Goal: Task Accomplishment & Management: Complete application form

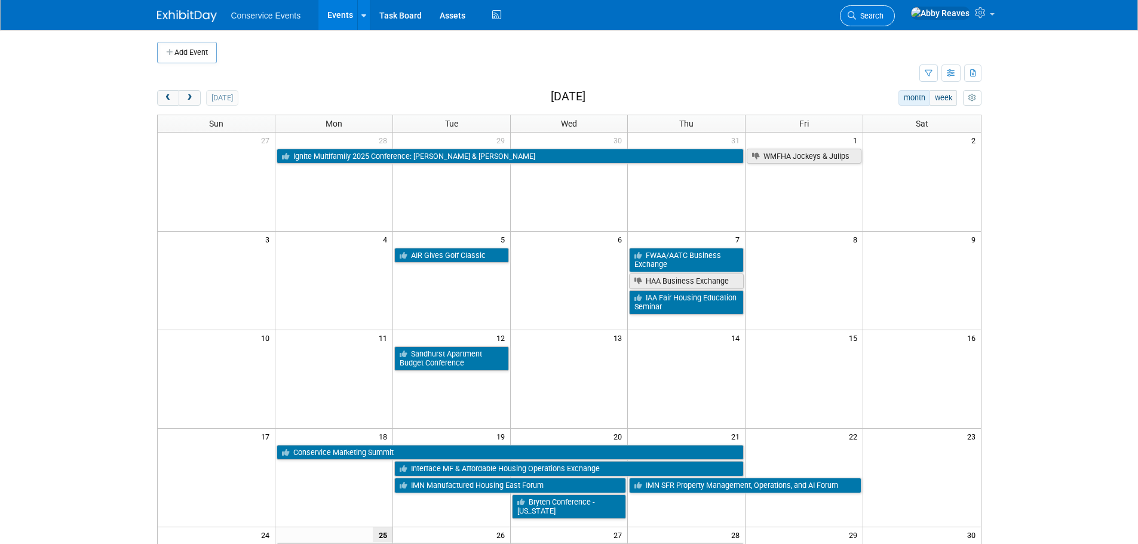
click at [856, 11] on icon at bounding box center [852, 15] width 8 height 8
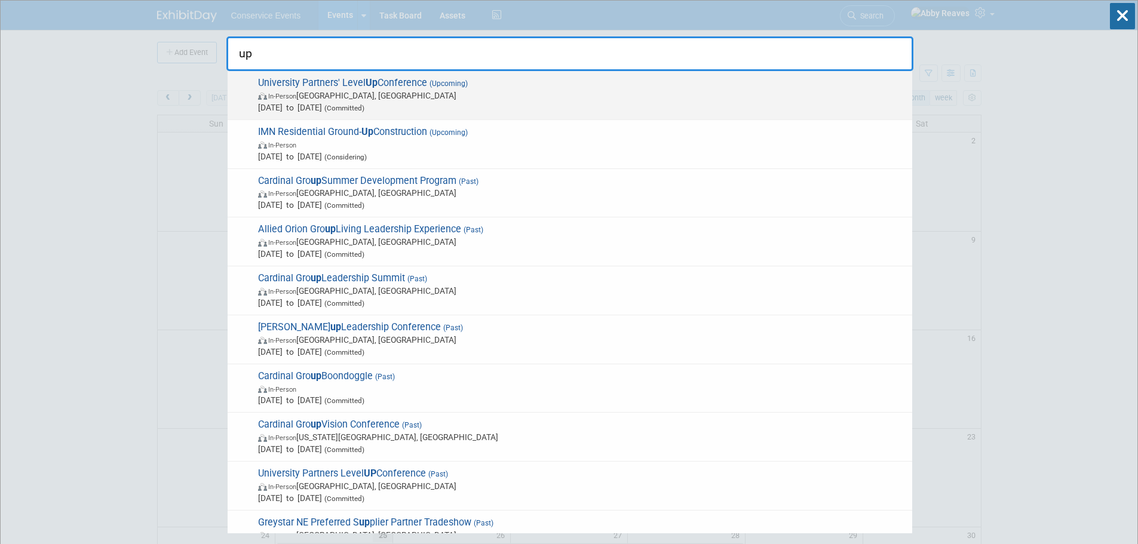
type input "up"
click at [476, 108] on span "Oct 13, 2025 to Oct 16, 2025 (Committed)" at bounding box center [582, 108] width 648 height 12
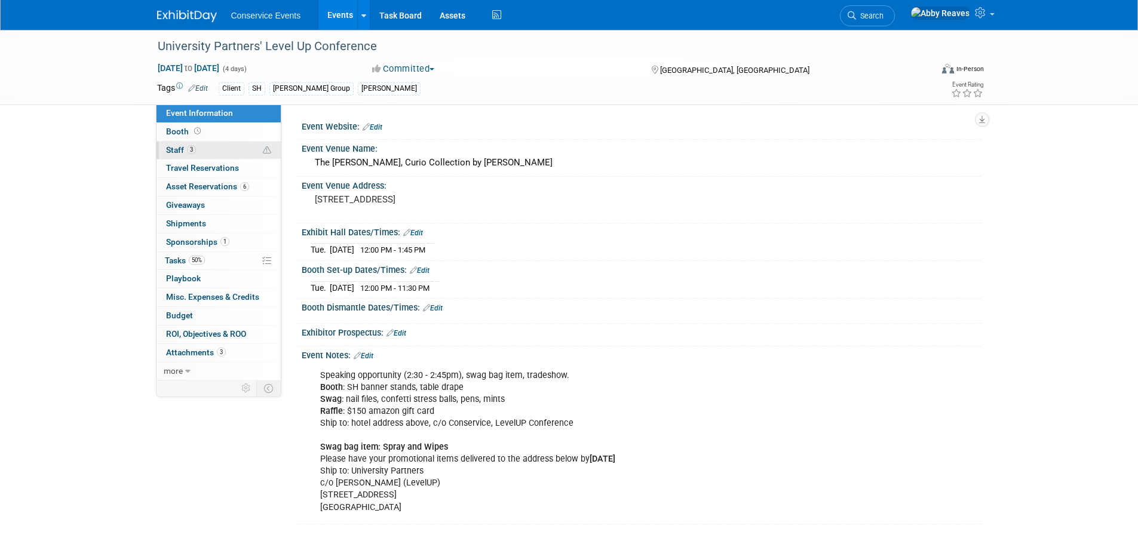
click at [229, 150] on link "3 Staff 3" at bounding box center [219, 151] width 124 height 18
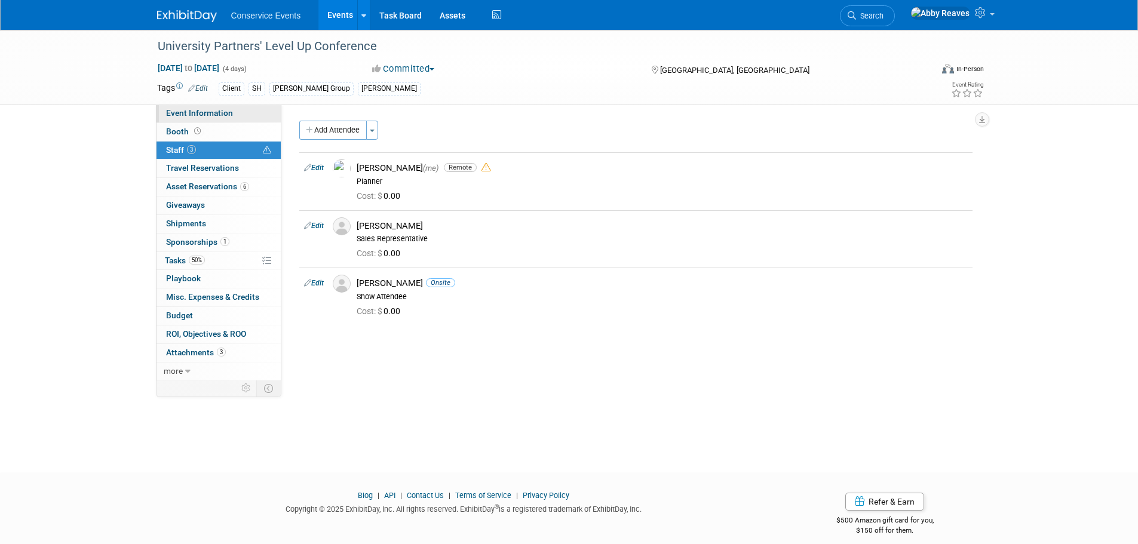
click at [232, 112] on link "Event Information" at bounding box center [219, 114] width 124 height 18
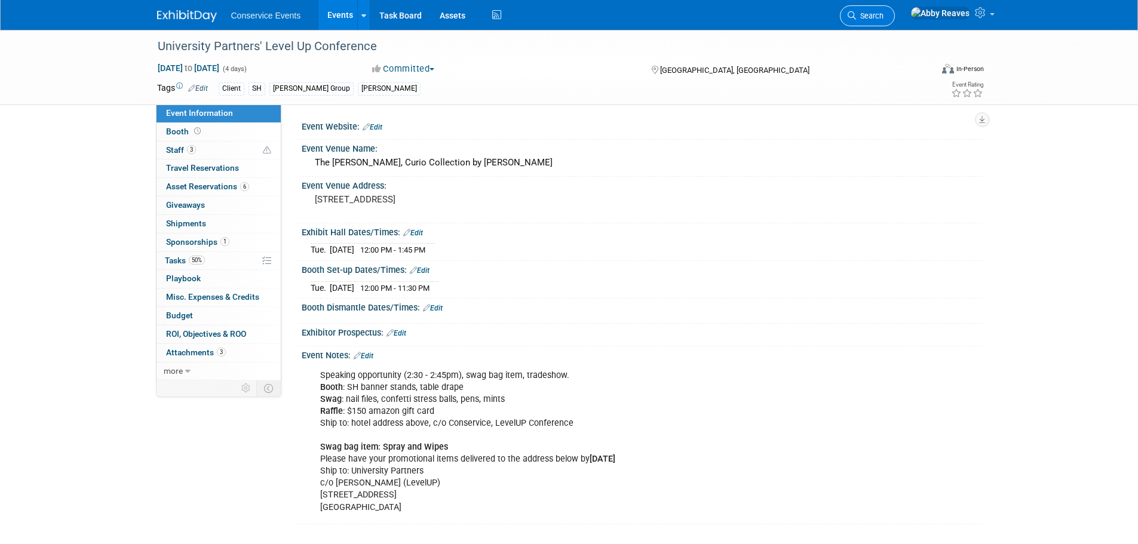
click at [884, 17] on span "Search" at bounding box center [869, 15] width 27 height 9
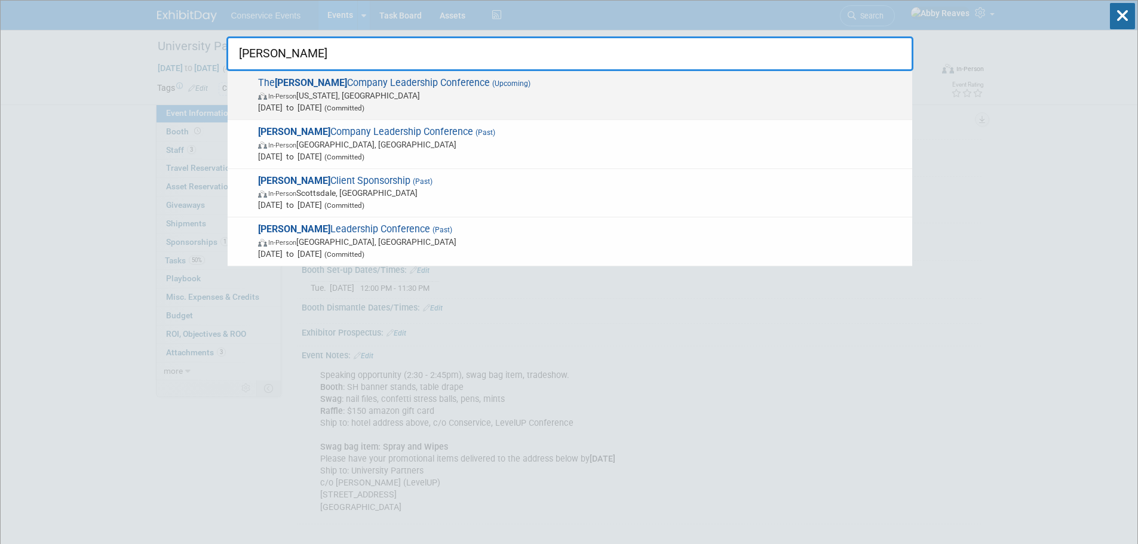
type input "preiss"
click at [577, 85] on span "The Preiss Company Leadership Conference (Upcoming) In-Person Washington, DC No…" at bounding box center [581, 95] width 652 height 36
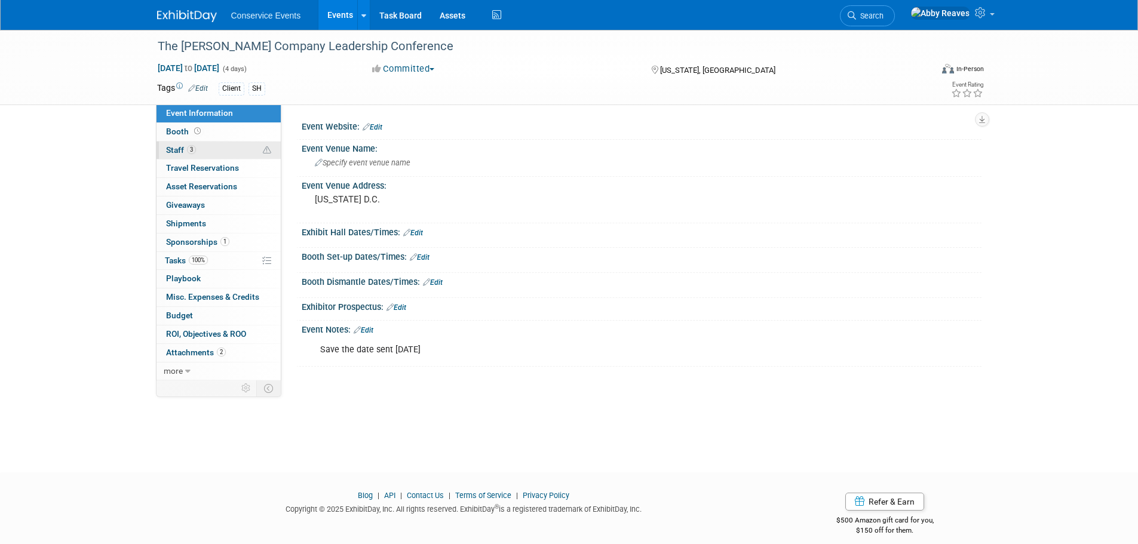
click at [241, 155] on link "3 Staff 3" at bounding box center [219, 151] width 124 height 18
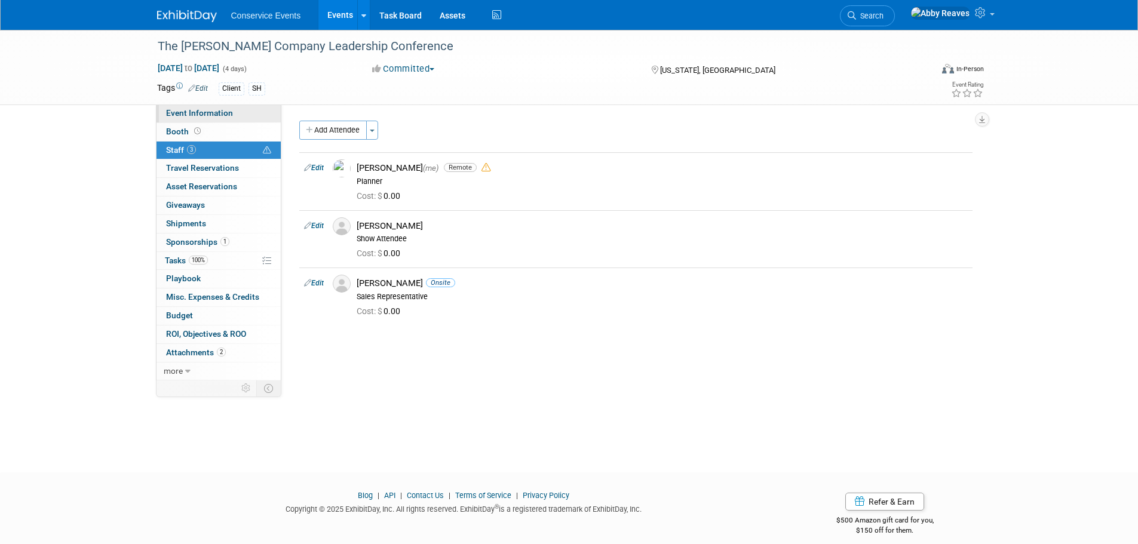
click at [245, 117] on link "Event Information" at bounding box center [219, 114] width 124 height 18
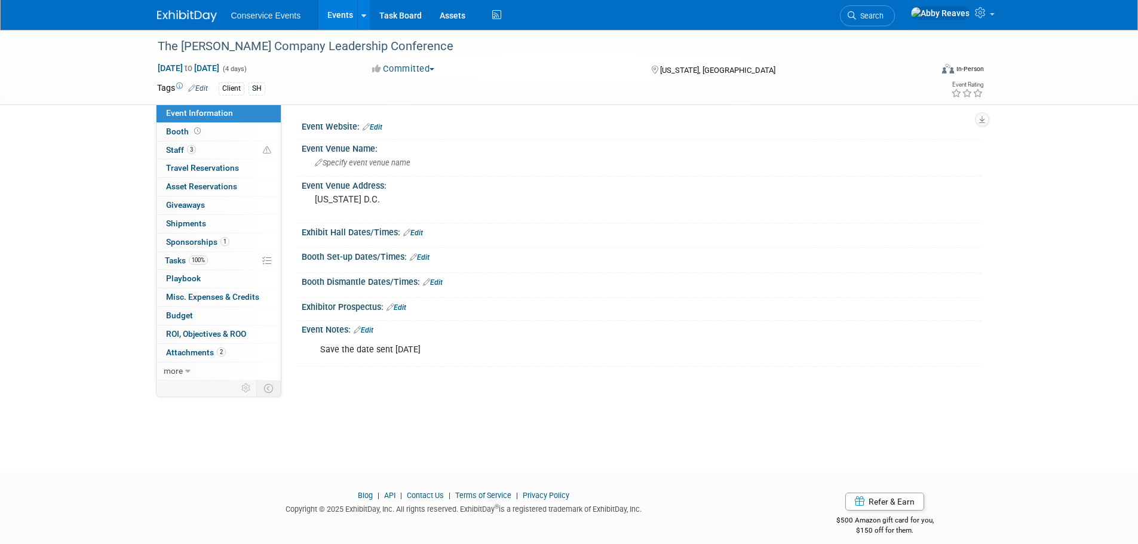
click at [342, 25] on link "Events" at bounding box center [341, 15] width 44 height 30
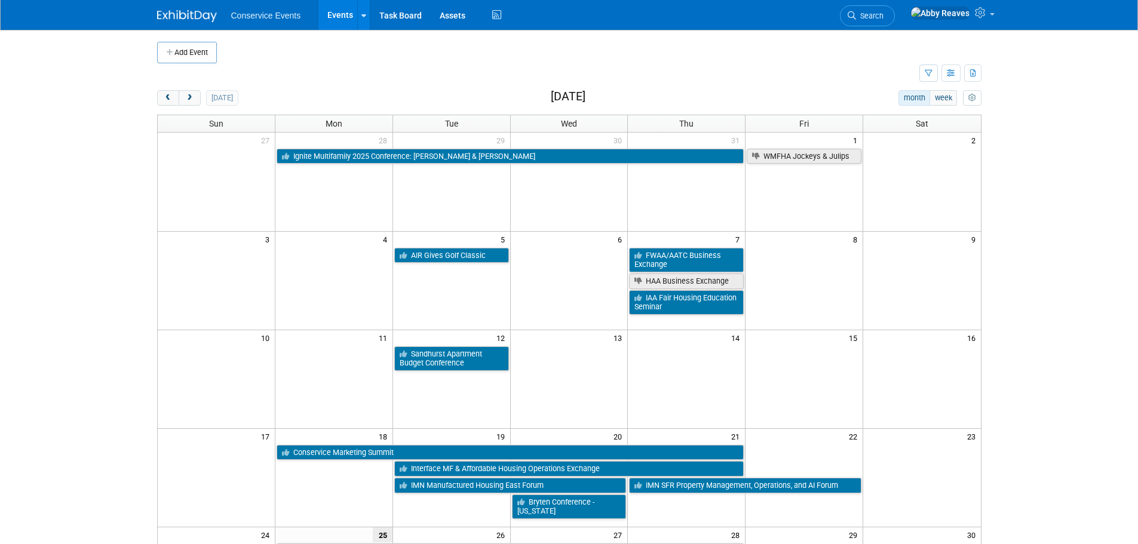
click at [878, 8] on li "Search" at bounding box center [867, 14] width 55 height 29
click at [884, 11] on link "Search" at bounding box center [867, 15] width 55 height 21
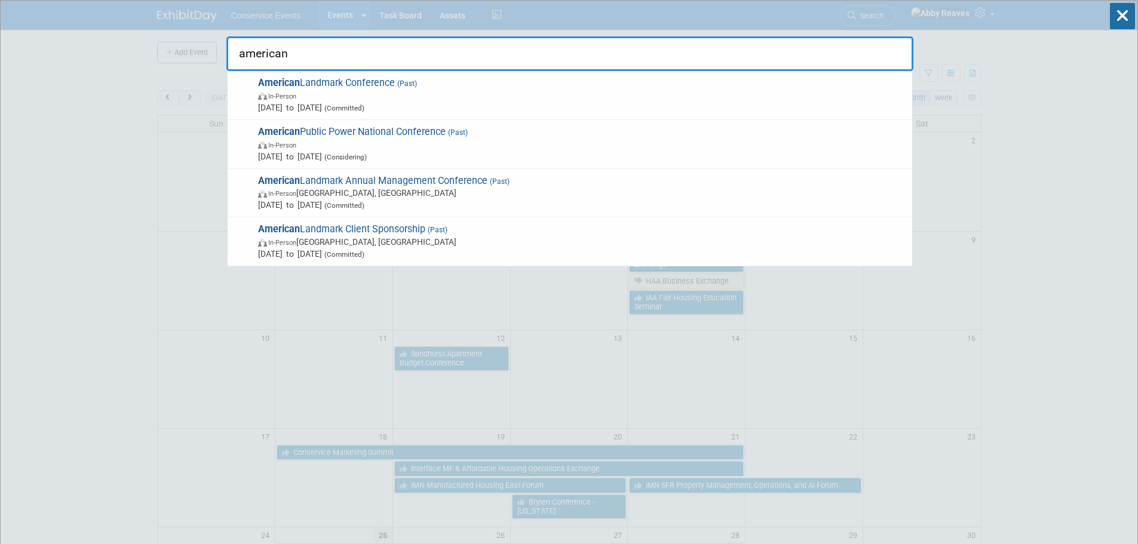
type input "american"
drag, startPoint x: 148, startPoint y: 143, endPoint x: 180, endPoint y: 60, distance: 88.8
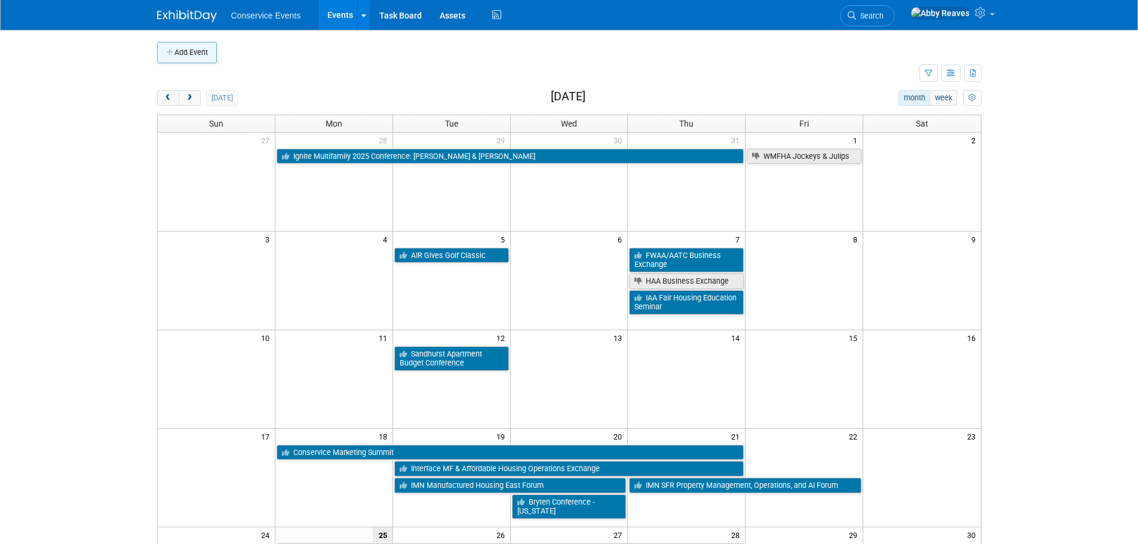
click at [208, 60] on button "Add Event" at bounding box center [187, 53] width 60 height 22
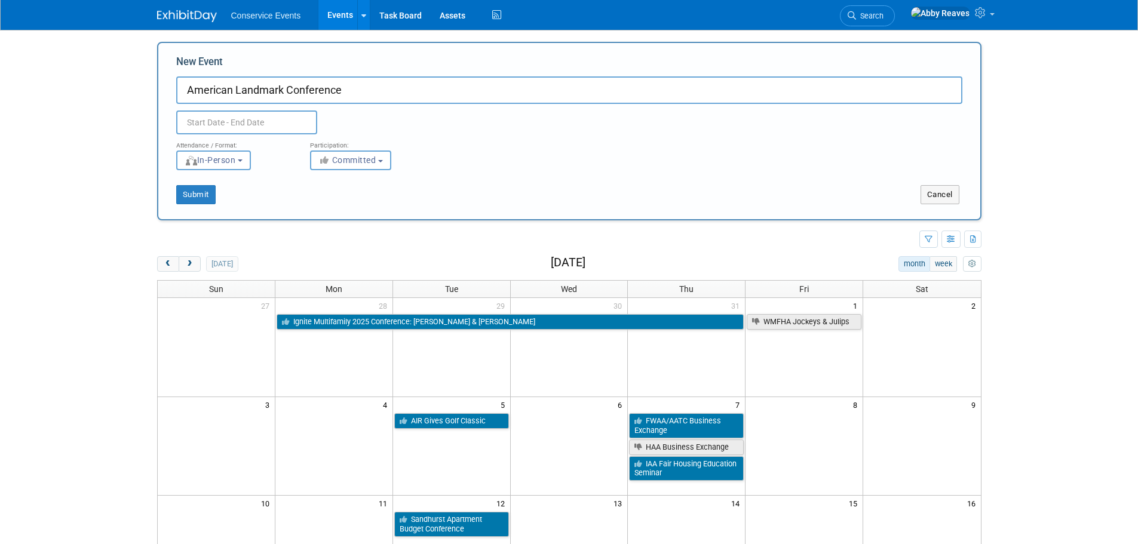
type input "American Landmark Conference"
click at [261, 120] on input "text" at bounding box center [246, 123] width 141 height 24
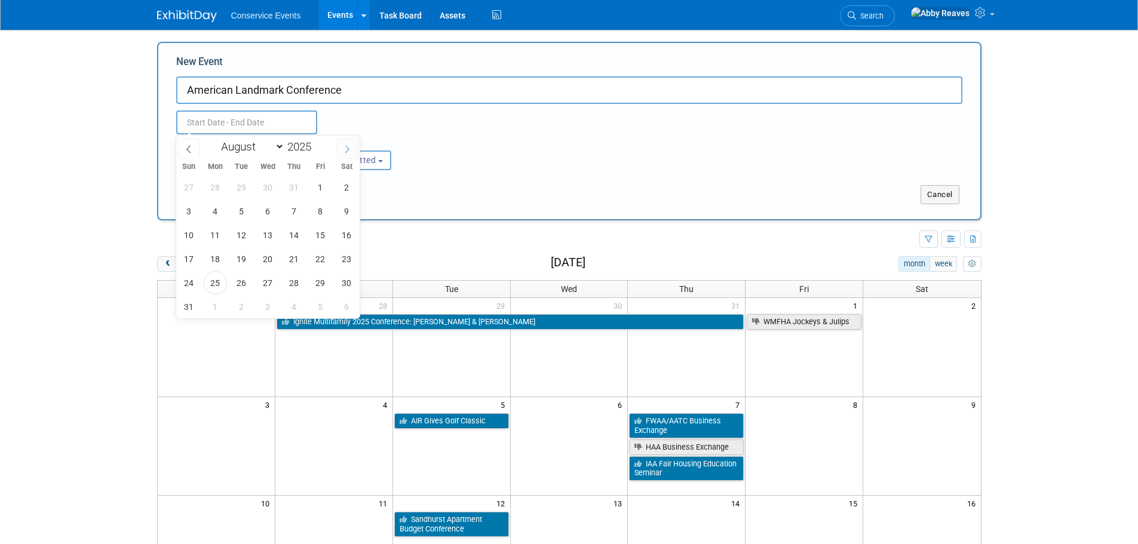
click at [343, 142] on span at bounding box center [347, 149] width 22 height 20
click at [342, 142] on span at bounding box center [347, 149] width 22 height 20
click at [345, 148] on icon at bounding box center [347, 149] width 8 height 8
select select "11"
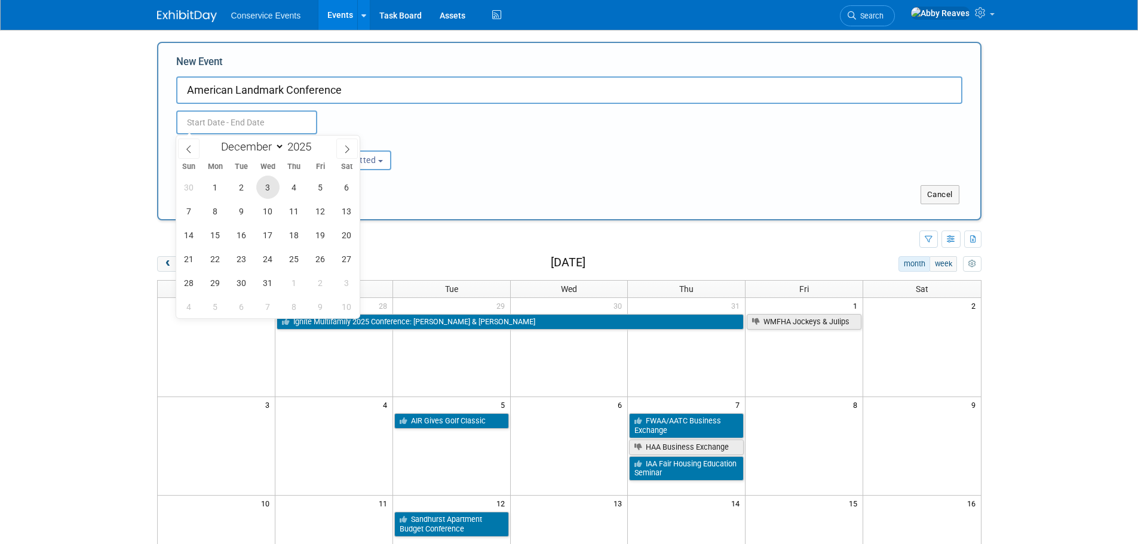
click at [262, 191] on span "3" at bounding box center [267, 187] width 23 height 23
click at [314, 188] on span "5" at bounding box center [320, 187] width 23 height 23
type input "Dec 3, 2025 to Dec 5, 2025"
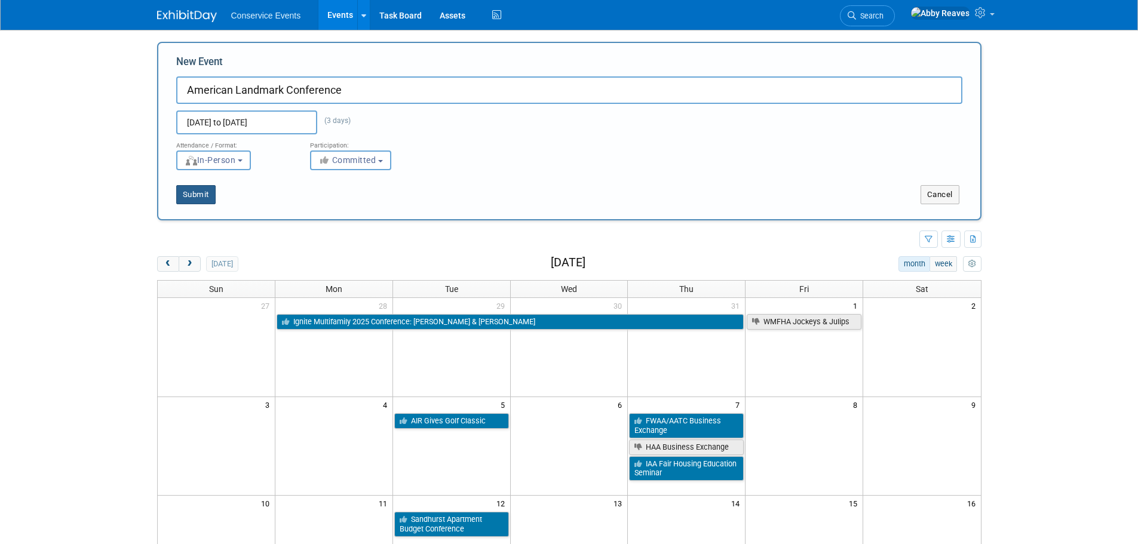
click at [213, 191] on button "Submit" at bounding box center [195, 194] width 39 height 19
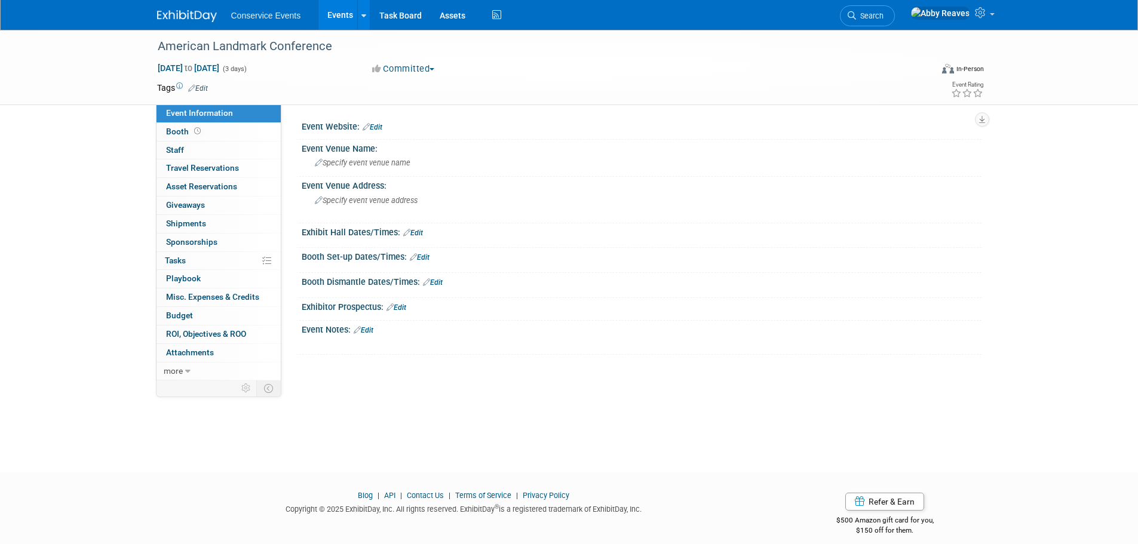
click at [206, 88] on link "Edit" at bounding box center [198, 88] width 20 height 8
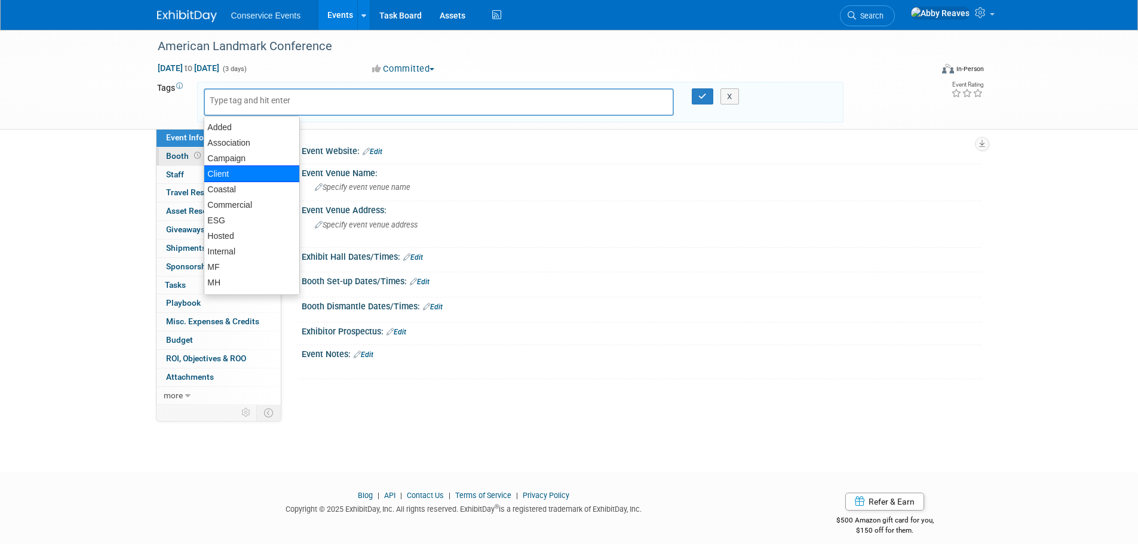
drag, startPoint x: 229, startPoint y: 176, endPoint x: 236, endPoint y: 162, distance: 15.2
click at [230, 176] on div "Client" at bounding box center [252, 174] width 96 height 17
type input "Client"
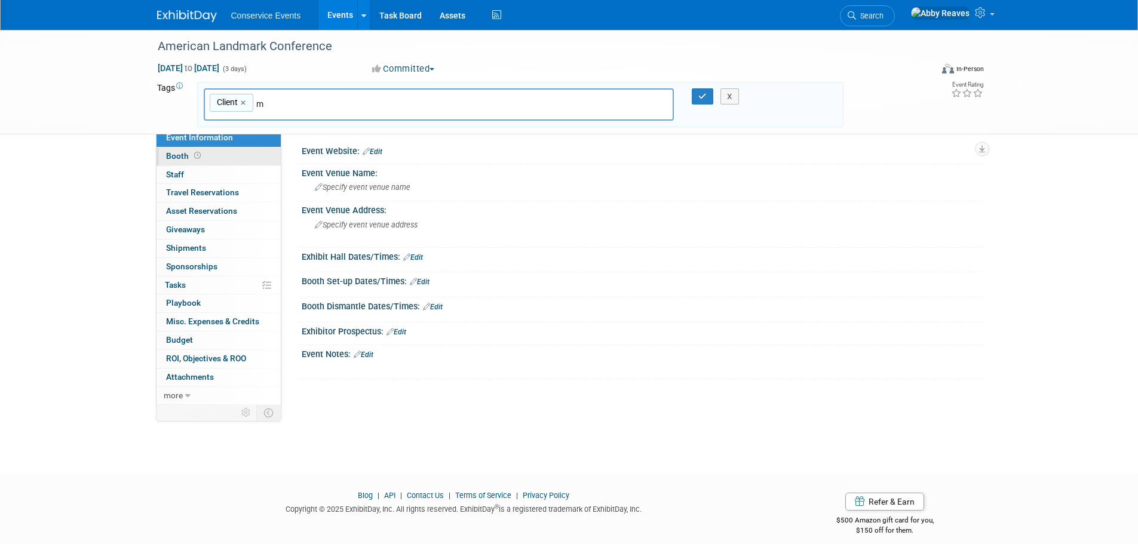
type input "mf"
click at [246, 134] on div "MF" at bounding box center [287, 132] width 167 height 17
type input "Client, MF"
click at [703, 94] on icon "button" at bounding box center [703, 97] width 8 height 8
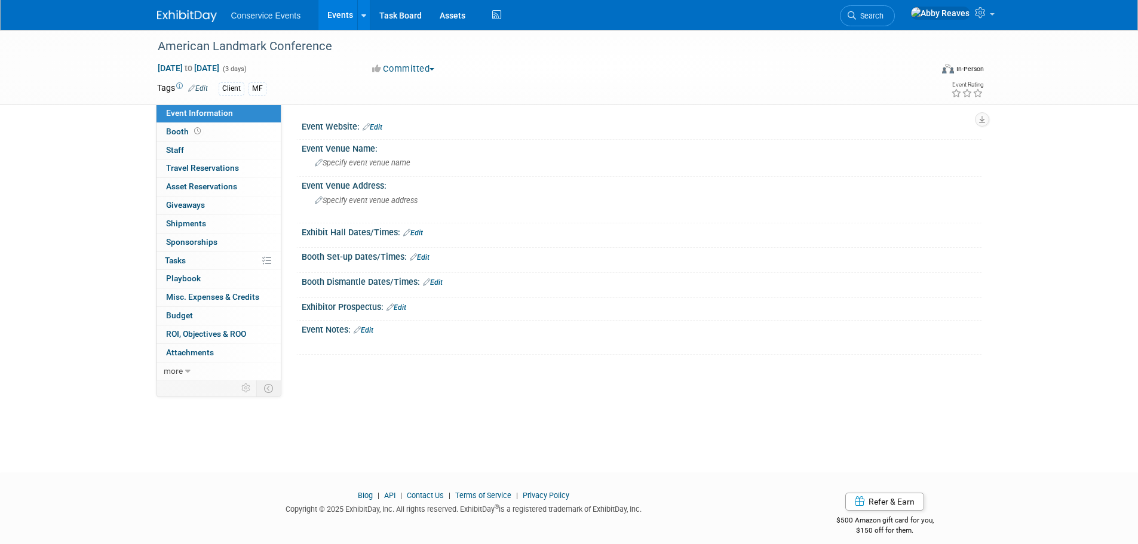
click at [368, 330] on link "Edit" at bounding box center [364, 330] width 20 height 8
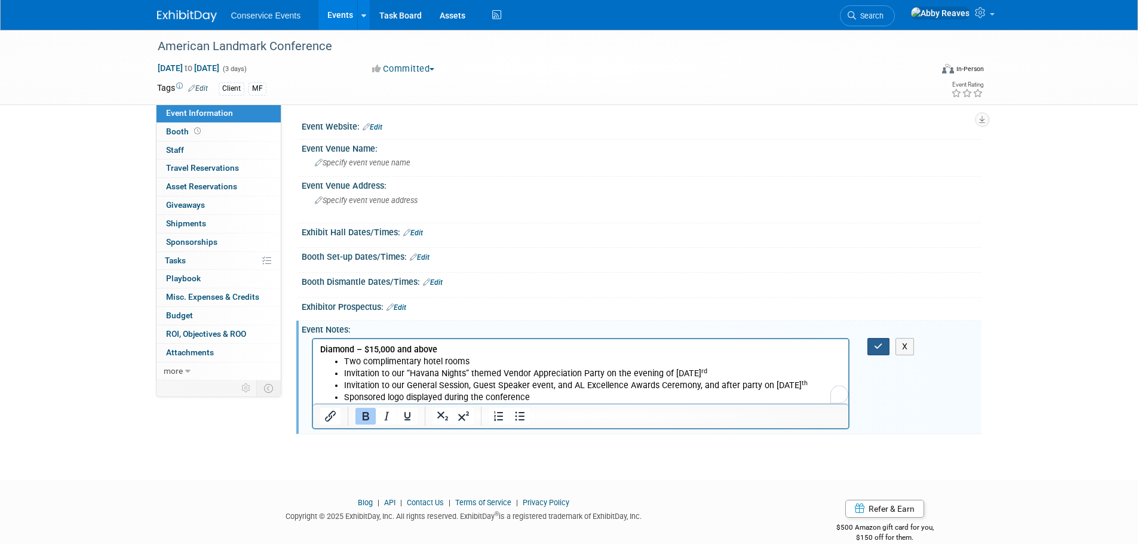
click at [871, 344] on button "button" at bounding box center [879, 346] width 22 height 17
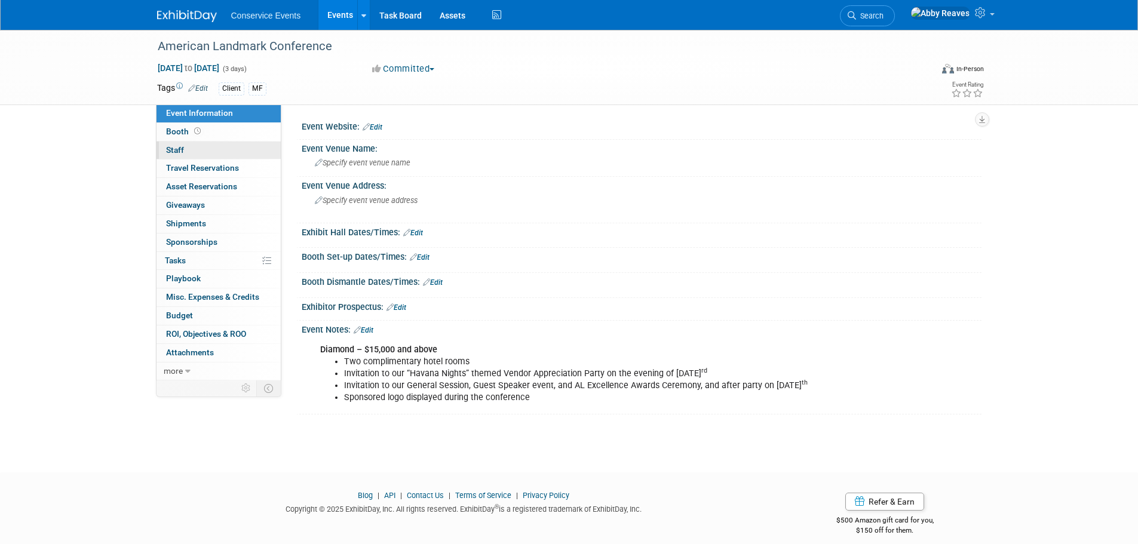
click at [201, 154] on link "0 Staff 0" at bounding box center [219, 151] width 124 height 18
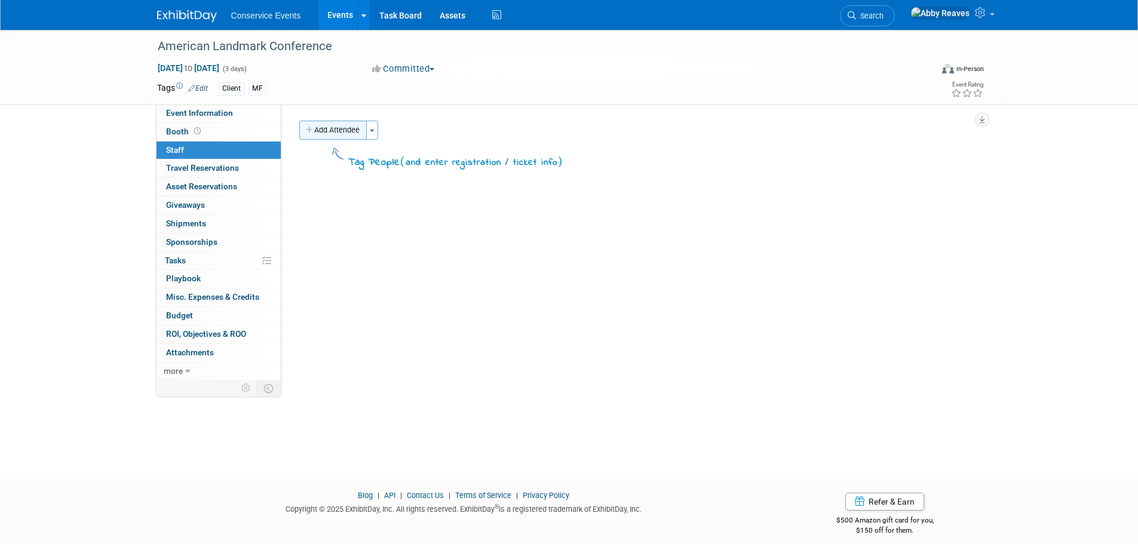
click at [323, 128] on button "Add Attendee" at bounding box center [333, 130] width 68 height 19
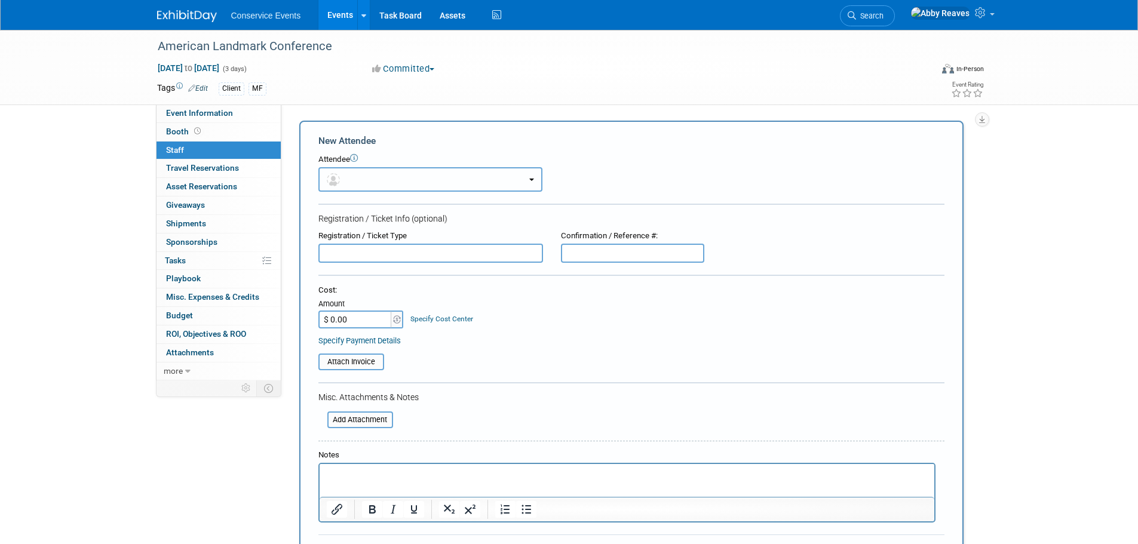
click at [372, 173] on button "button" at bounding box center [431, 179] width 224 height 25
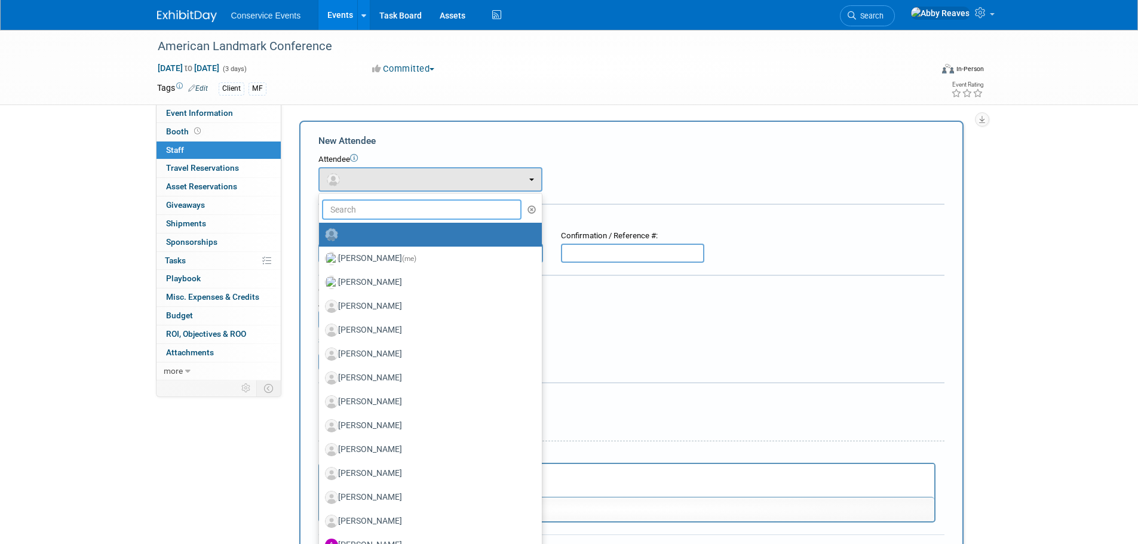
click at [385, 212] on input "text" at bounding box center [422, 210] width 200 height 20
click at [397, 253] on label "Abby Reaves (me)" at bounding box center [427, 258] width 205 height 19
click at [321, 253] on input "[PERSON_NAME] (me)" at bounding box center [317, 257] width 8 height 8
select select "888e4ed3-42fd-4820-a89e-ed4ce941d196"
select select "6"
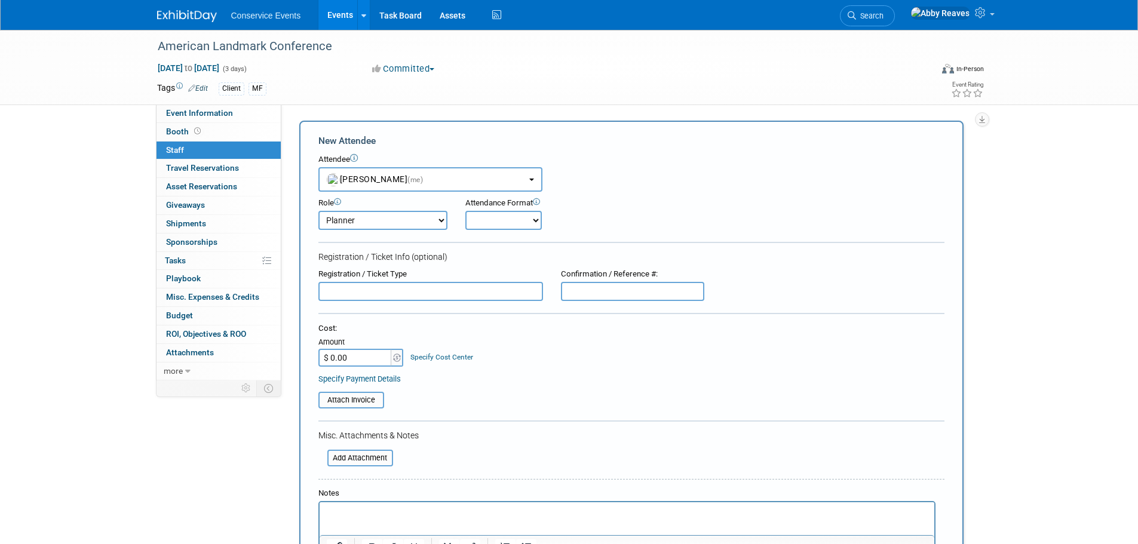
click at [485, 219] on select "Onsite Remote" at bounding box center [504, 220] width 76 height 19
select select "2"
click at [466, 211] on select "Onsite Remote" at bounding box center [504, 220] width 76 height 19
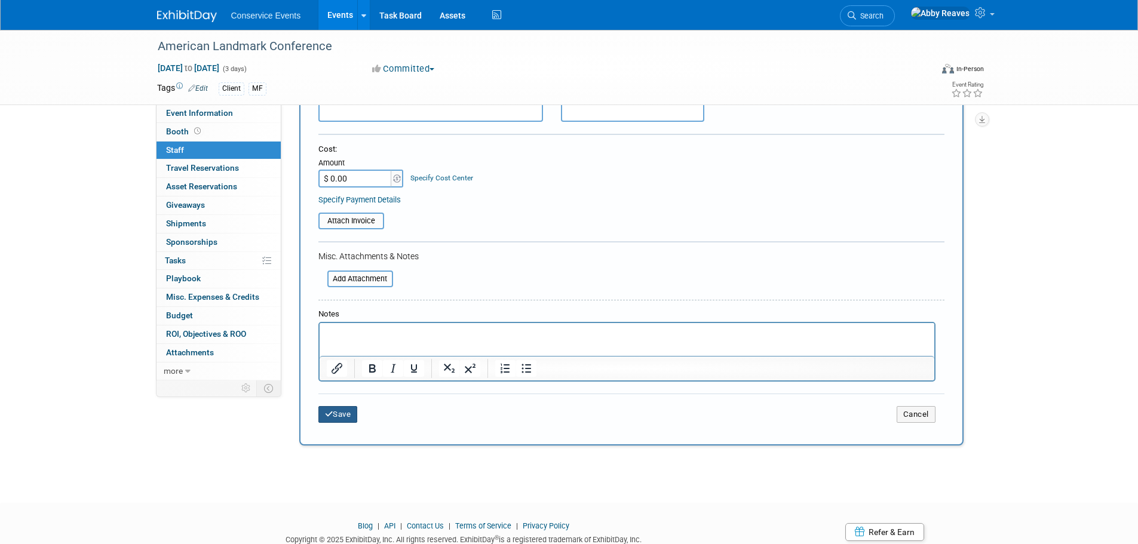
click at [358, 420] on button "Save" at bounding box center [338, 414] width 39 height 17
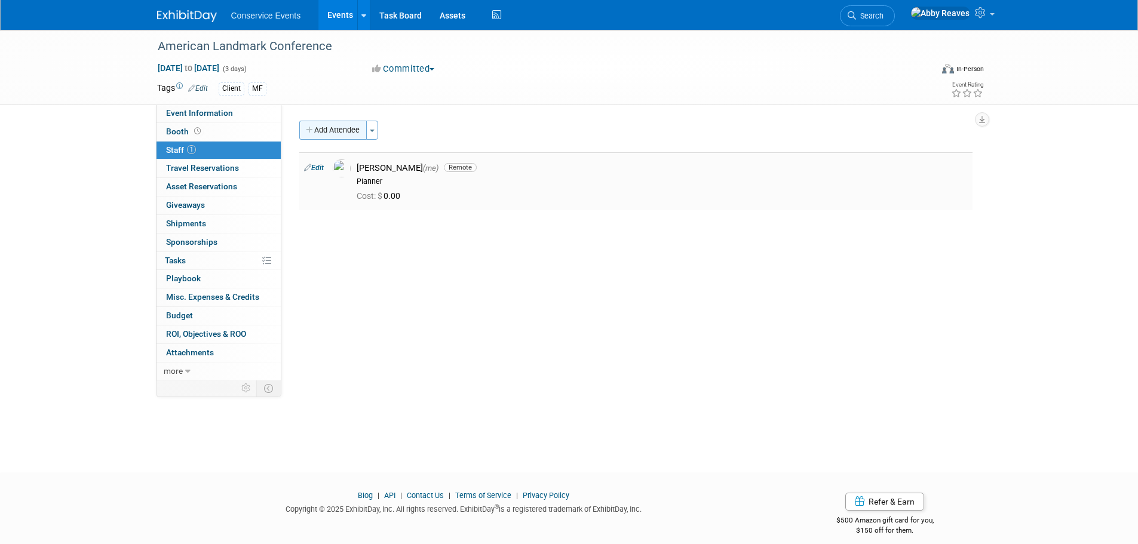
click at [332, 127] on button "Add Attendee" at bounding box center [333, 130] width 68 height 19
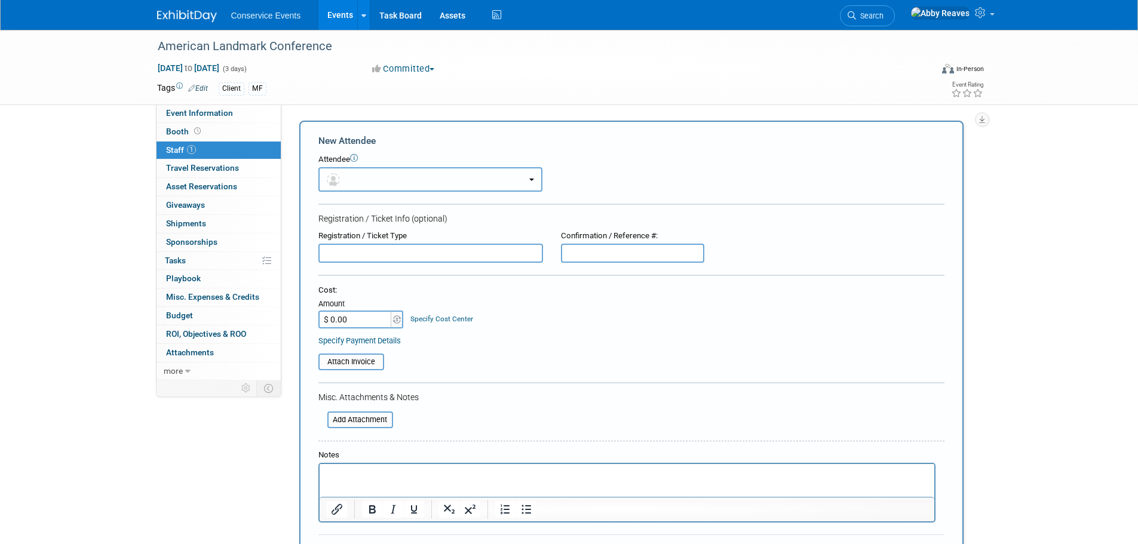
click at [353, 179] on button "button" at bounding box center [431, 179] width 224 height 25
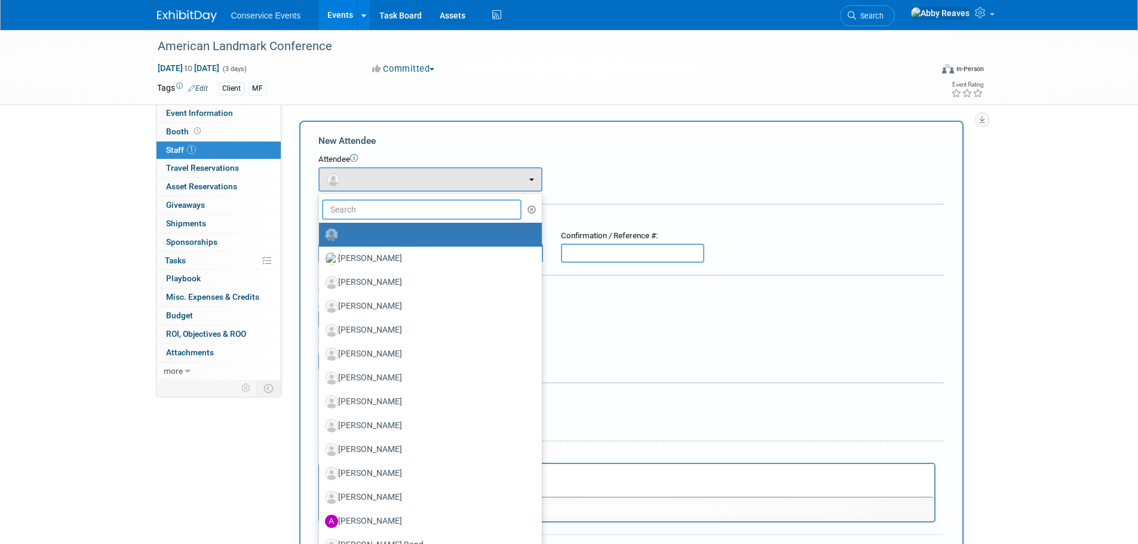
click at [374, 218] on input "text" at bounding box center [422, 210] width 200 height 20
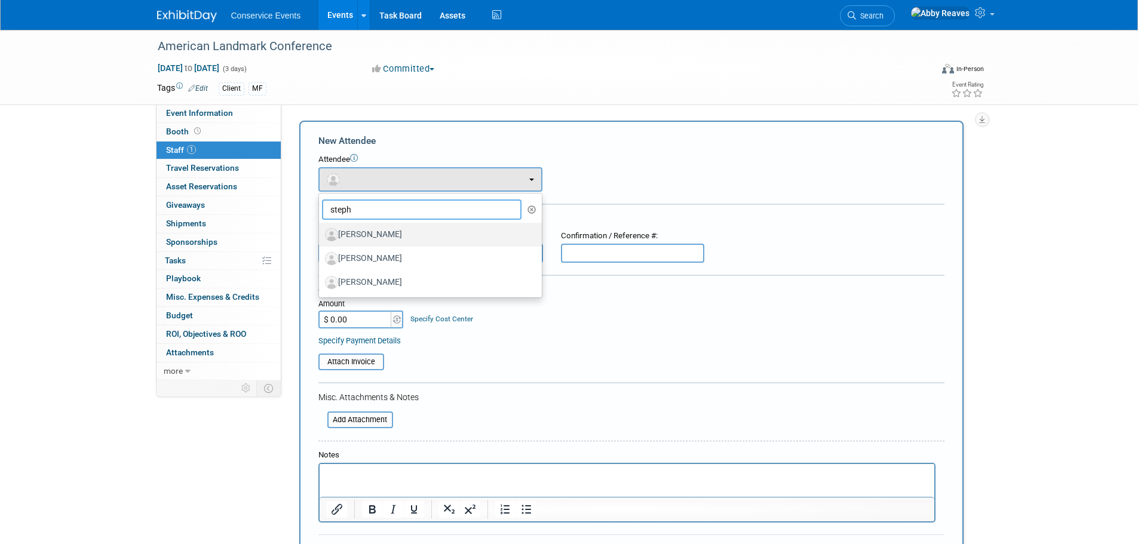
type input "steph"
click at [375, 227] on label "[PERSON_NAME]" at bounding box center [427, 234] width 205 height 19
click at [321, 229] on input "[PERSON_NAME]" at bounding box center [317, 233] width 8 height 8
select select "55eee3f0-1ca1-4043-b26d-11164c950642"
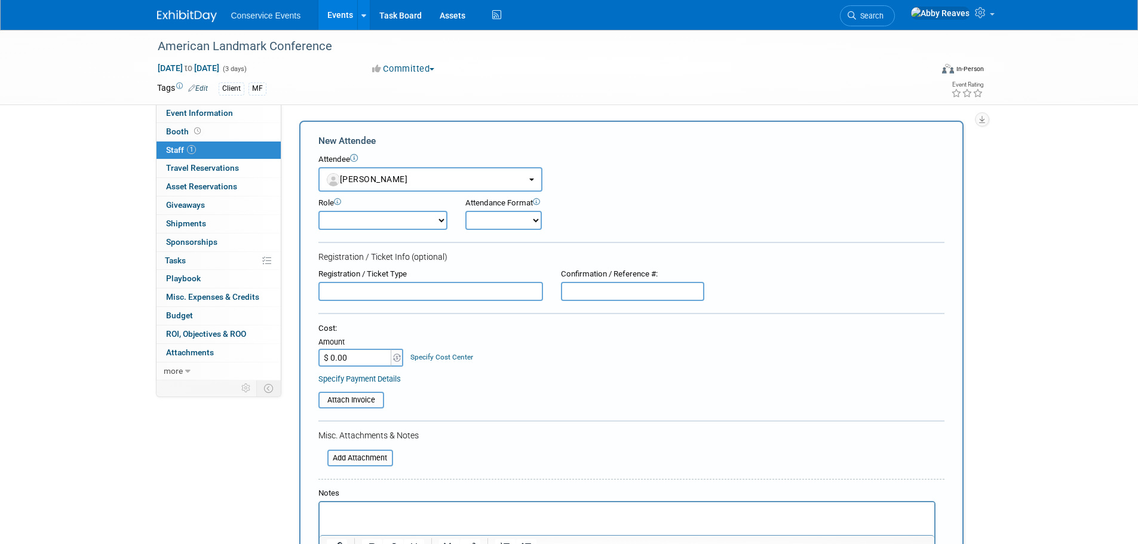
click at [408, 225] on select "Demonstrator Host Planner Presenter Sales Representative Set-up/Dismantle Crew …" at bounding box center [383, 220] width 129 height 19
select select "2"
click at [319, 211] on select "Demonstrator Host Planner Presenter Sales Representative Set-up/Dismantle Crew …" at bounding box center [383, 220] width 129 height 19
click at [479, 227] on select "Onsite Remote" at bounding box center [504, 220] width 76 height 19
select select "1"
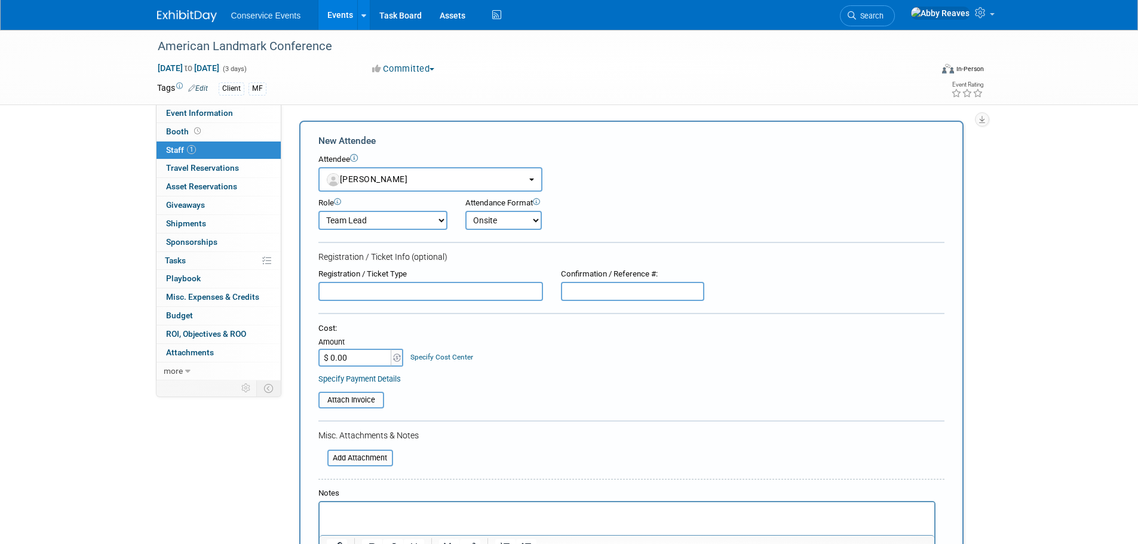
click at [466, 211] on select "Onsite Remote" at bounding box center [504, 220] width 76 height 19
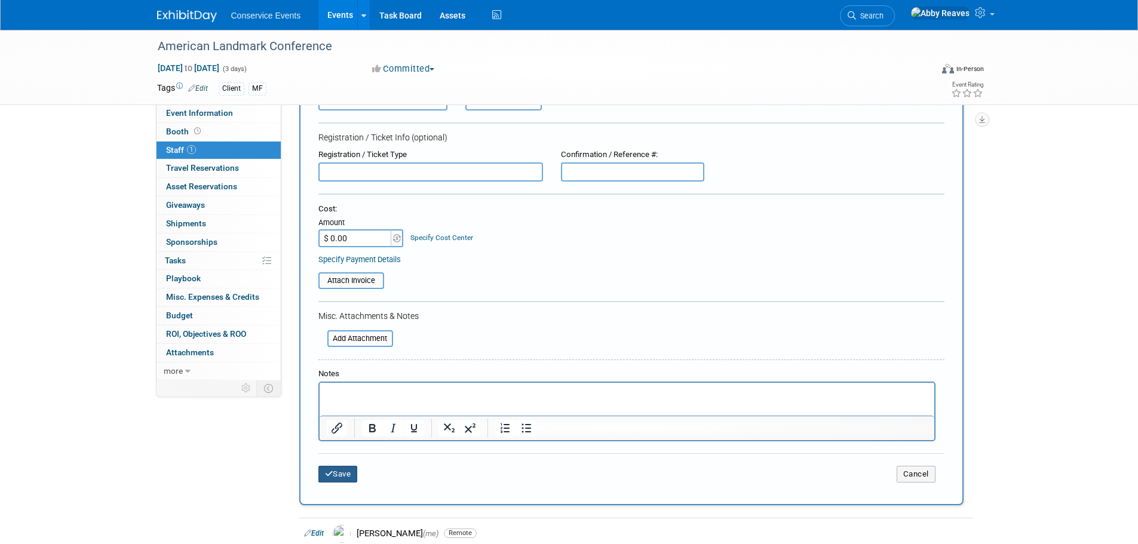
click at [350, 478] on button "Save" at bounding box center [338, 474] width 39 height 17
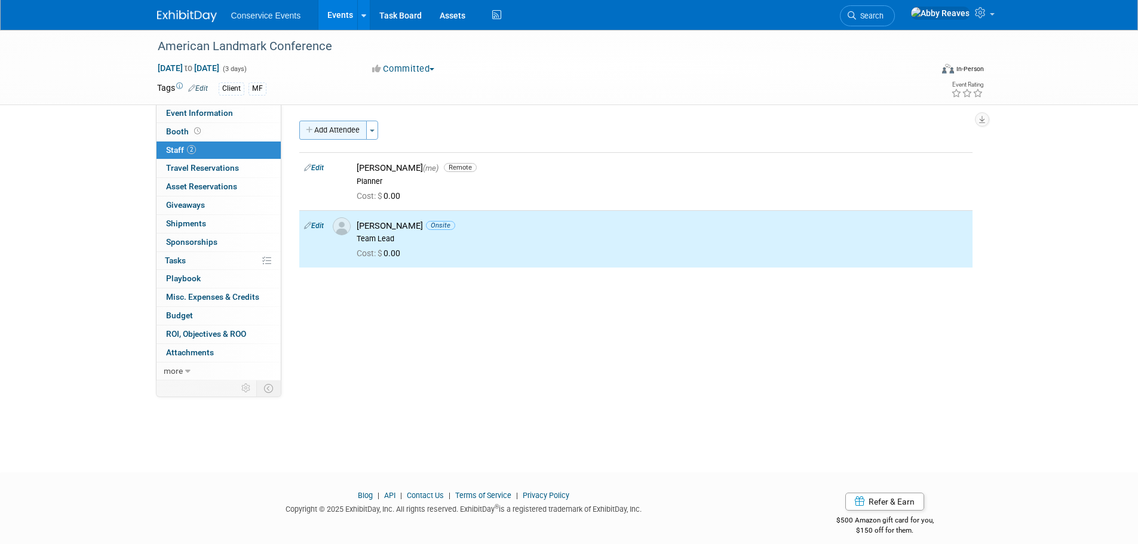
click at [351, 133] on button "Add Attendee" at bounding box center [333, 130] width 68 height 19
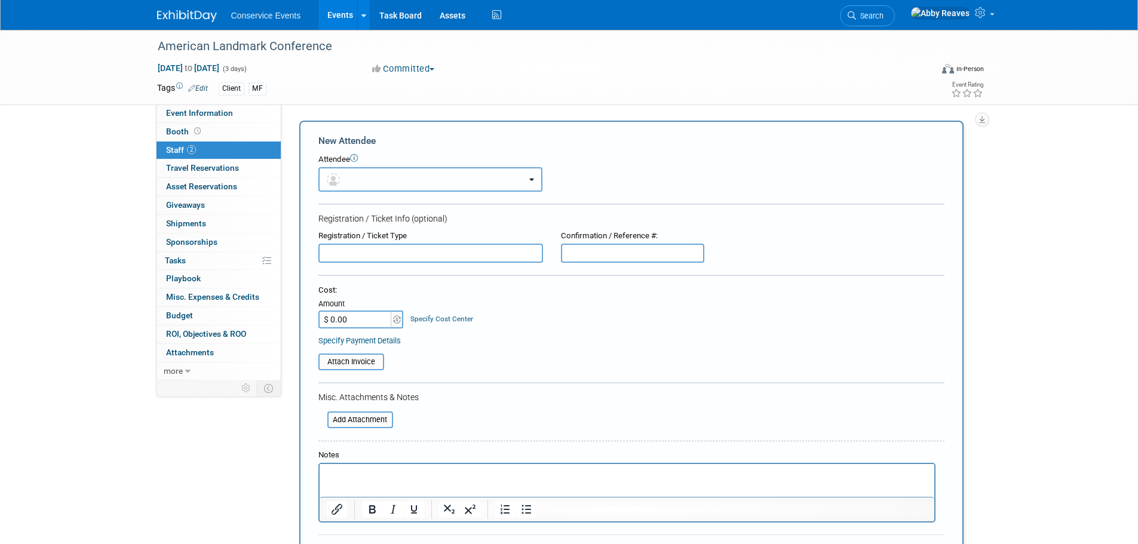
click at [362, 182] on button "button" at bounding box center [431, 179] width 224 height 25
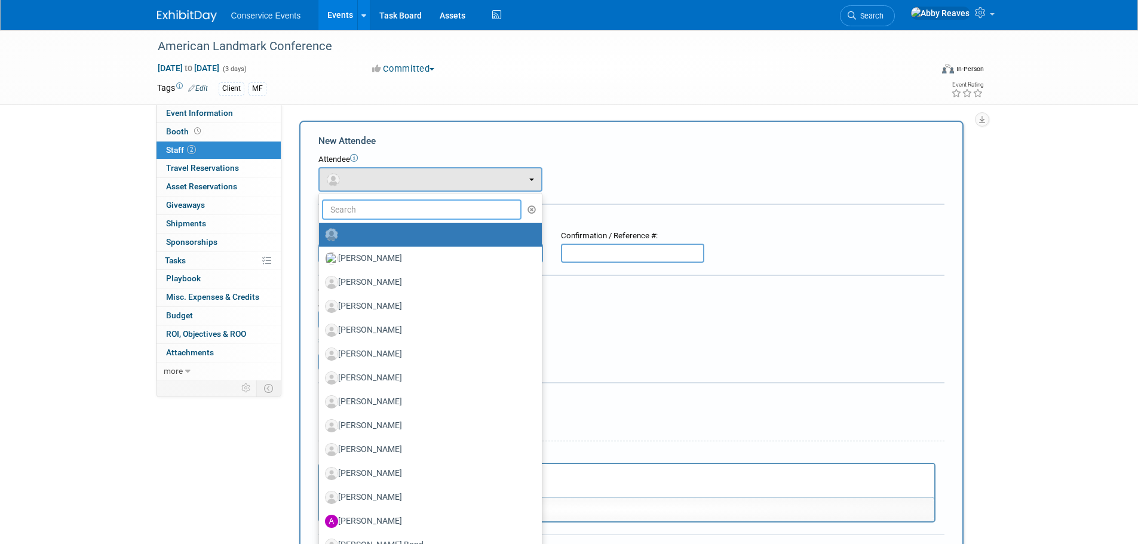
click at [375, 212] on input "text" at bounding box center [422, 210] width 200 height 20
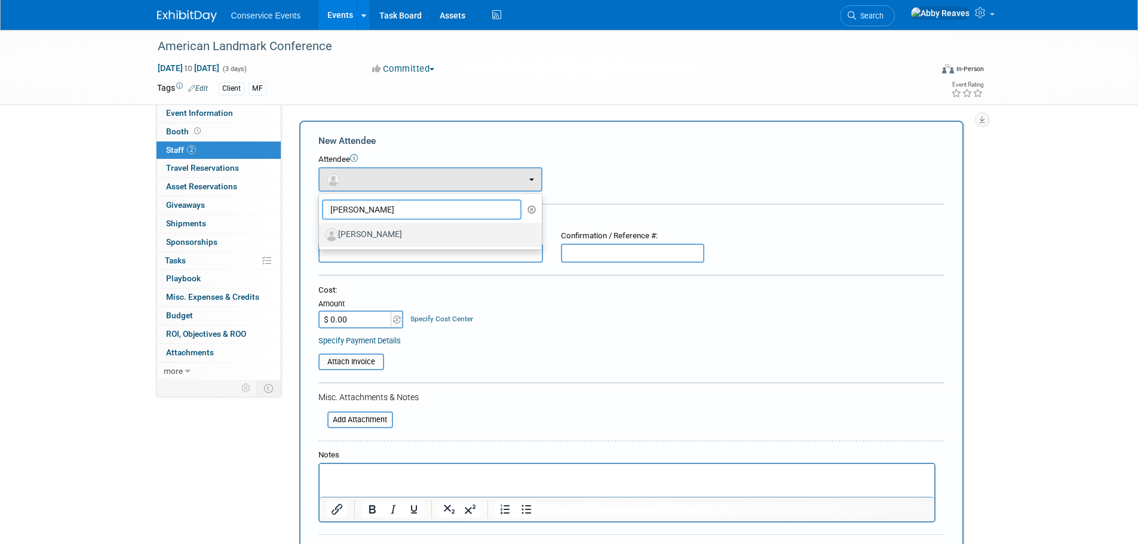
type input "kathy"
click at [377, 235] on label "Kathy Wise" at bounding box center [427, 234] width 205 height 19
click at [321, 235] on input "Kathy Wise" at bounding box center [317, 233] width 8 height 8
select select "17ffbcf9-4b5d-425c-bc5b-8394db0a97db"
select select "100"
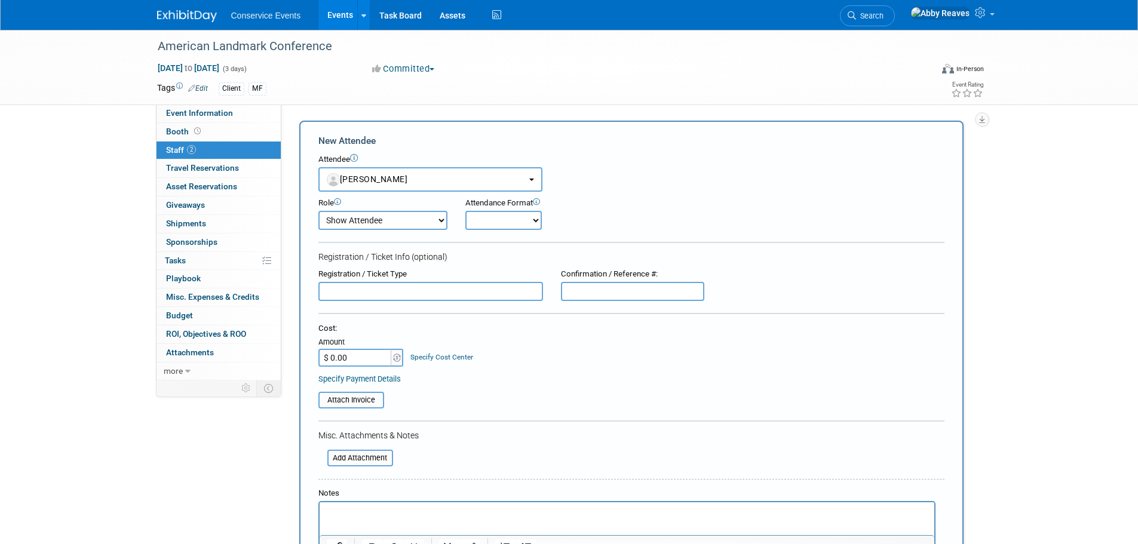
click at [391, 218] on select "Demonstrator Host Planner Presenter Sales Representative Set-up/Dismantle Crew …" at bounding box center [383, 220] width 129 height 19
drag, startPoint x: 391, startPoint y: 218, endPoint x: 447, endPoint y: 223, distance: 55.9
click at [391, 218] on select "Demonstrator Host Planner Presenter Sales Representative Set-up/Dismantle Crew …" at bounding box center [383, 220] width 129 height 19
click at [527, 223] on select "Onsite Remote" at bounding box center [504, 220] width 76 height 19
select select "1"
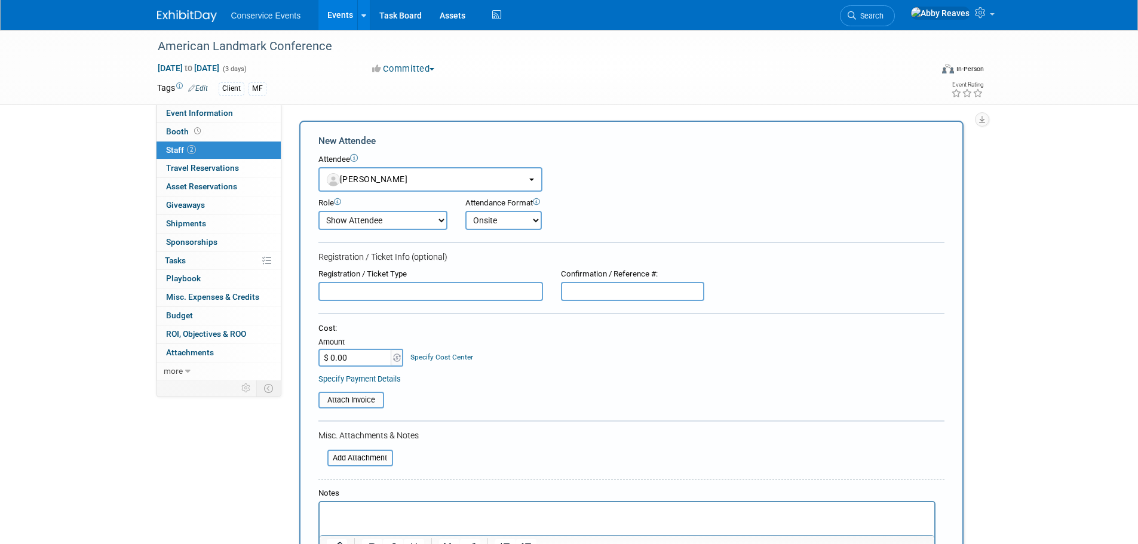
click at [466, 211] on select "Onsite Remote" at bounding box center [504, 220] width 76 height 19
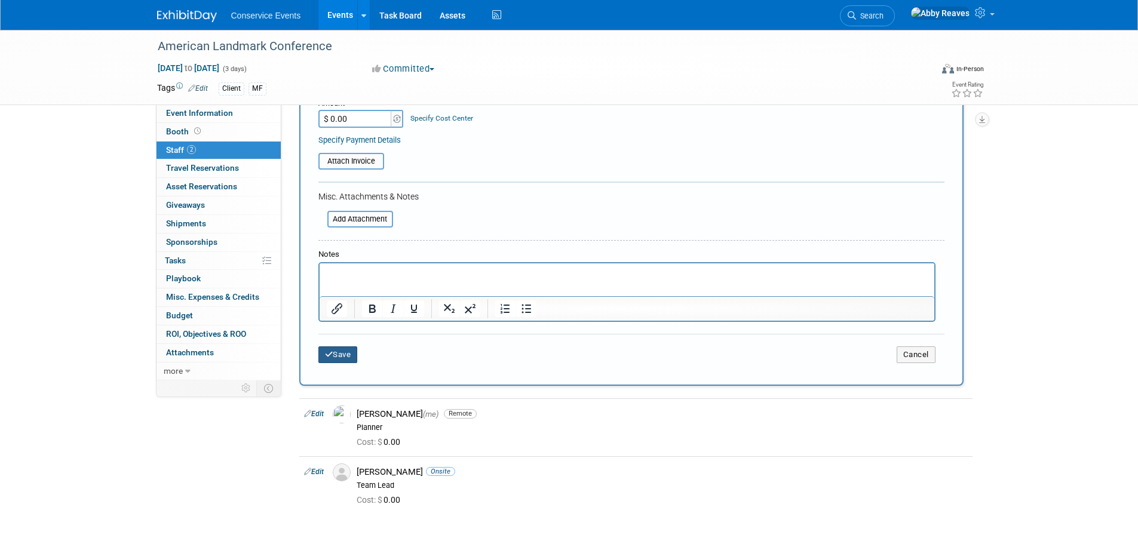
click at [336, 357] on button "Save" at bounding box center [338, 355] width 39 height 17
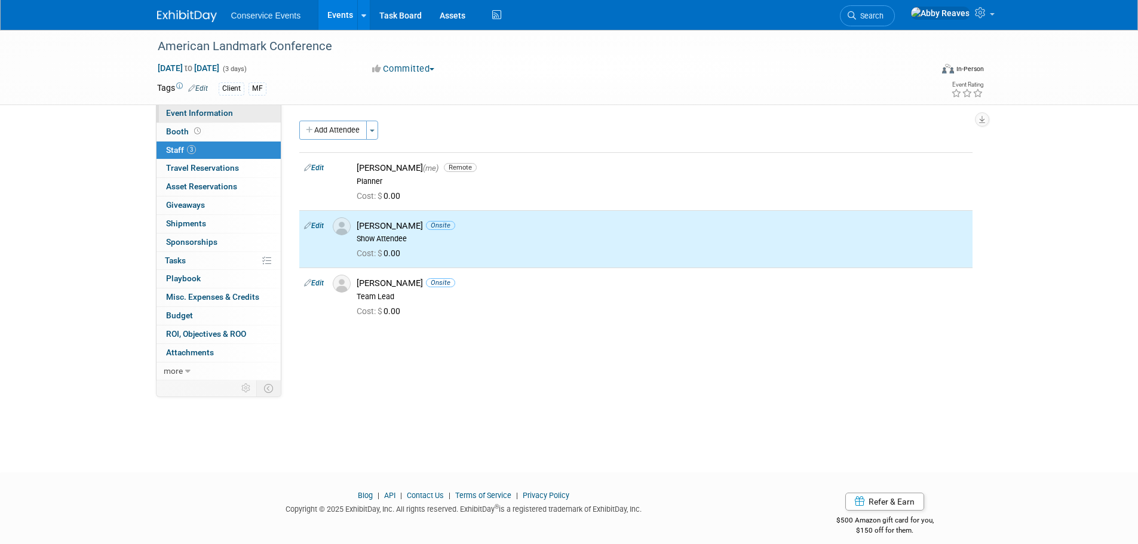
click at [253, 114] on link "Event Information" at bounding box center [219, 114] width 124 height 18
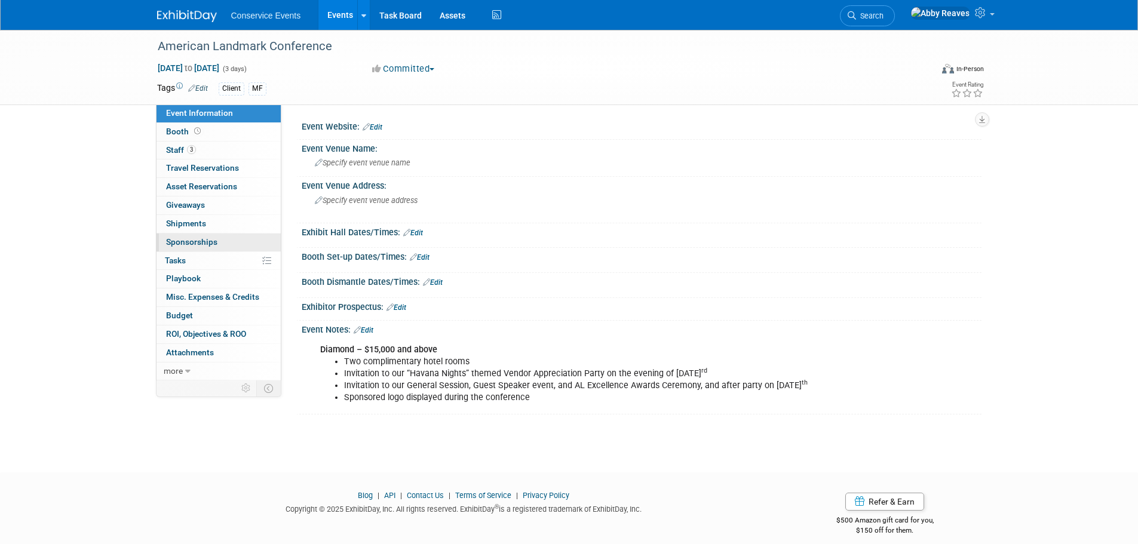
click at [256, 241] on link "0 Sponsorships 0" at bounding box center [219, 243] width 124 height 18
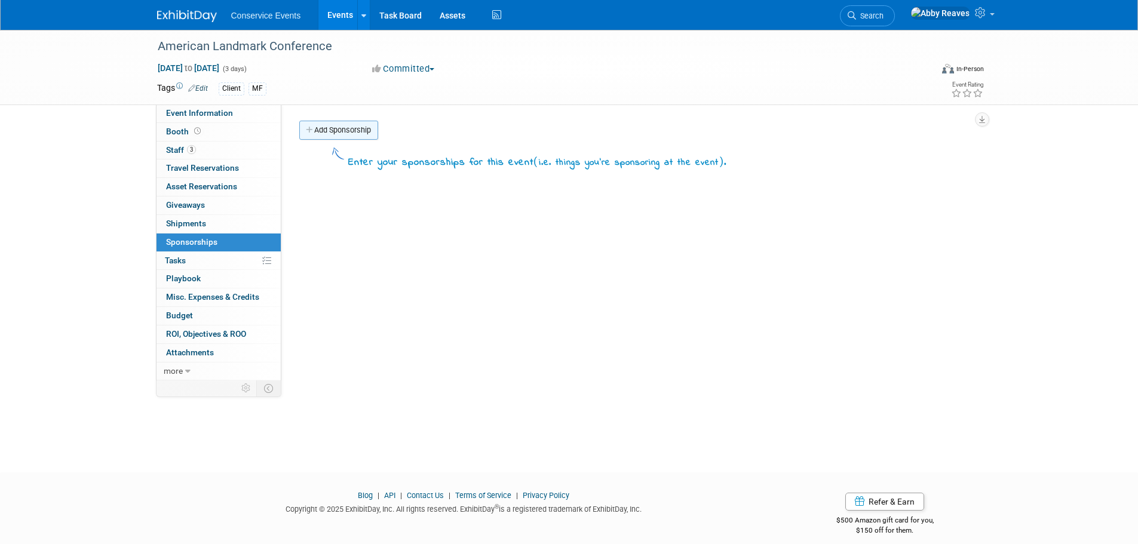
click at [321, 136] on link "Add Sponsorship" at bounding box center [338, 130] width 79 height 19
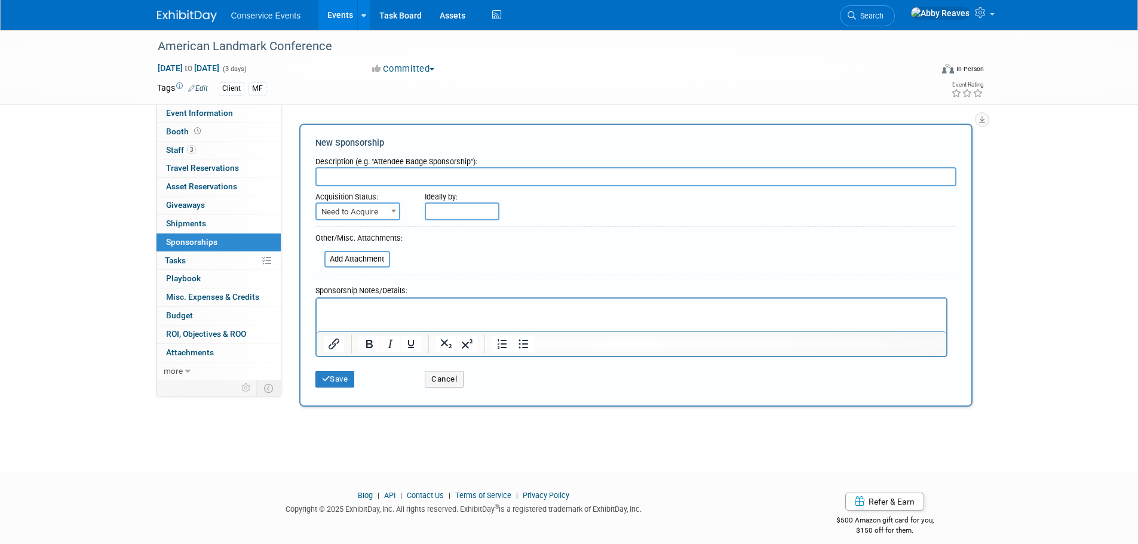
click at [375, 174] on input "text" at bounding box center [636, 176] width 641 height 19
type input "Diamond"
click at [370, 207] on span "Need to Acquire" at bounding box center [358, 212] width 82 height 17
select select "2"
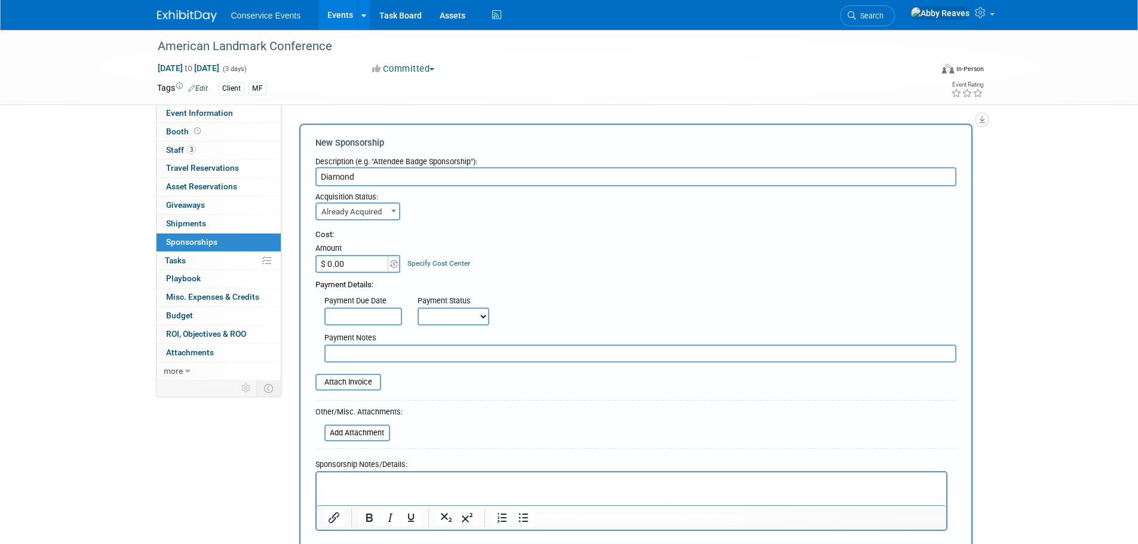
click at [369, 265] on input "$ 0.00" at bounding box center [353, 264] width 75 height 18
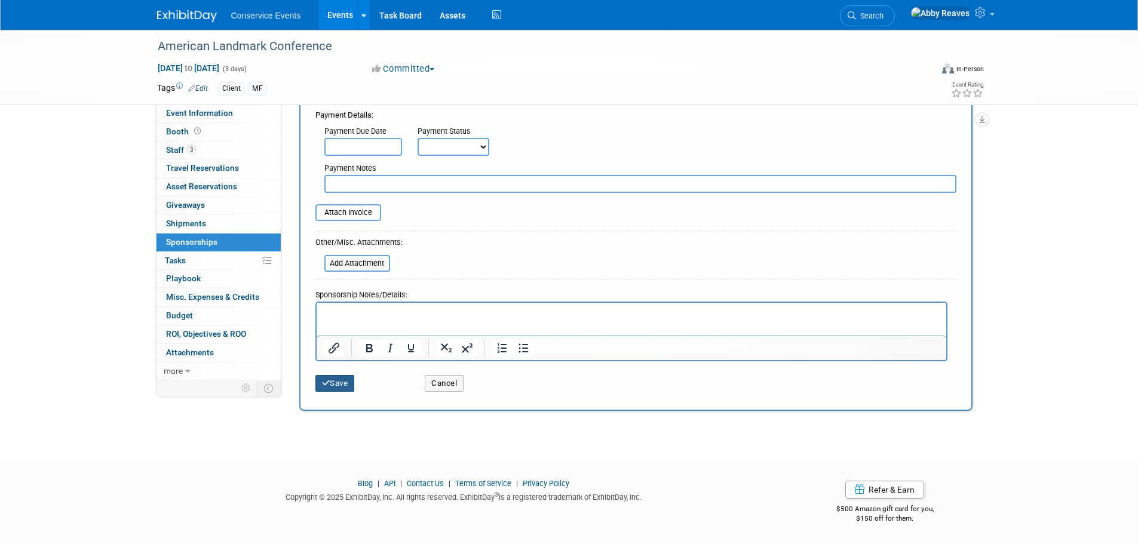
type input "$ 15,000.00"
click at [332, 388] on button "Save" at bounding box center [335, 383] width 39 height 17
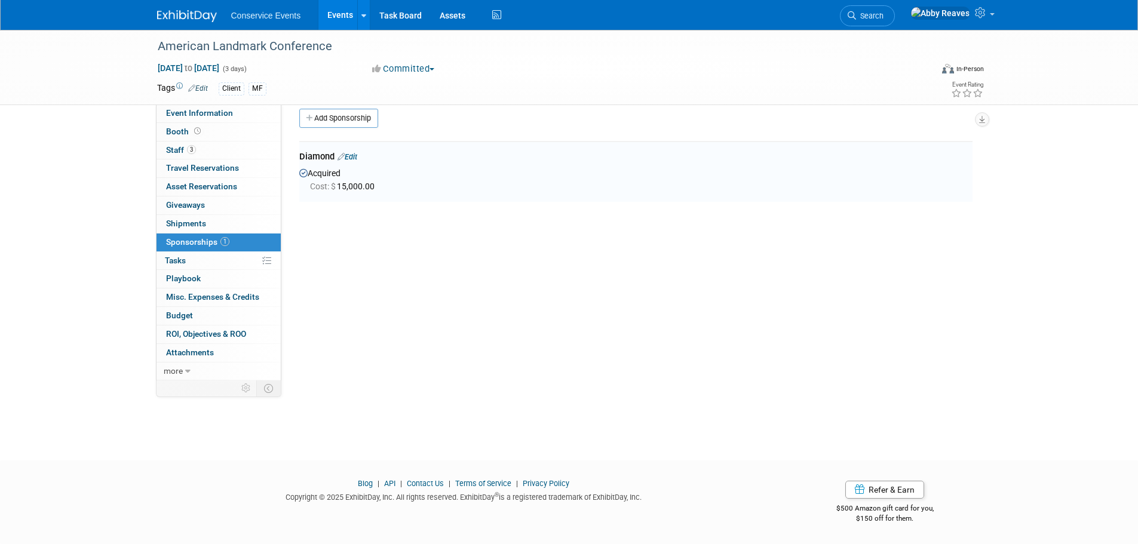
scroll to position [8, 0]
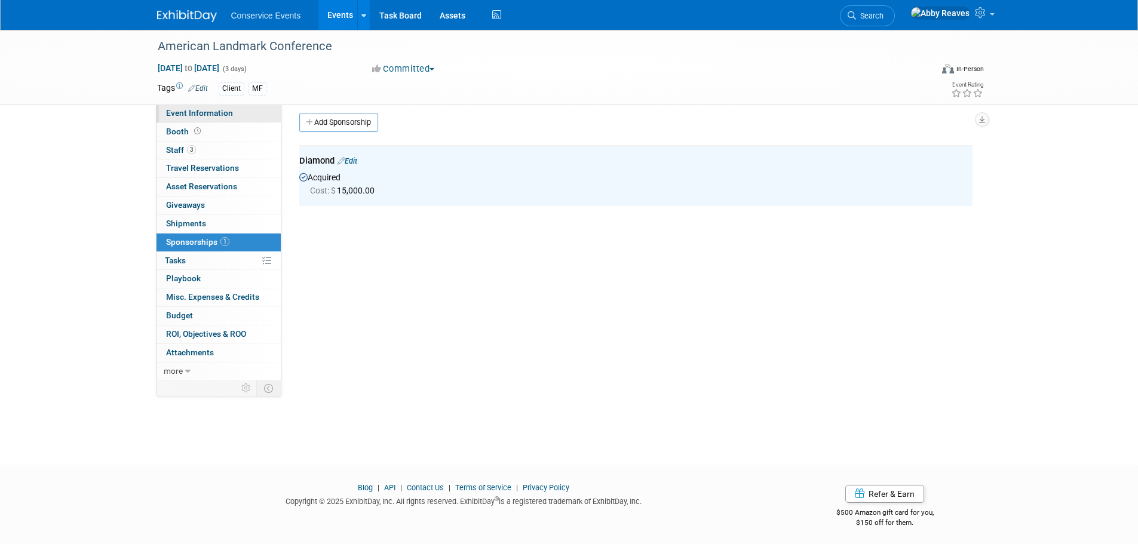
click at [254, 122] on link "Event Information" at bounding box center [219, 114] width 124 height 18
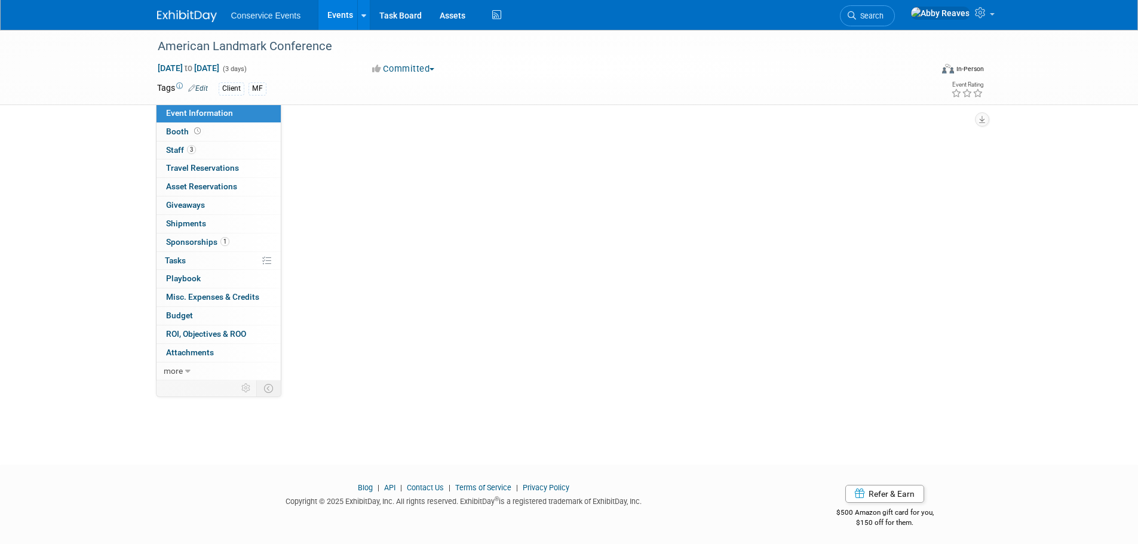
scroll to position [0, 0]
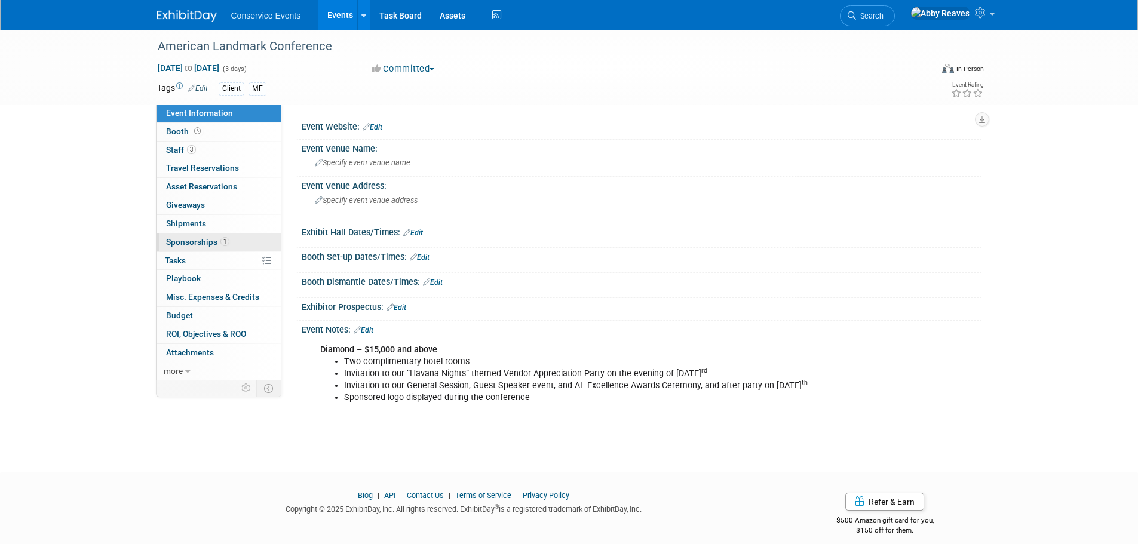
click at [225, 246] on span "1" at bounding box center [225, 241] width 9 height 9
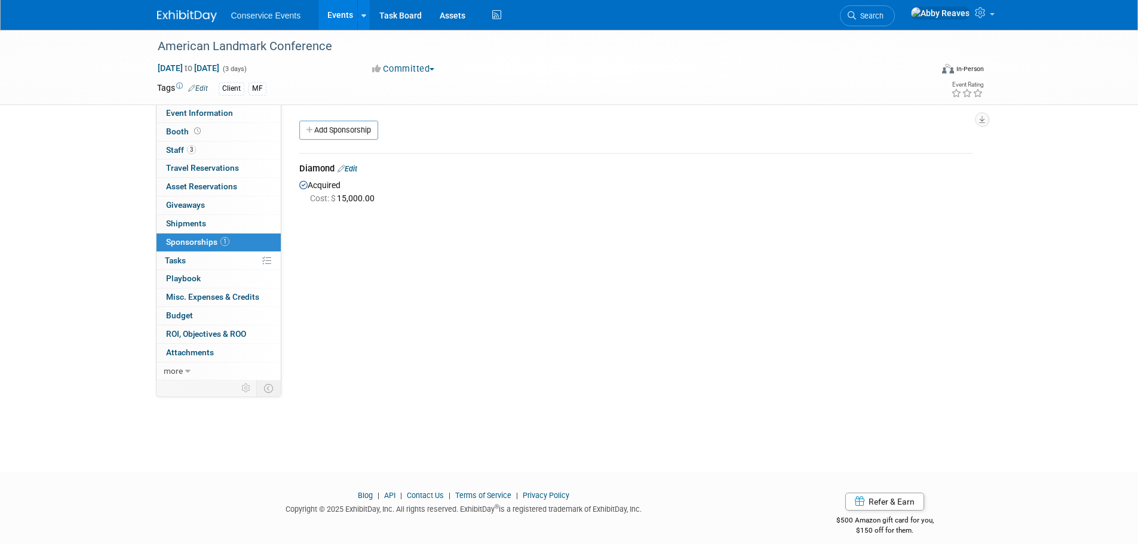
click at [225, 258] on link "0% Tasks 0%" at bounding box center [219, 261] width 124 height 18
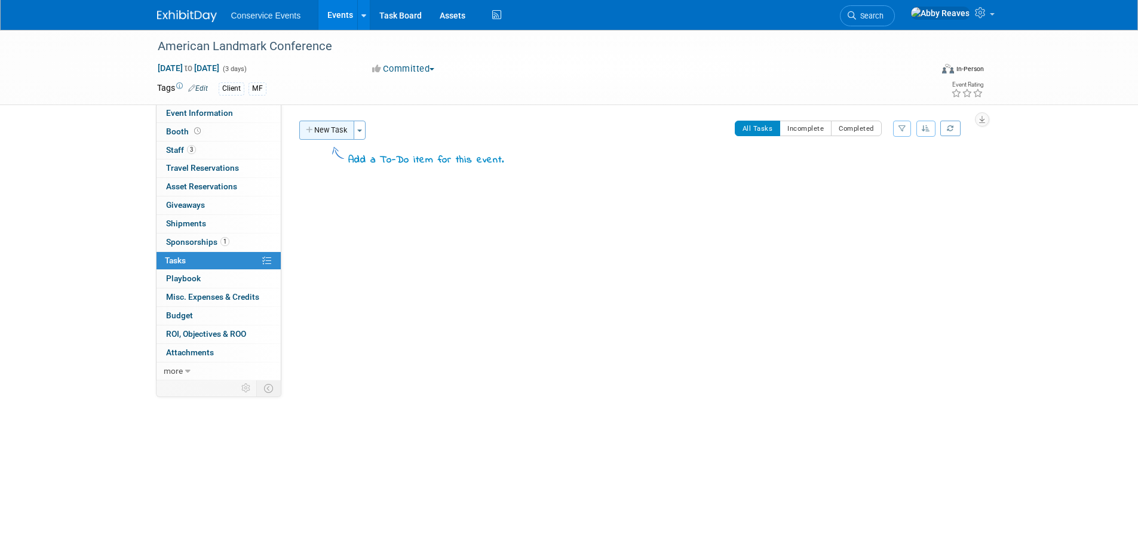
click at [323, 134] on button "New Task" at bounding box center [326, 130] width 55 height 19
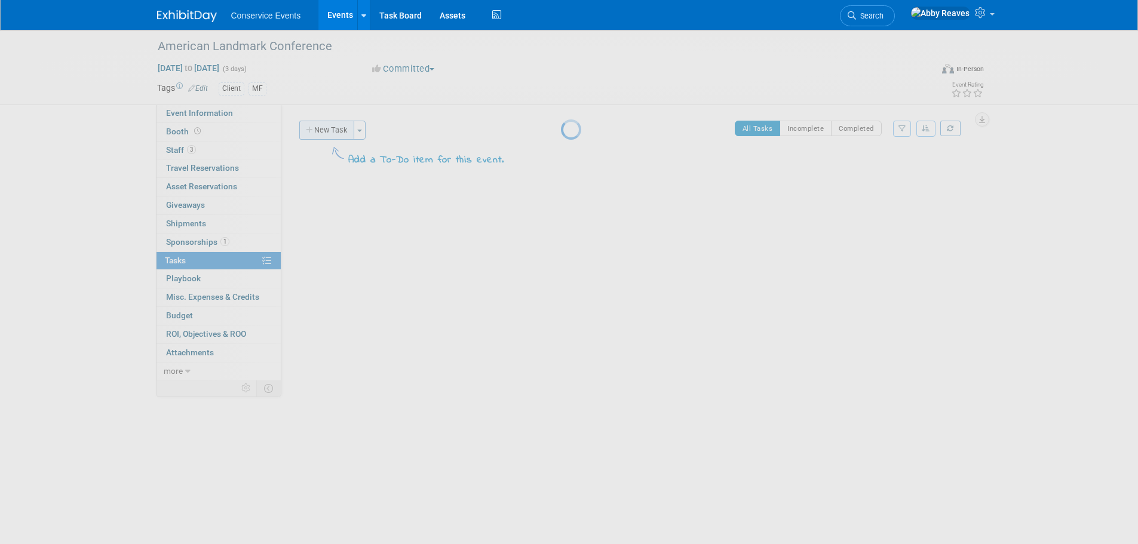
select select "7"
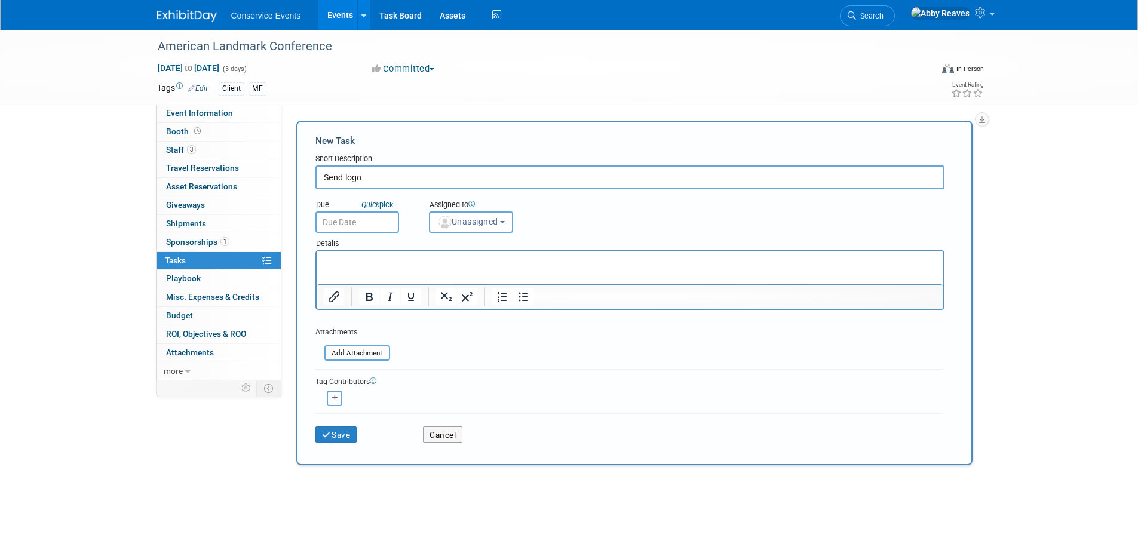
type input "Send logo"
click at [335, 226] on input "text" at bounding box center [358, 223] width 84 height 22
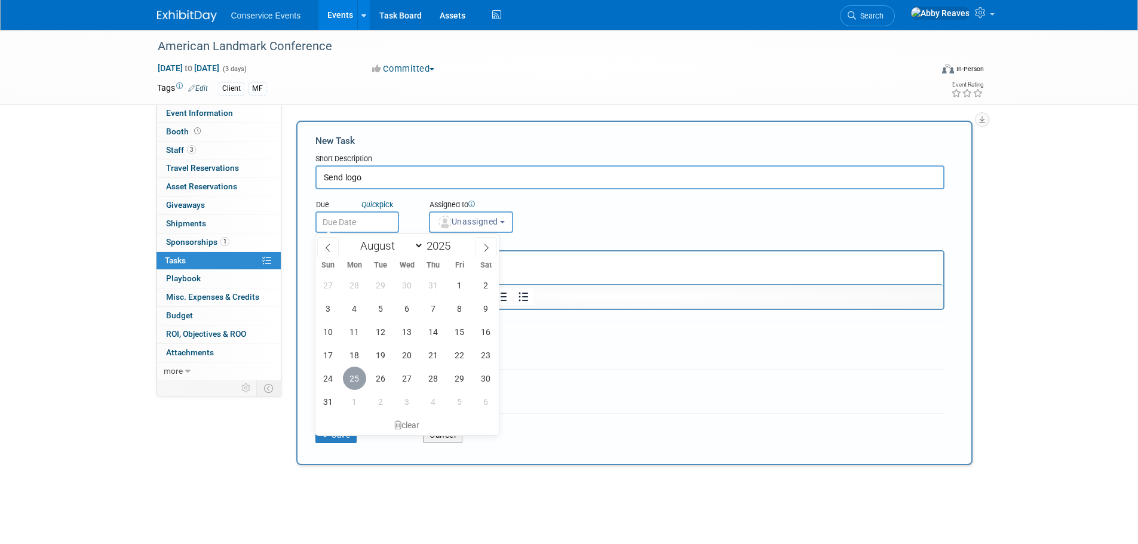
click at [360, 376] on span "25" at bounding box center [354, 378] width 23 height 23
type input "Aug 25, 2025"
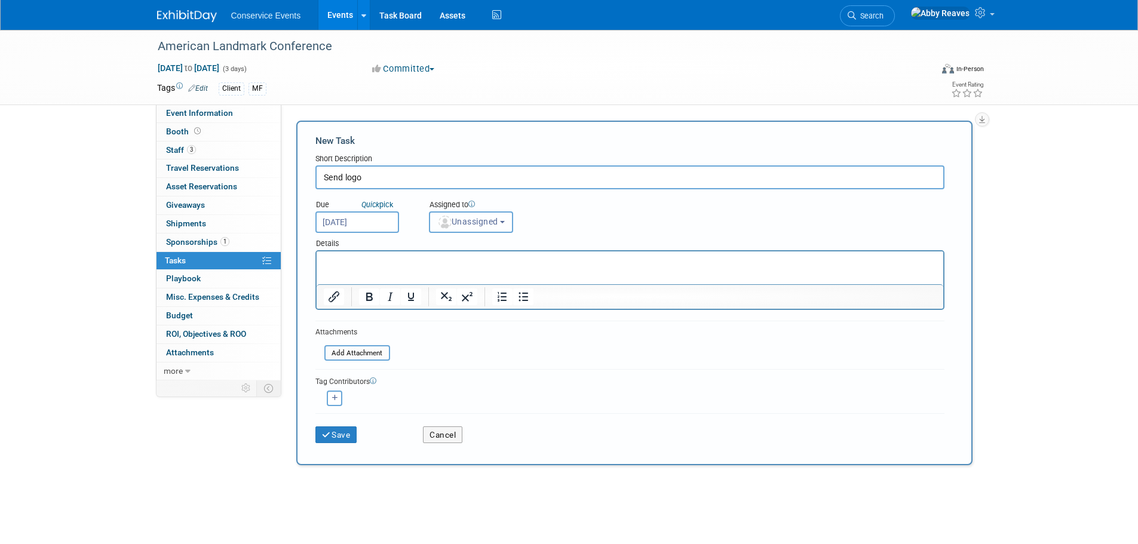
click at [445, 221] on img "button" at bounding box center [445, 222] width 13 height 13
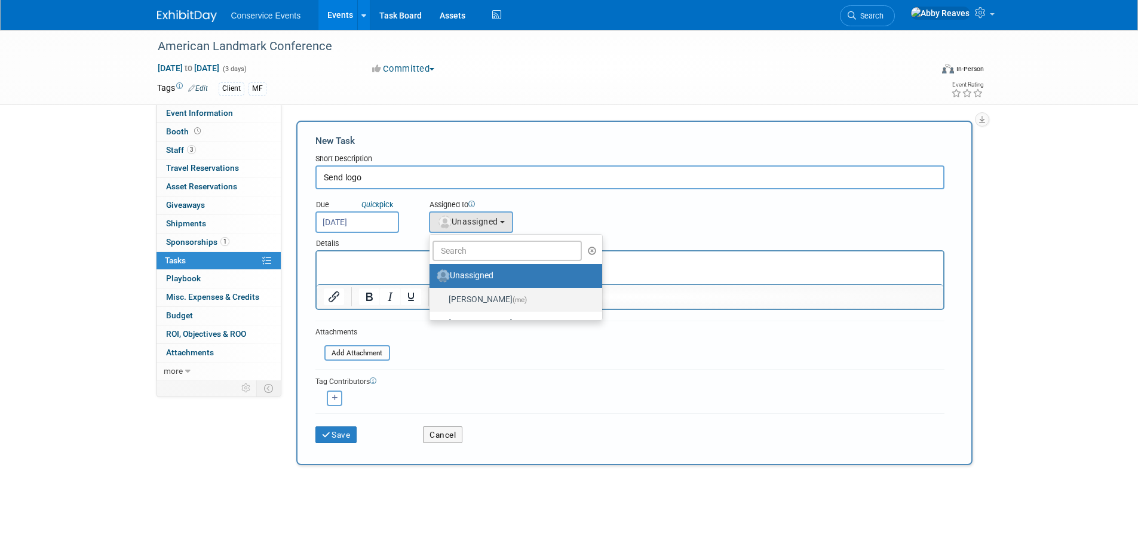
click at [445, 298] on img at bounding box center [442, 299] width 13 height 13
click at [431, 298] on input "Abby Reaves (me)" at bounding box center [428, 299] width 8 height 8
select select "888e4ed3-42fd-4820-a89e-ed4ce941d196"
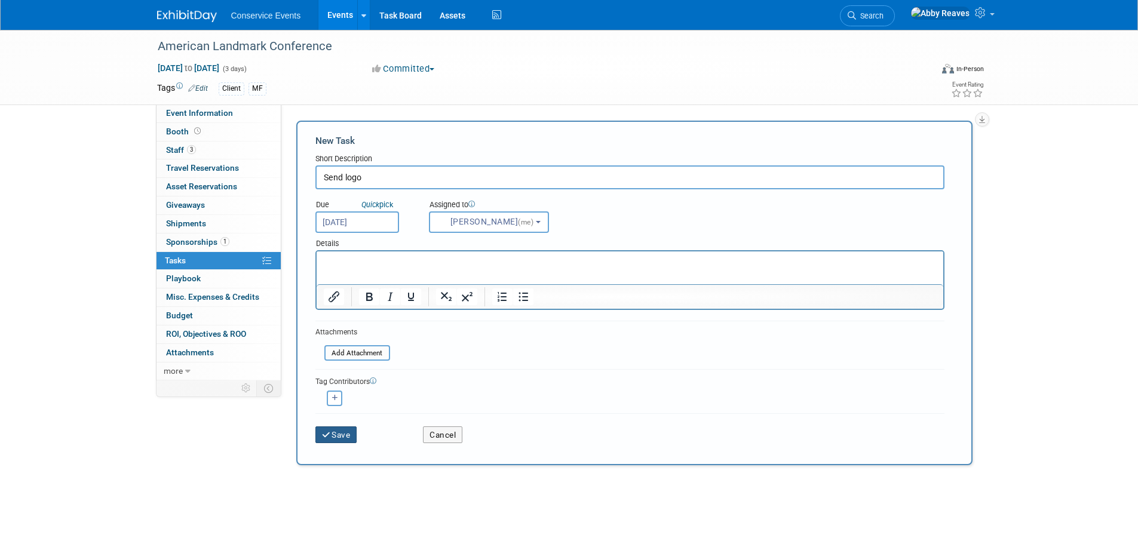
click at [338, 440] on button "Save" at bounding box center [337, 435] width 42 height 17
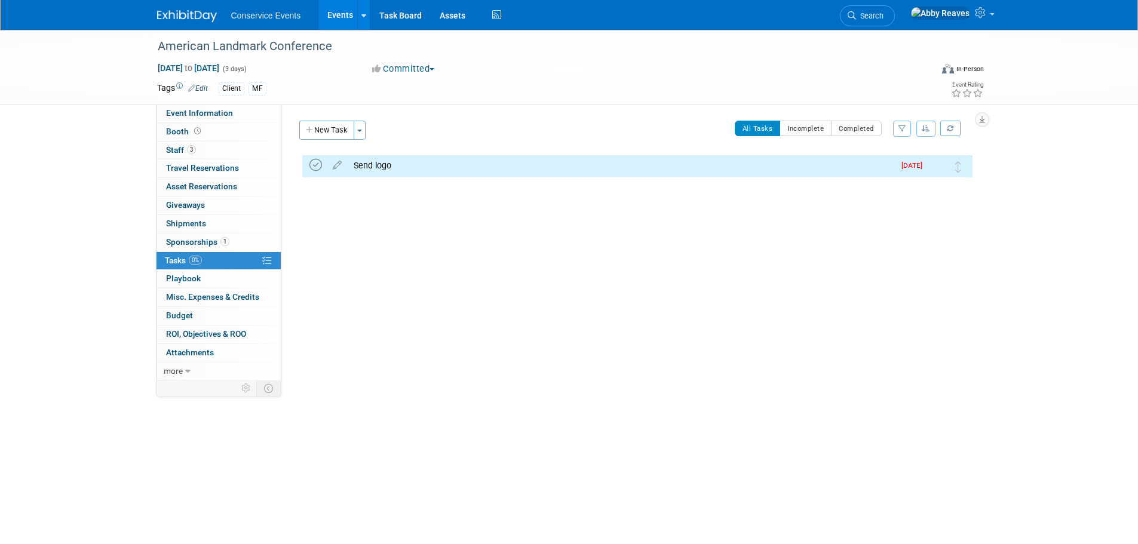
click at [314, 165] on icon at bounding box center [316, 165] width 13 height 13
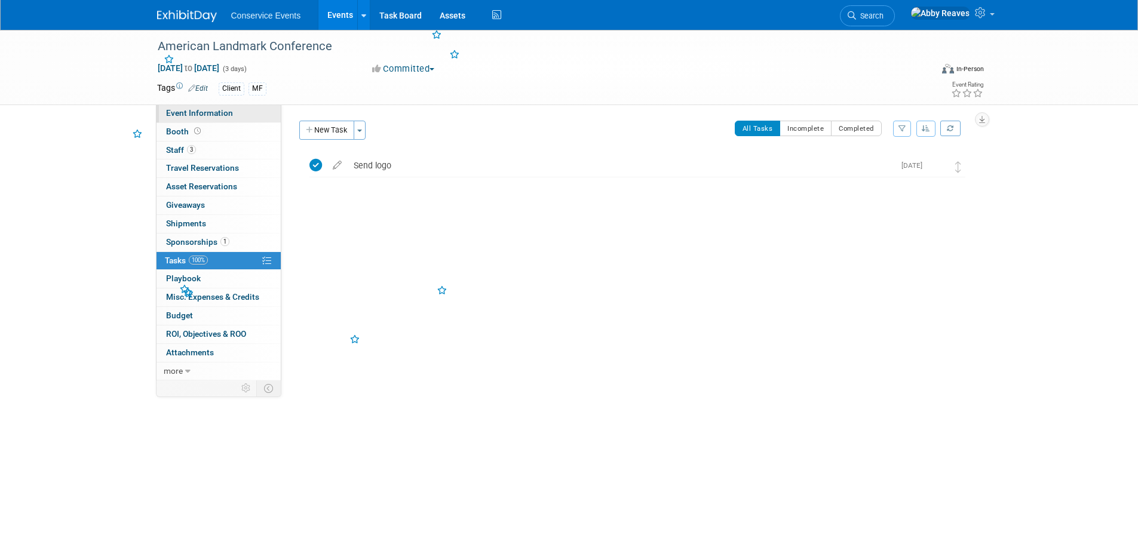
click at [273, 111] on link "Event Information" at bounding box center [219, 114] width 124 height 18
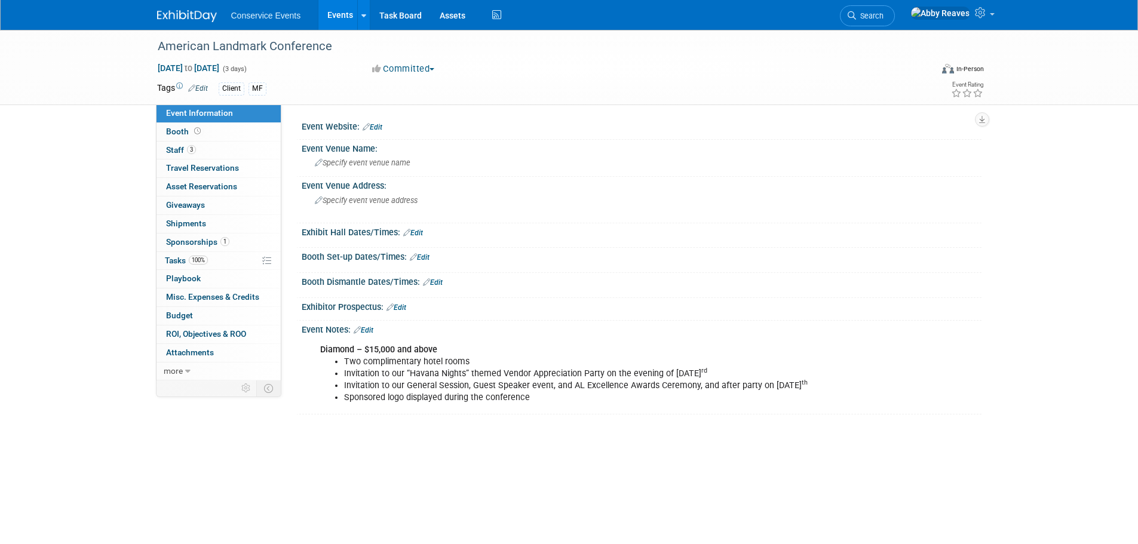
click at [338, 9] on link "Events" at bounding box center [341, 15] width 44 height 30
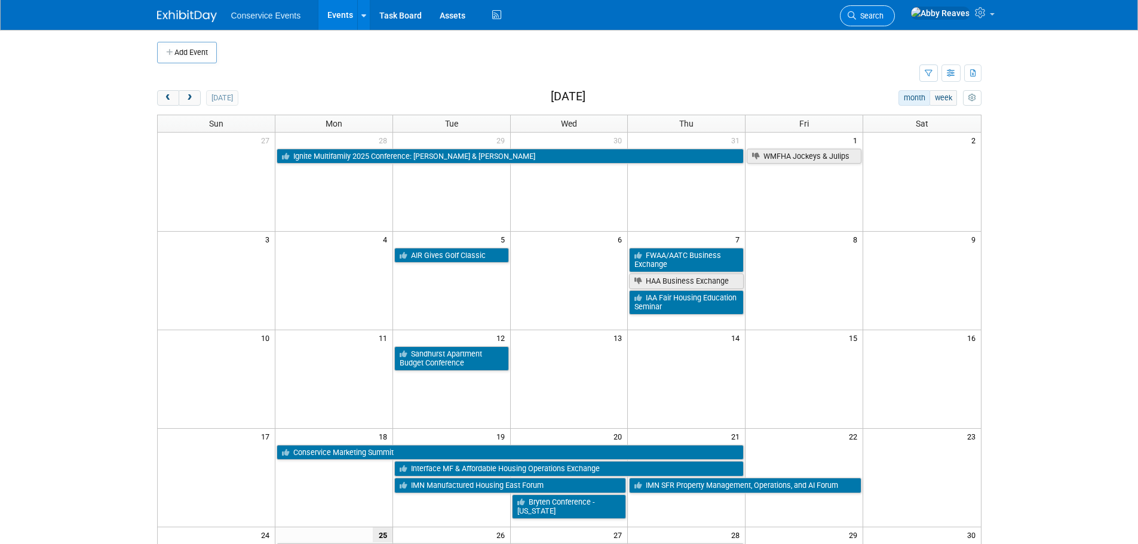
click at [879, 8] on link "Search" at bounding box center [867, 15] width 55 height 21
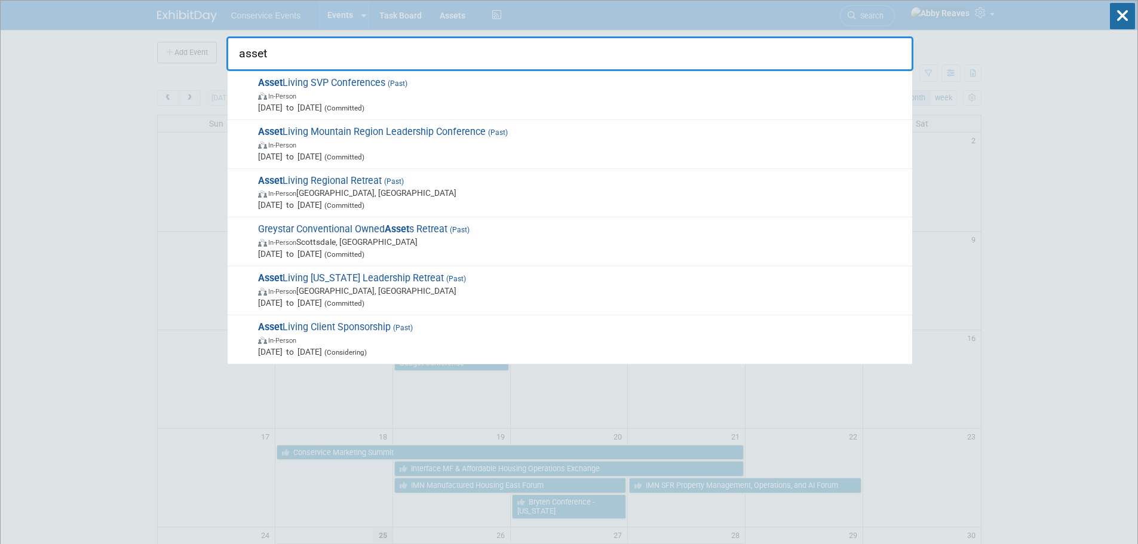
type input "asset"
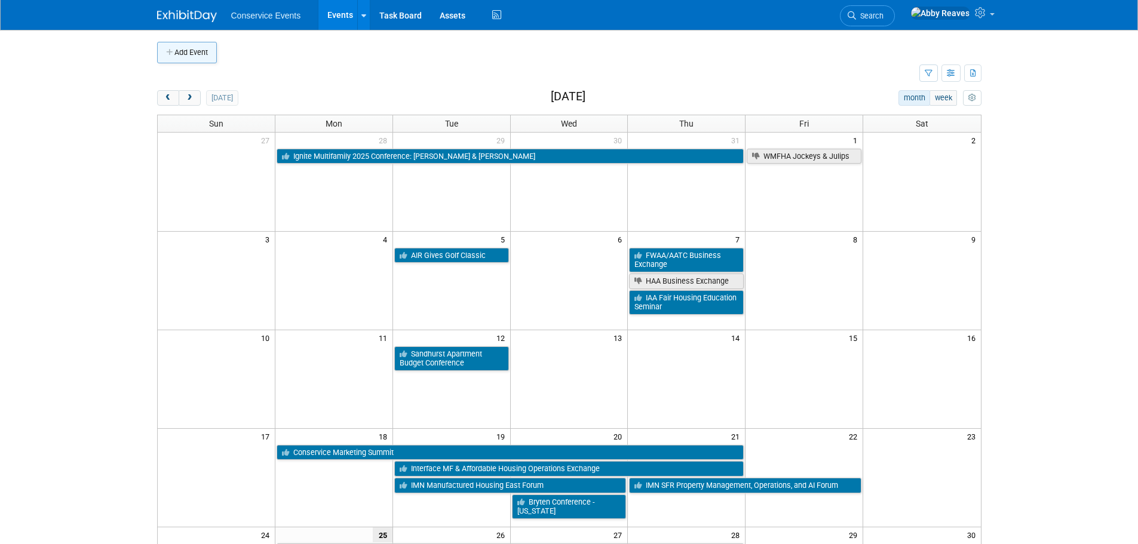
click at [213, 56] on button "Add Event" at bounding box center [187, 53] width 60 height 22
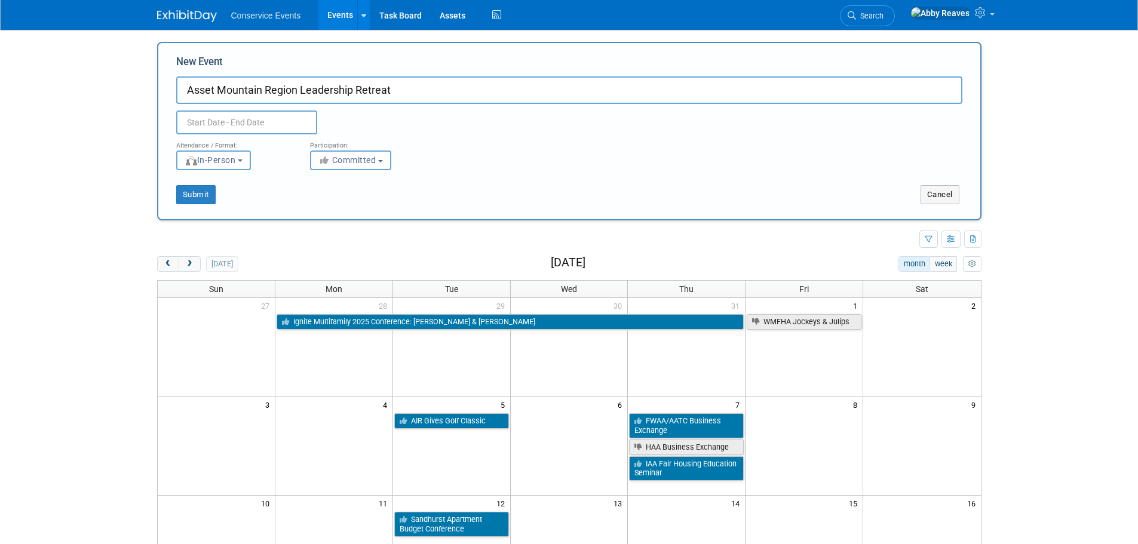
type input "Asset Mountain Region Leadership Retreat"
click at [286, 135] on div "Attendance / Format:" at bounding box center [234, 142] width 116 height 16
click at [285, 128] on input "text" at bounding box center [246, 123] width 141 height 24
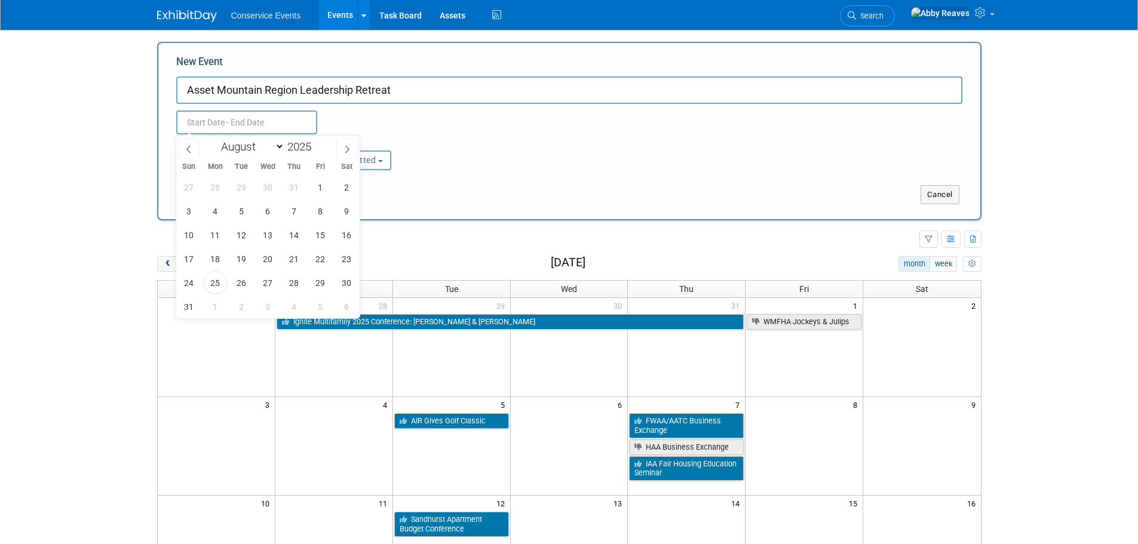
drag, startPoint x: 343, startPoint y: 151, endPoint x: 324, endPoint y: 170, distance: 26.6
click at [343, 150] on icon at bounding box center [347, 149] width 8 height 8
select select "8"
click at [265, 232] on span "17" at bounding box center [267, 234] width 23 height 23
click at [296, 234] on span "18" at bounding box center [294, 234] width 23 height 23
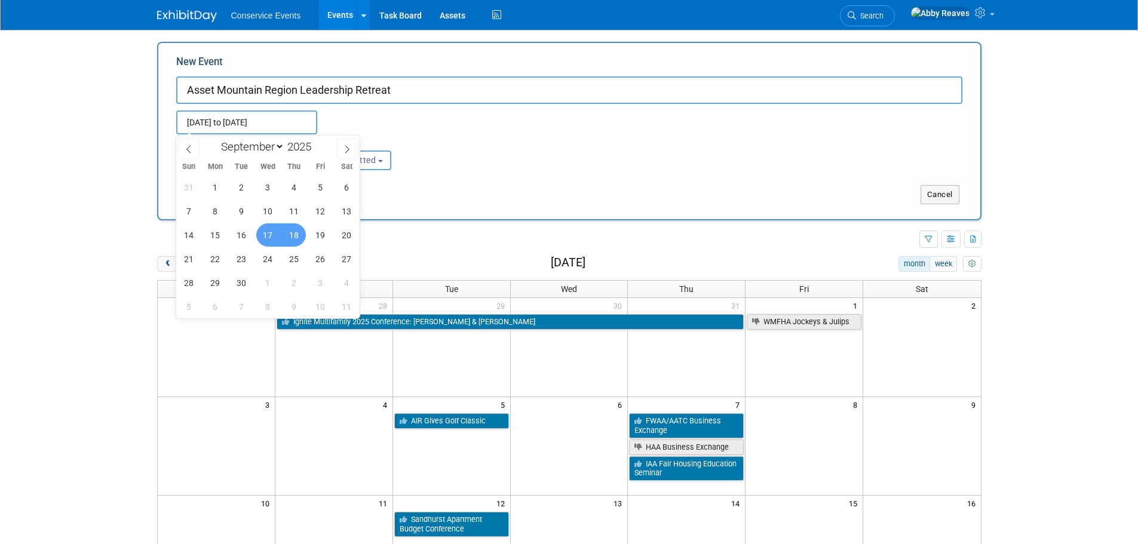
type input "[DATE] to [DATE]"
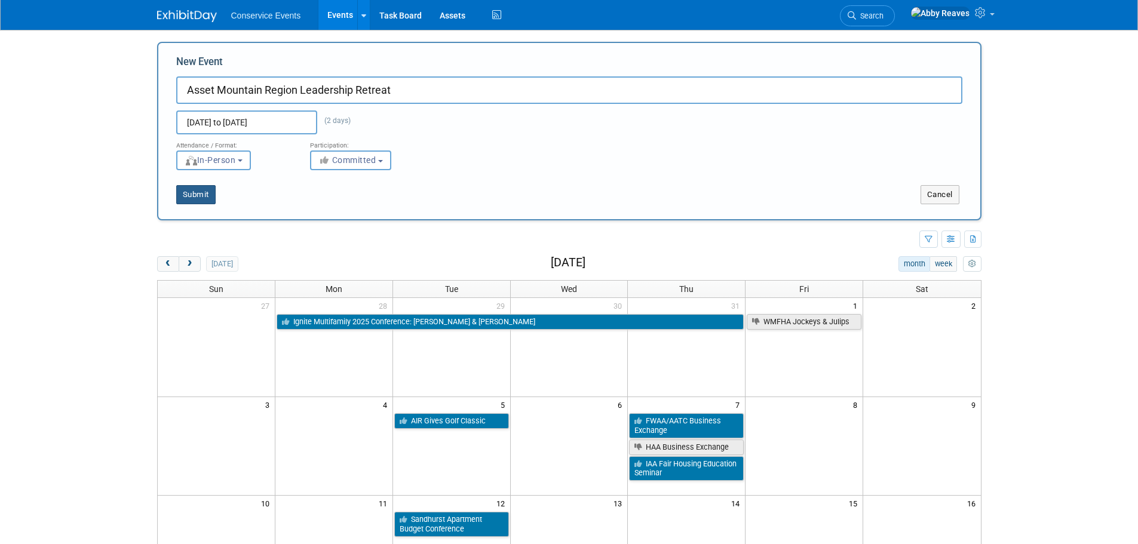
click at [206, 194] on button "Submit" at bounding box center [195, 194] width 39 height 19
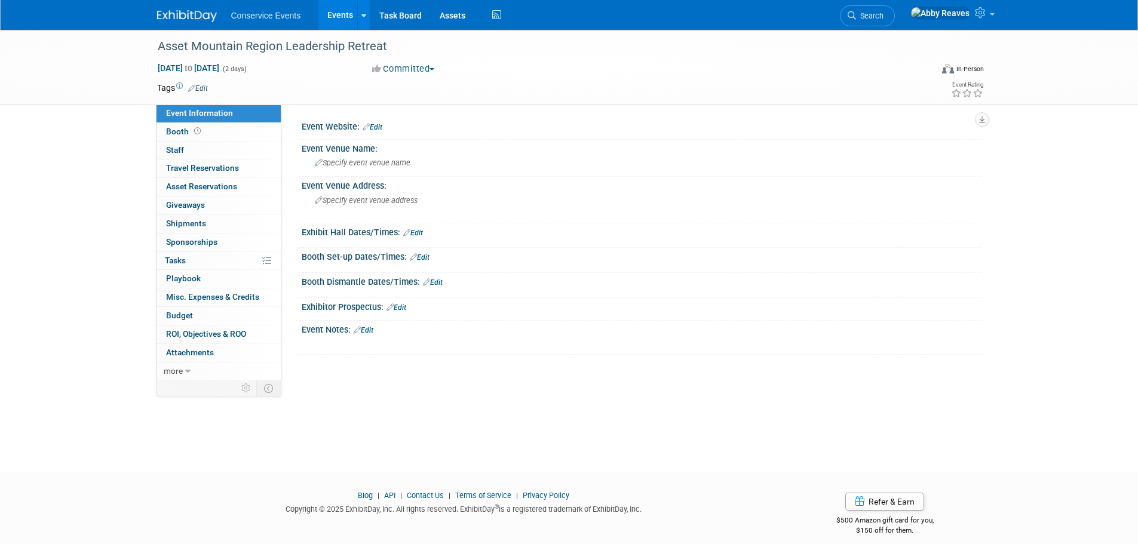
click at [372, 326] on link "Edit" at bounding box center [364, 330] width 20 height 8
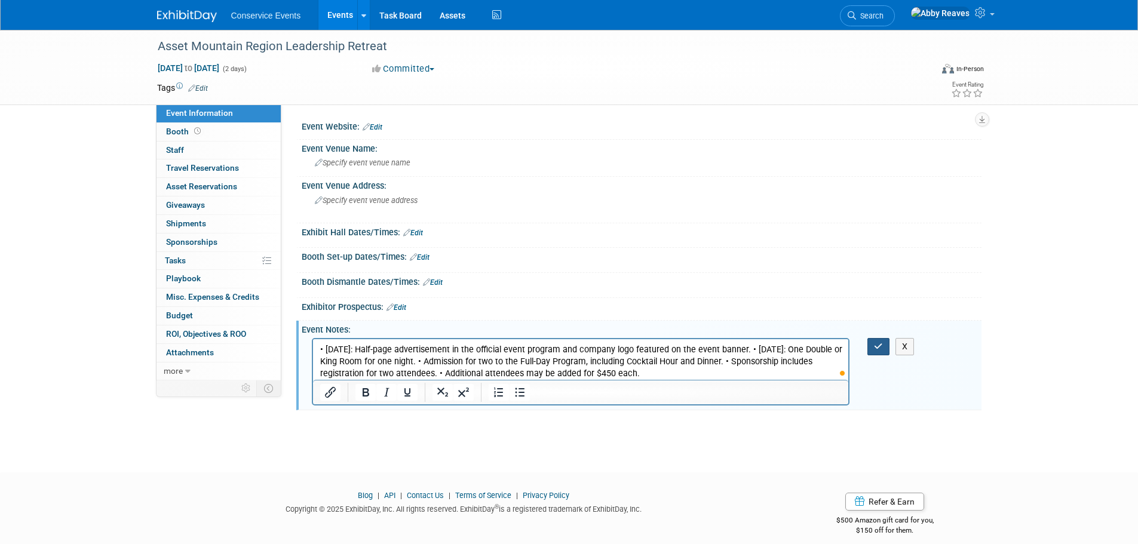
click at [881, 350] on icon "button" at bounding box center [878, 346] width 9 height 8
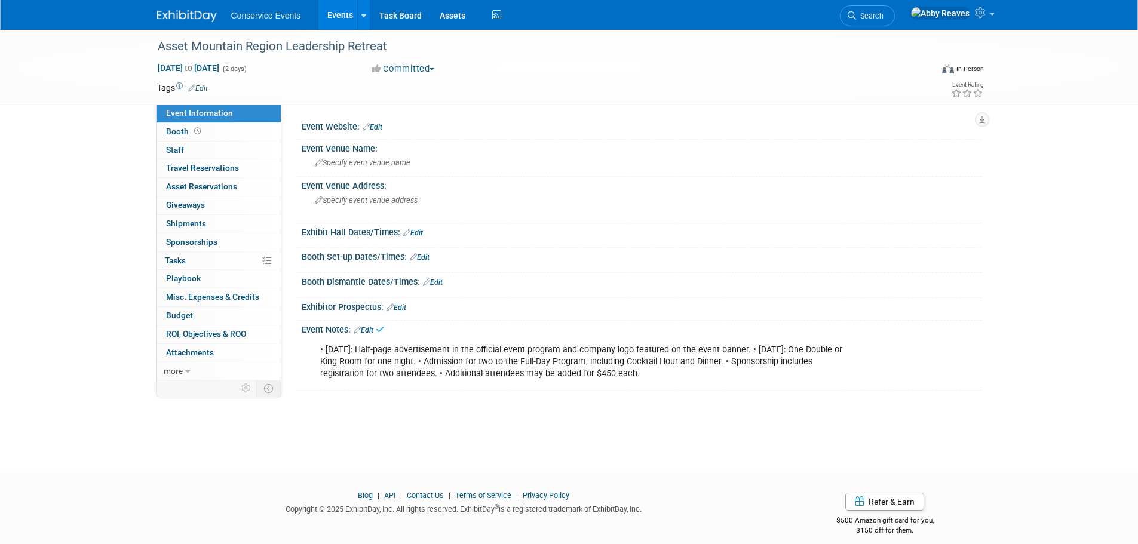
click at [208, 88] on link "Edit" at bounding box center [198, 88] width 20 height 8
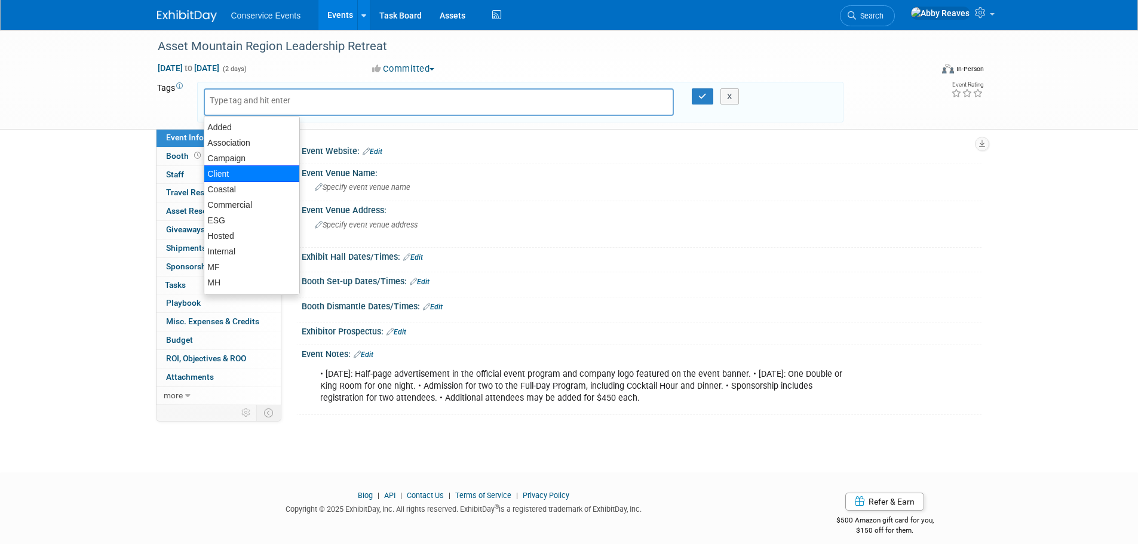
click at [237, 170] on div "Client" at bounding box center [252, 174] width 96 height 17
type input "Client"
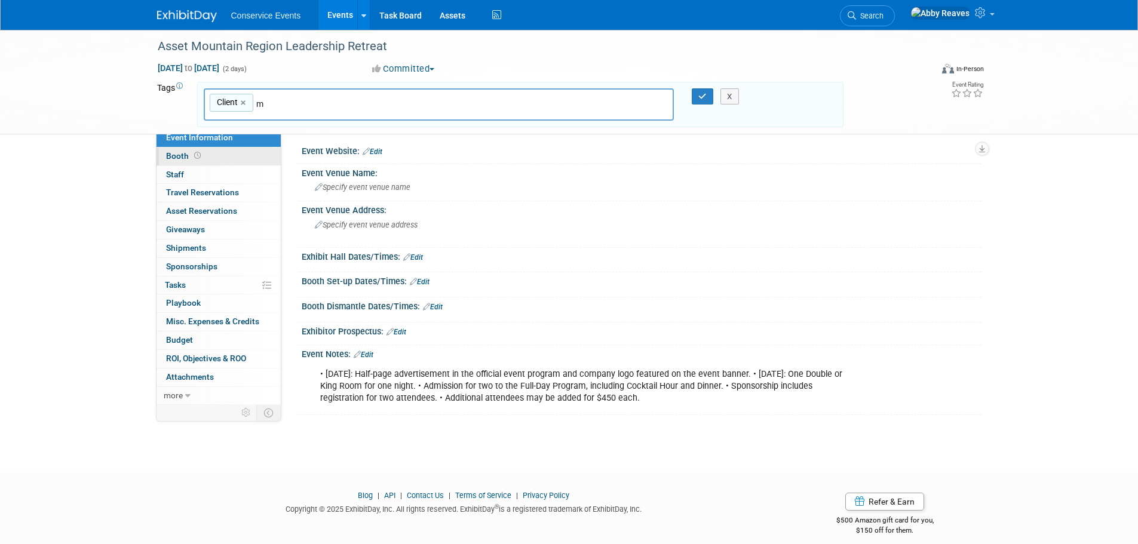
type input "mf"
click at [296, 130] on div "MF" at bounding box center [287, 132] width 167 height 17
type input "Client, MF"
click at [704, 94] on icon "button" at bounding box center [703, 97] width 8 height 8
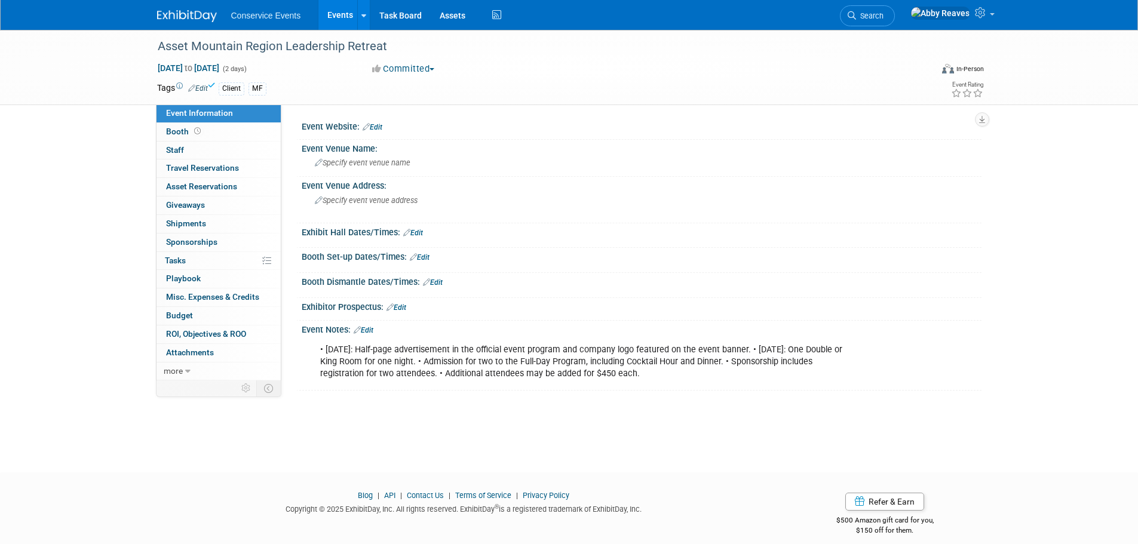
click at [372, 332] on link "Edit" at bounding box center [364, 330] width 20 height 8
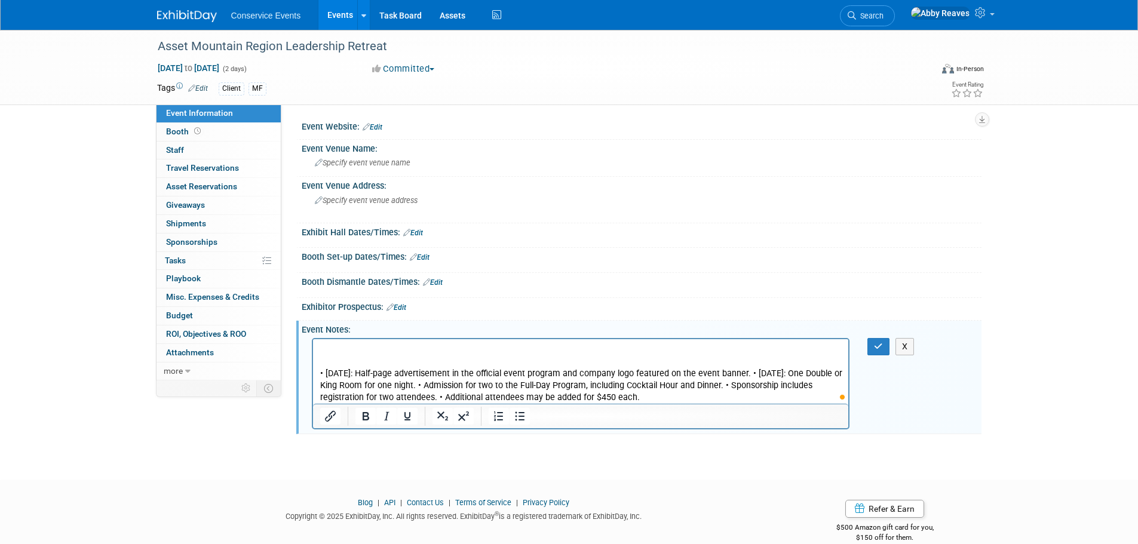
click at [344, 345] on p "To enrich screen reader interactions, please activate Accessibility in Grammarl…" at bounding box center [581, 350] width 522 height 12
click at [427, 350] on p "No booth or swag." at bounding box center [581, 350] width 522 height 12
click at [542, 350] on p "No booth or swag. Sheena Sylvester and Kelsey Thomas" at bounding box center [581, 350] width 522 height 12
click at [883, 343] on icon "button" at bounding box center [878, 346] width 9 height 8
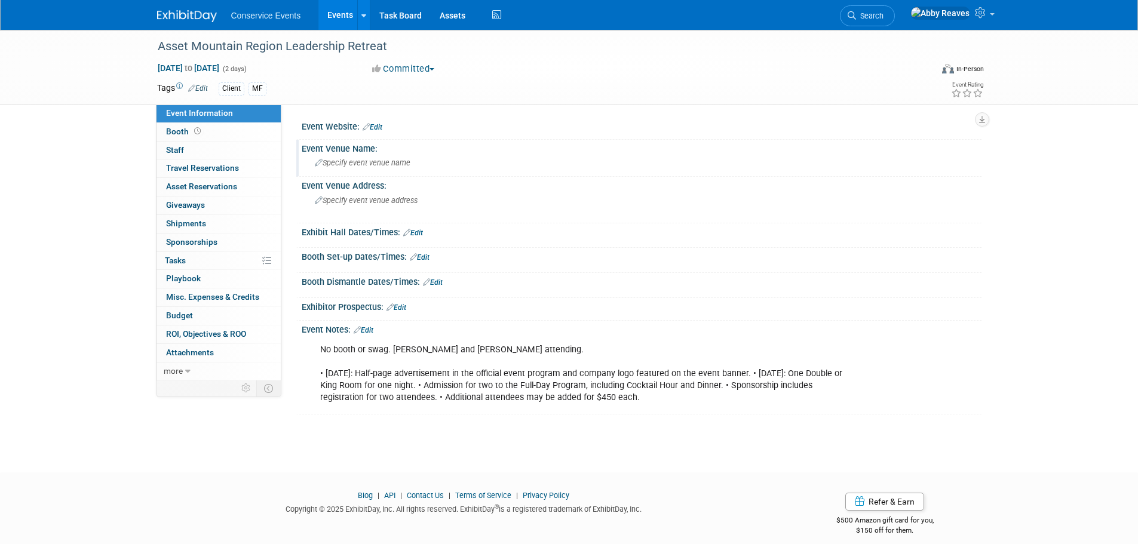
click at [345, 164] on span "Specify event venue name" at bounding box center [363, 162] width 96 height 9
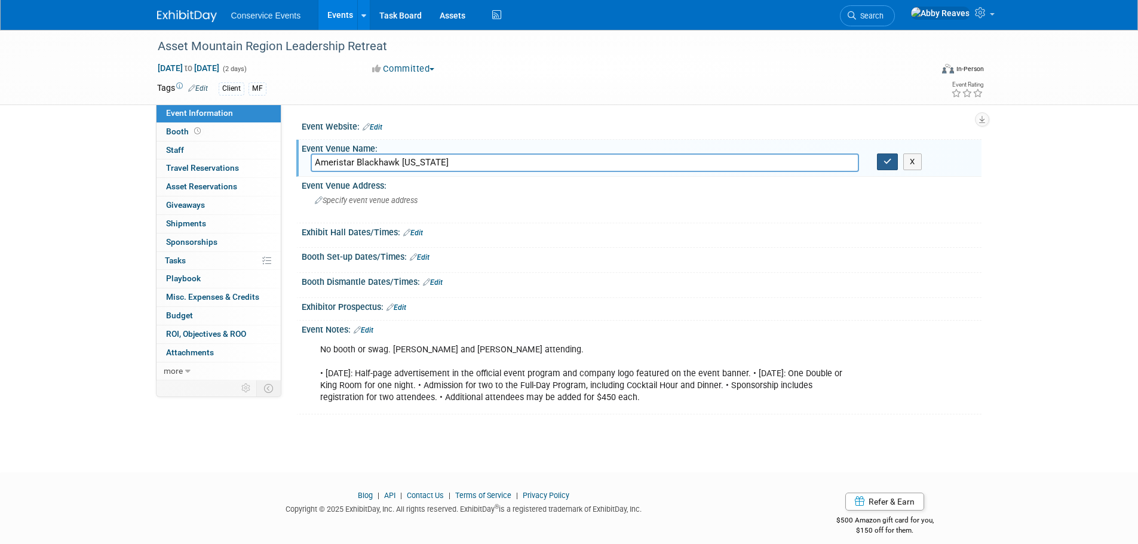
type input "Ameristar Blackhawk Colorado"
click at [893, 158] on button "button" at bounding box center [888, 162] width 22 height 17
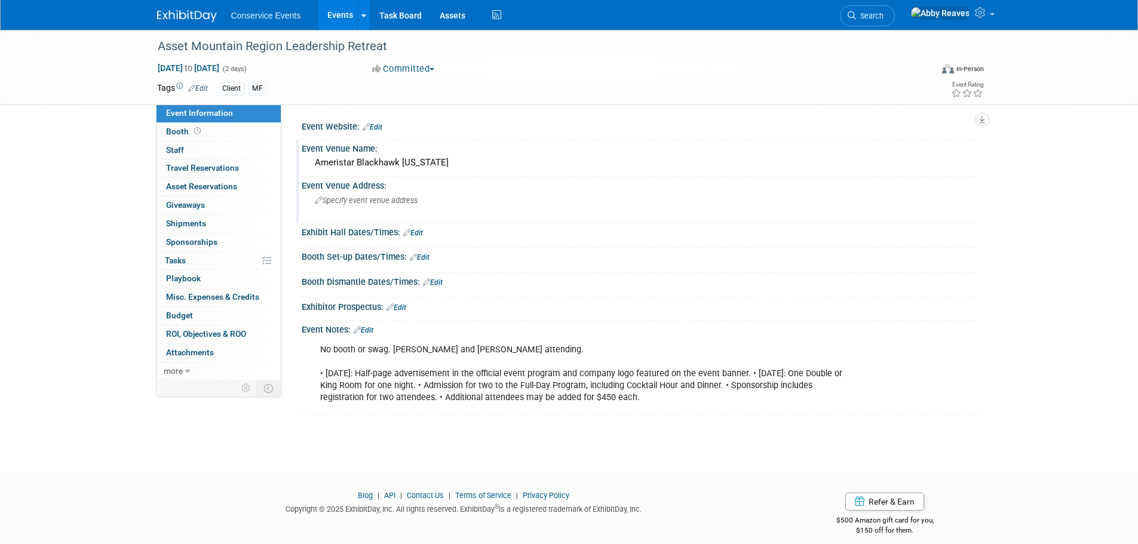
click at [479, 200] on div "Specify event venue address" at bounding box center [443, 204] width 265 height 27
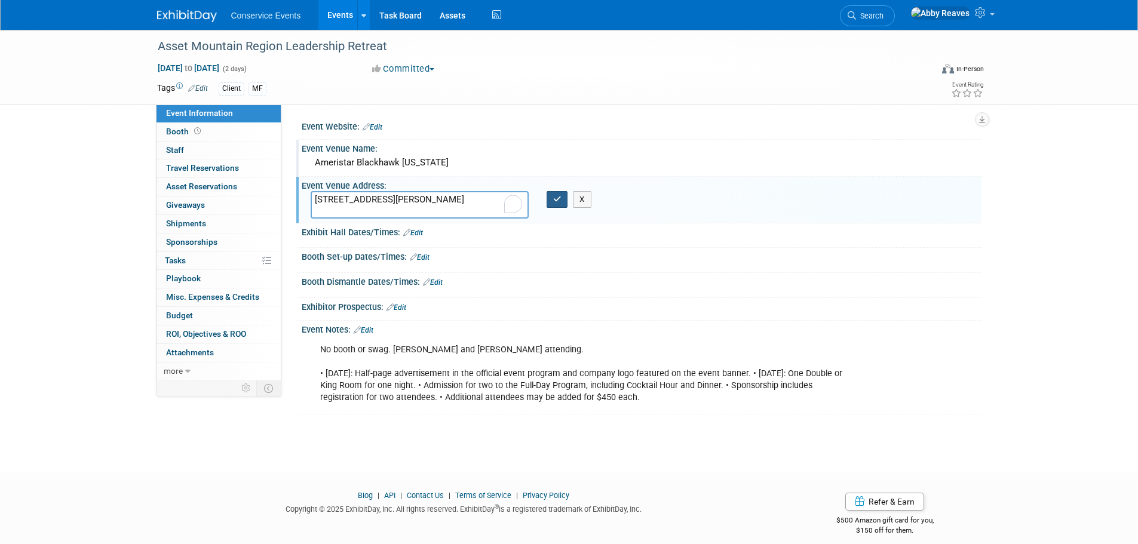
type textarea "111 Richman St, Black Hawk, CO 80422"
click at [559, 197] on icon "button" at bounding box center [557, 199] width 8 height 8
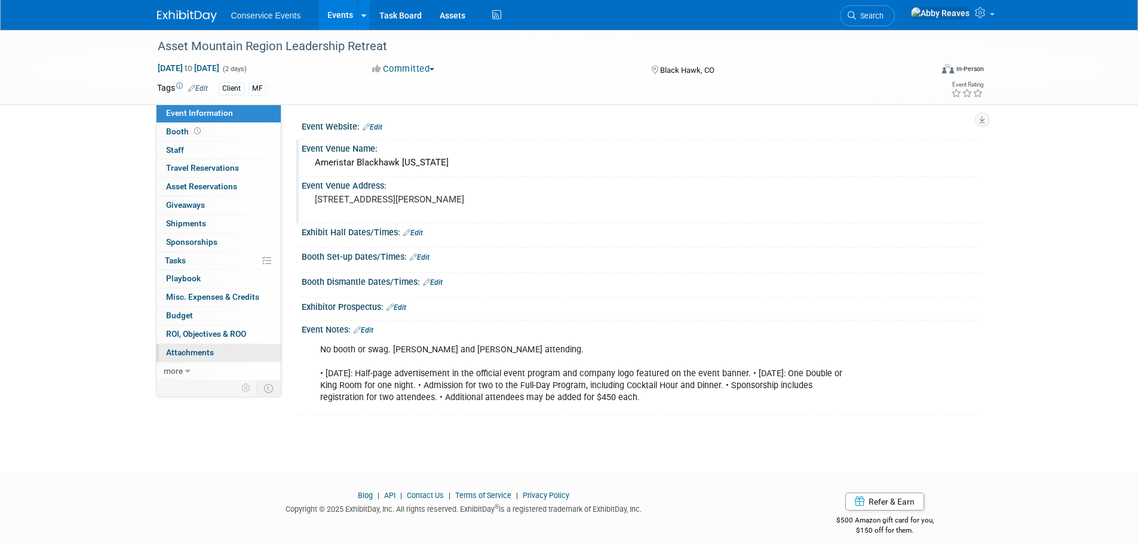
click at [205, 354] on span "Attachments 0" at bounding box center [190, 353] width 48 height 10
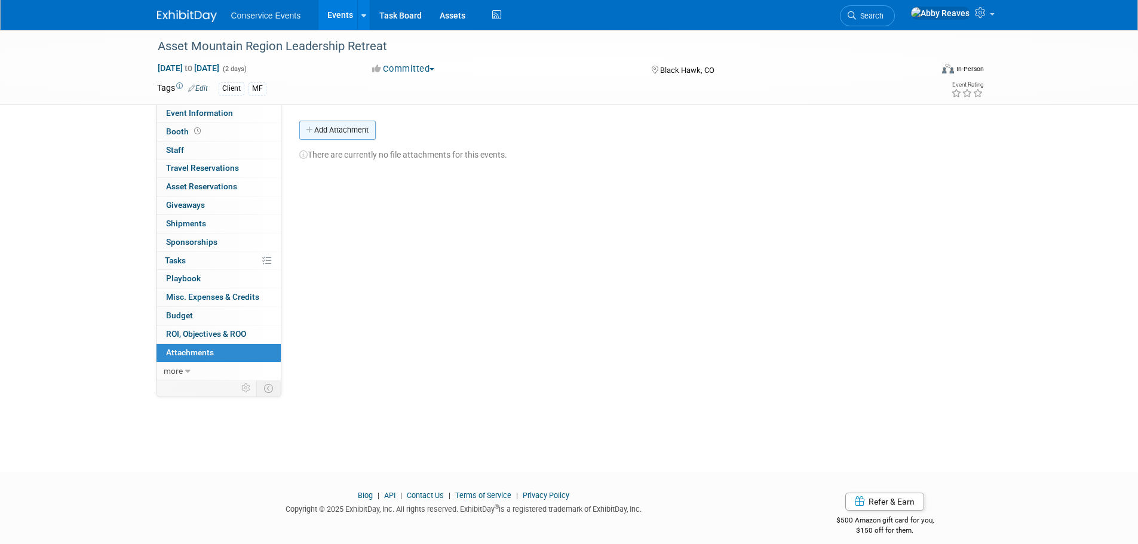
click at [316, 130] on button "Add Attachment" at bounding box center [337, 130] width 76 height 19
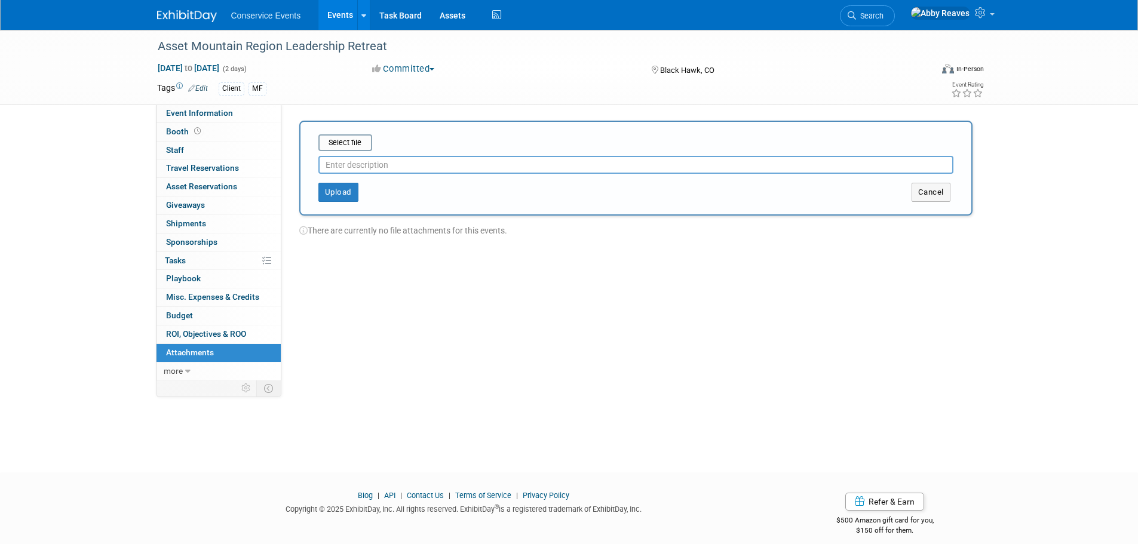
click at [341, 133] on div "Select file This is an invoice Upload Cancel" at bounding box center [635, 168] width 673 height 95
click at [338, 140] on input "file" at bounding box center [300, 143] width 142 height 14
type input "info"
click at [354, 188] on button "Upload" at bounding box center [339, 187] width 40 height 19
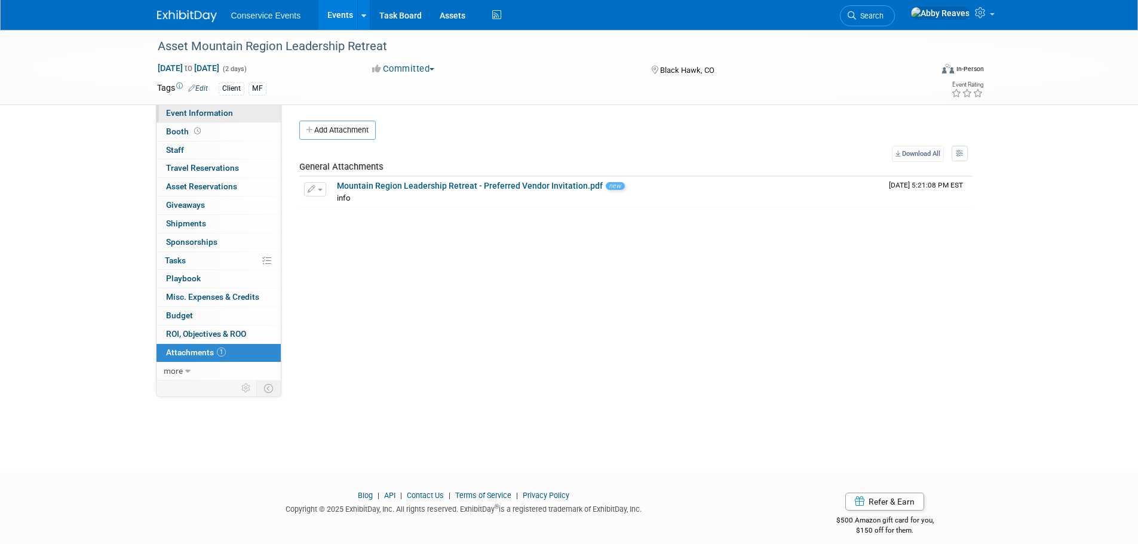
click at [267, 117] on link "Event Information" at bounding box center [219, 114] width 124 height 18
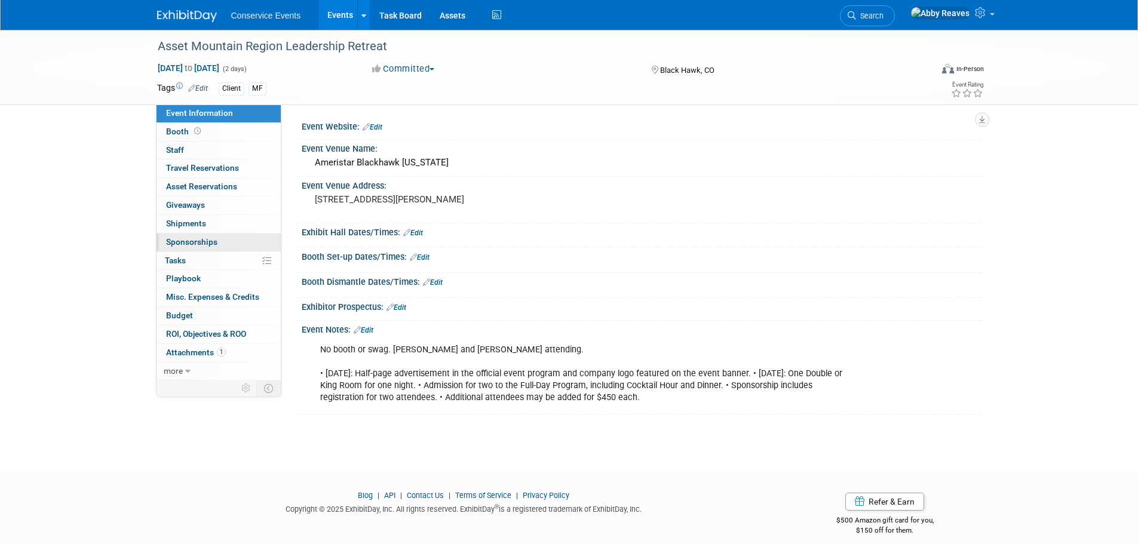
click at [182, 241] on span "Sponsorships 0" at bounding box center [191, 242] width 51 height 10
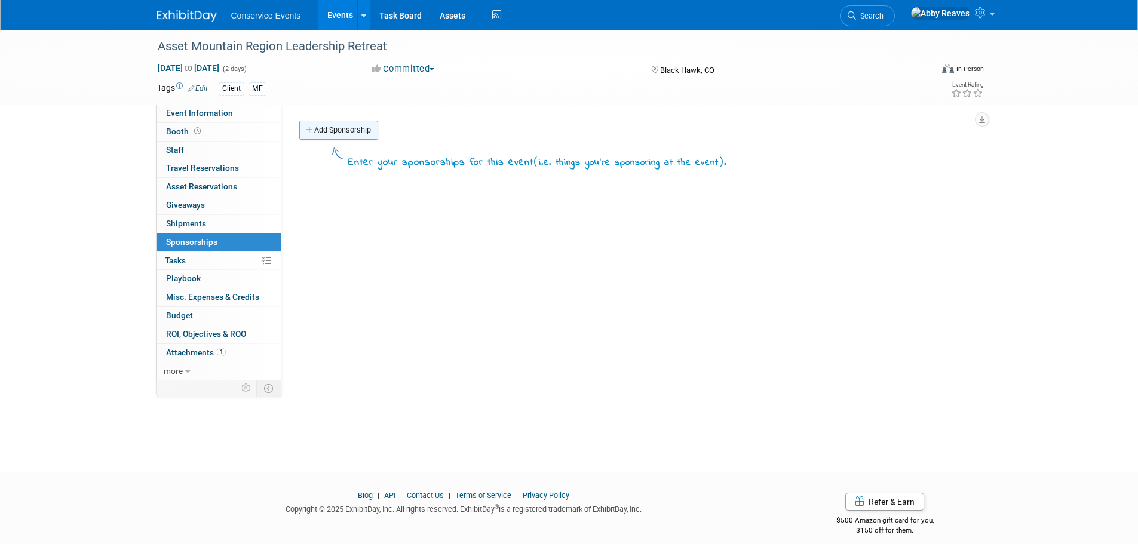
click at [366, 133] on link "Add Sponsorship" at bounding box center [338, 130] width 79 height 19
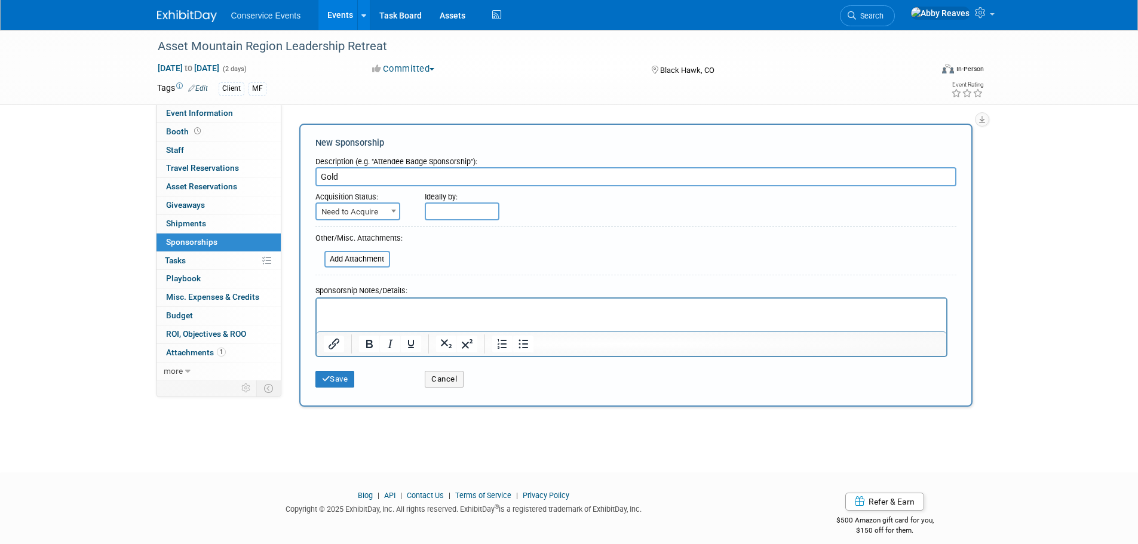
type input "Gold"
click at [366, 209] on span "Need to Acquire" at bounding box center [358, 212] width 82 height 17
select select "2"
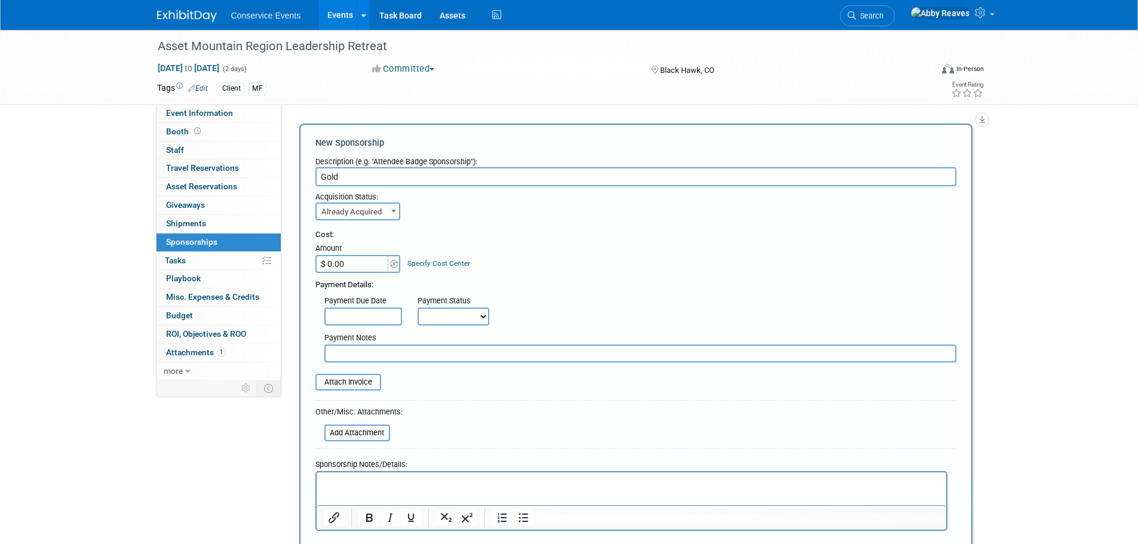
click at [377, 263] on input "$ 0.00" at bounding box center [353, 264] width 75 height 18
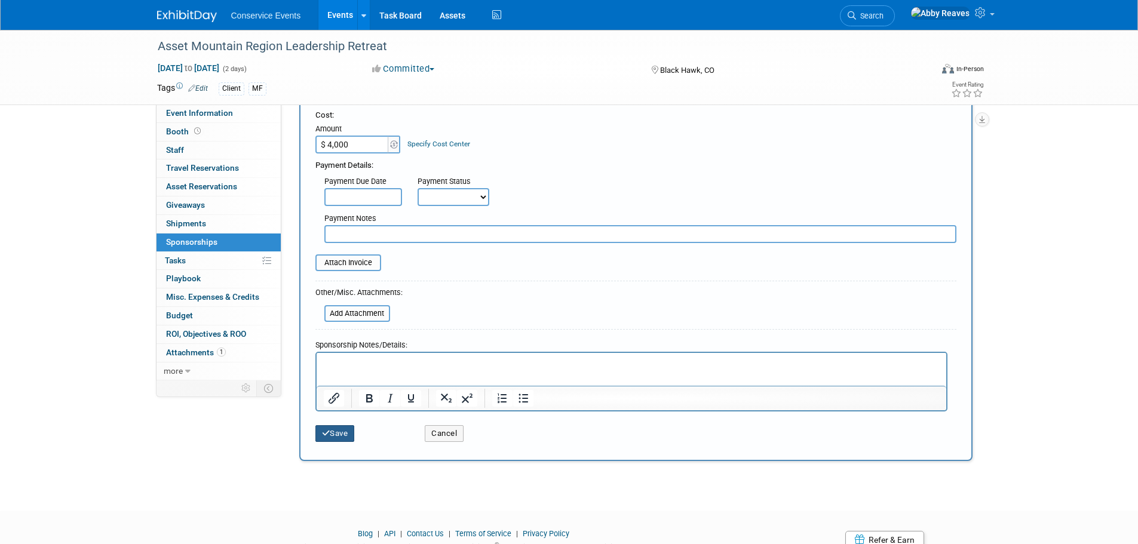
type input "$ 4,000.00"
click at [349, 431] on button "Save" at bounding box center [335, 433] width 39 height 17
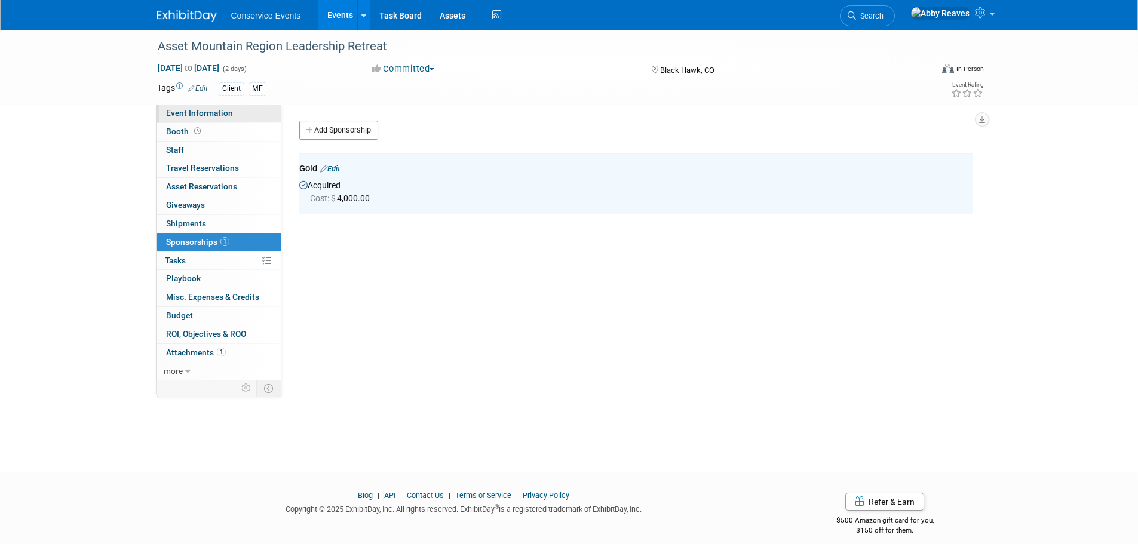
click at [221, 112] on span "Event Information" at bounding box center [199, 113] width 67 height 10
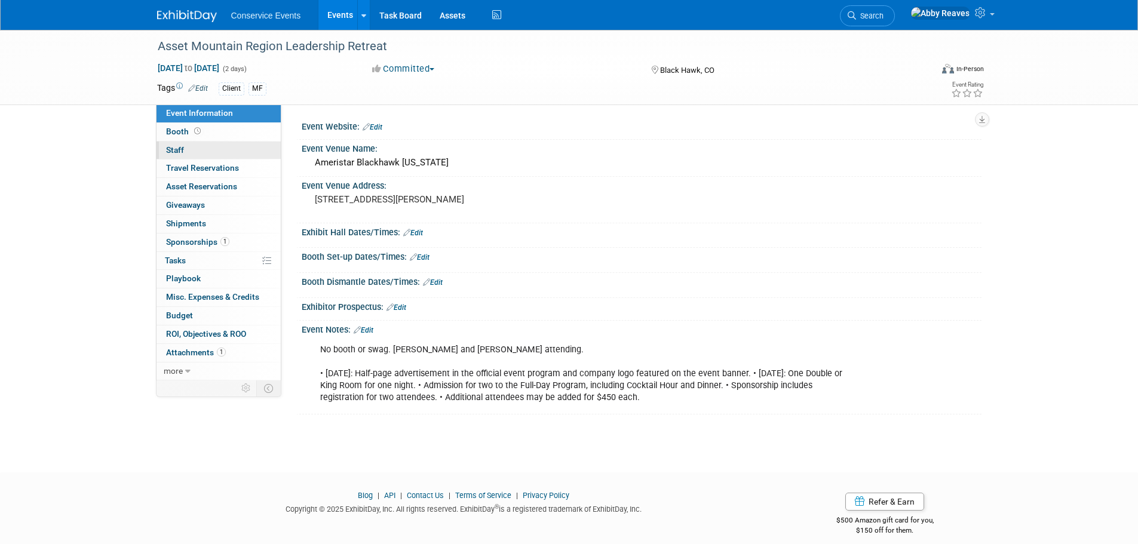
click at [211, 143] on link "0 Staff 0" at bounding box center [219, 151] width 124 height 18
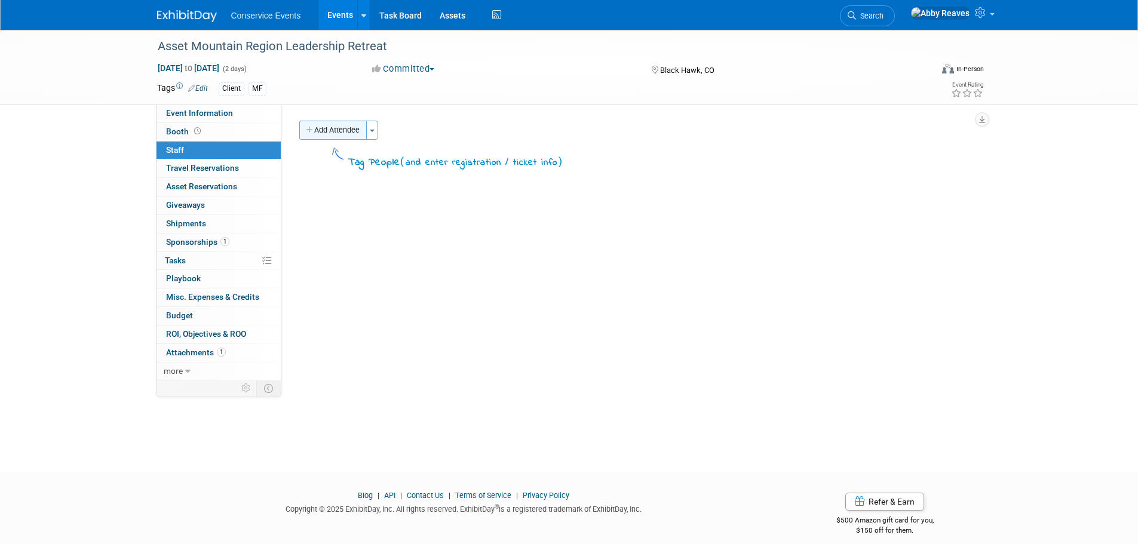
click at [323, 126] on button "Add Attendee" at bounding box center [333, 130] width 68 height 19
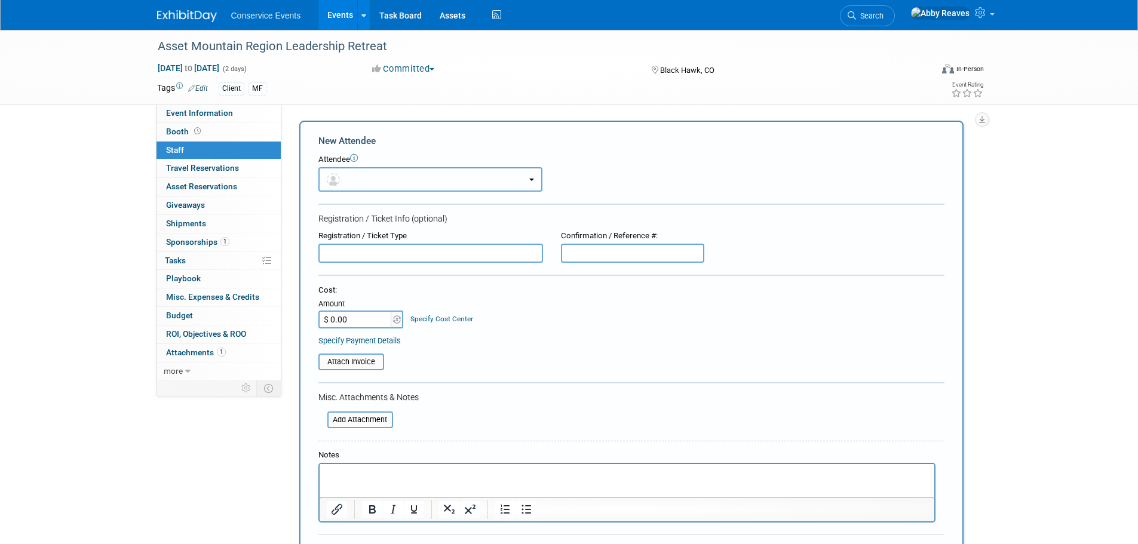
click at [376, 188] on button "button" at bounding box center [431, 179] width 224 height 25
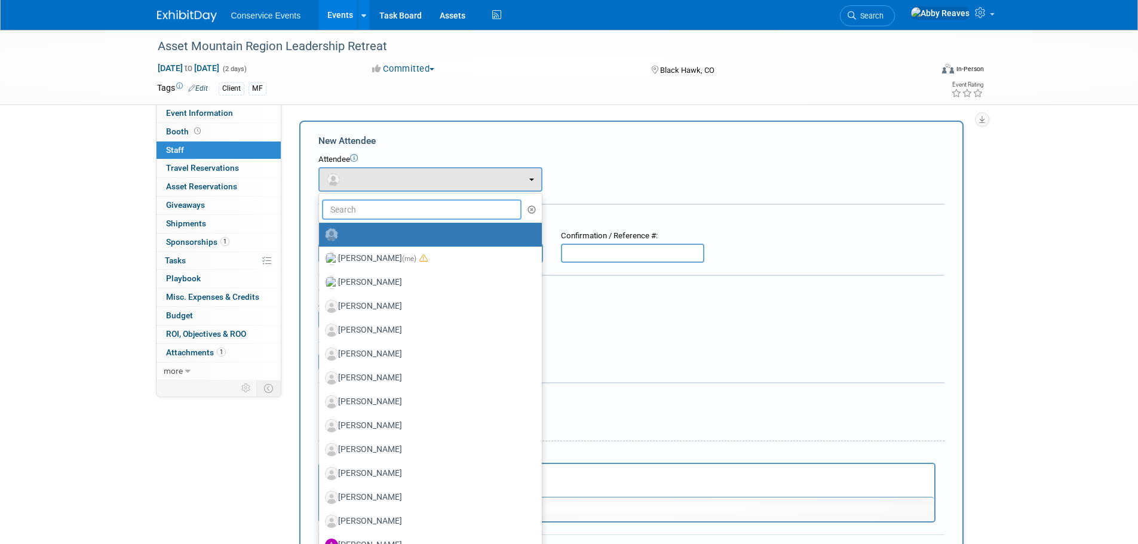
click at [376, 212] on input "text" at bounding box center [422, 210] width 200 height 20
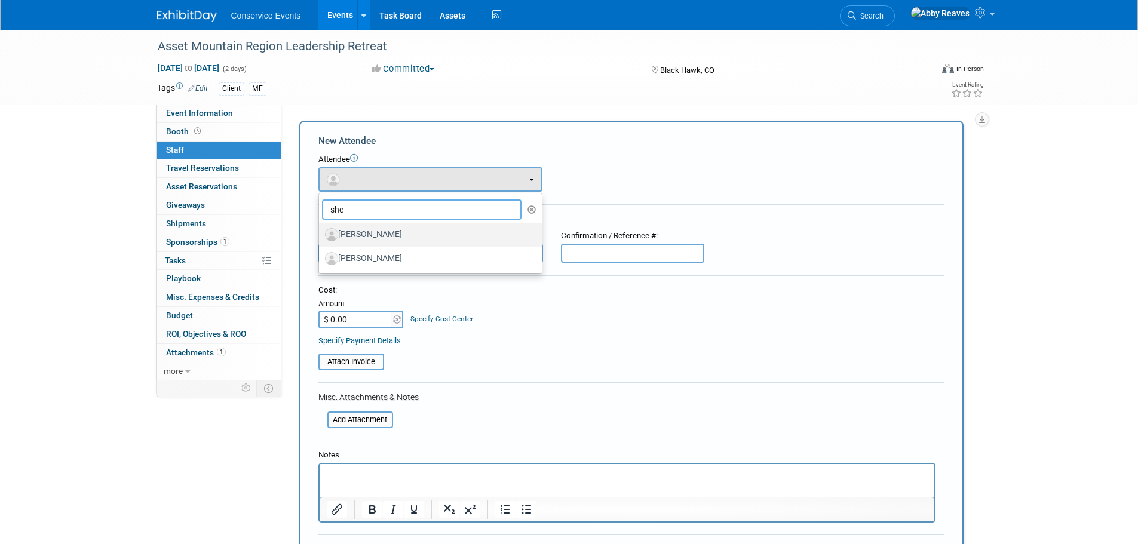
type input "she"
click at [382, 233] on label "Sheena Sylvester" at bounding box center [427, 234] width 205 height 19
click at [321, 233] on input "Sheena Sylvester" at bounding box center [317, 233] width 8 height 8
select select "f0c7fe8f-28ed-4633-99dc-394a67fb4a59"
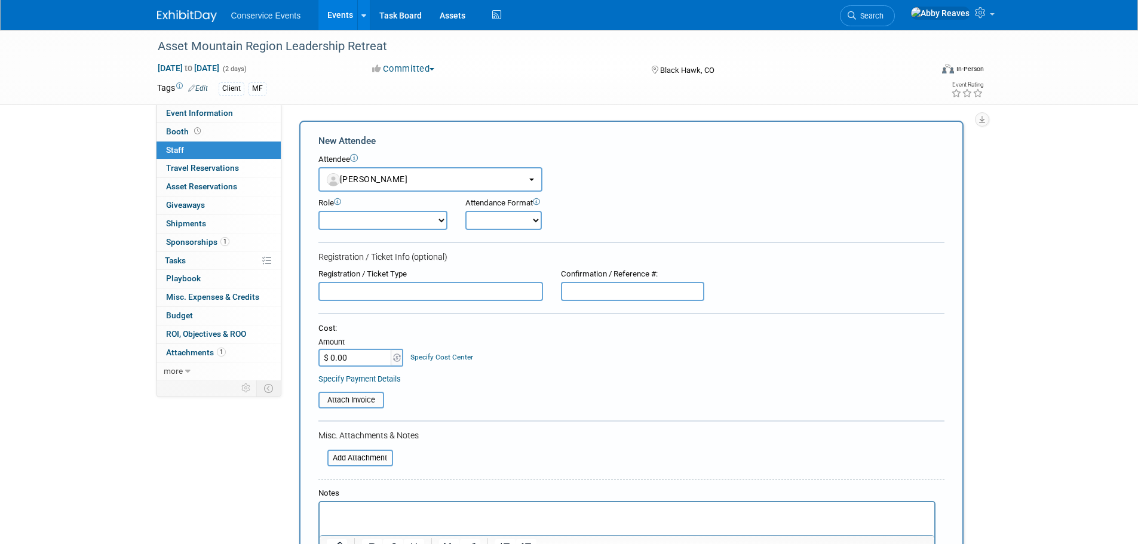
click at [433, 212] on select "Demonstrator Host Planner Presenter Sales Representative Set-up/Dismantle Crew …" at bounding box center [383, 220] width 129 height 19
select select "100"
click at [319, 211] on select "Demonstrator Host Planner Presenter Sales Representative Set-up/Dismantle Crew …" at bounding box center [383, 220] width 129 height 19
click at [481, 223] on select "Onsite Remote" at bounding box center [504, 220] width 76 height 19
select select "1"
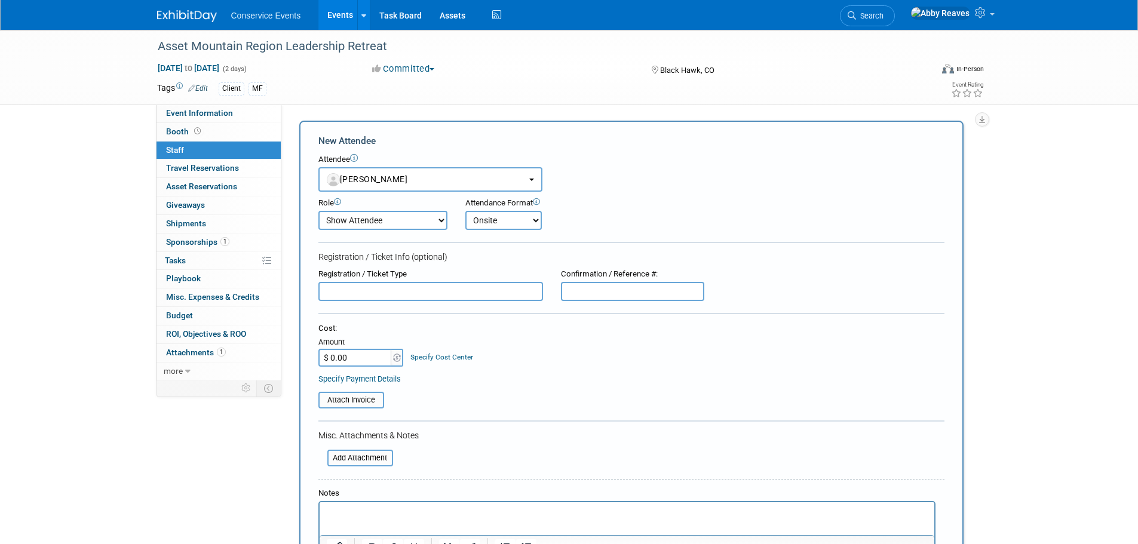
click at [466, 211] on select "Onsite Remote" at bounding box center [504, 220] width 76 height 19
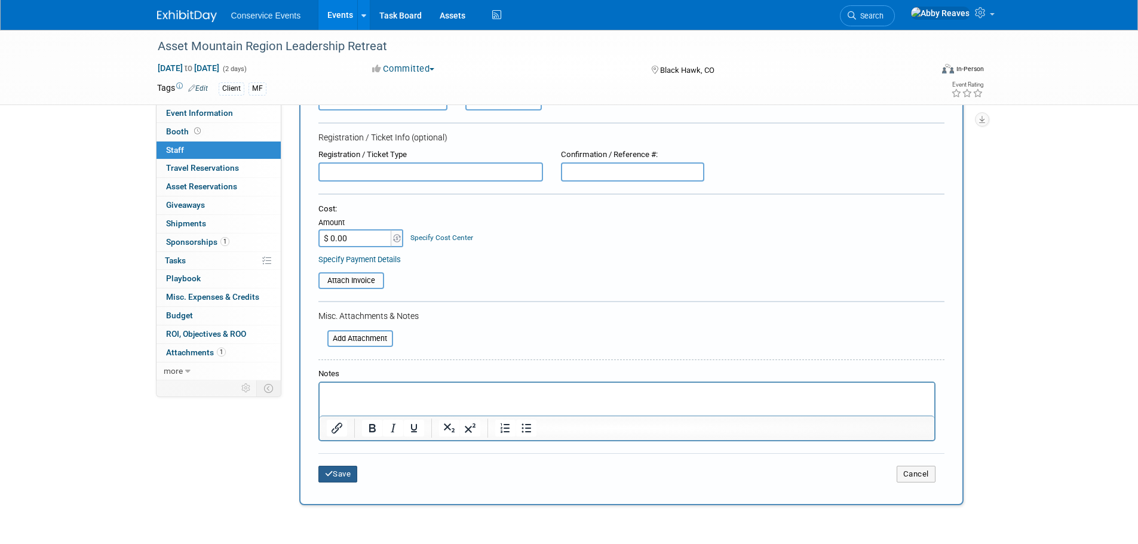
drag, startPoint x: 340, startPoint y: 475, endPoint x: 355, endPoint y: 379, distance: 96.8
click at [340, 476] on button "Save" at bounding box center [338, 474] width 39 height 17
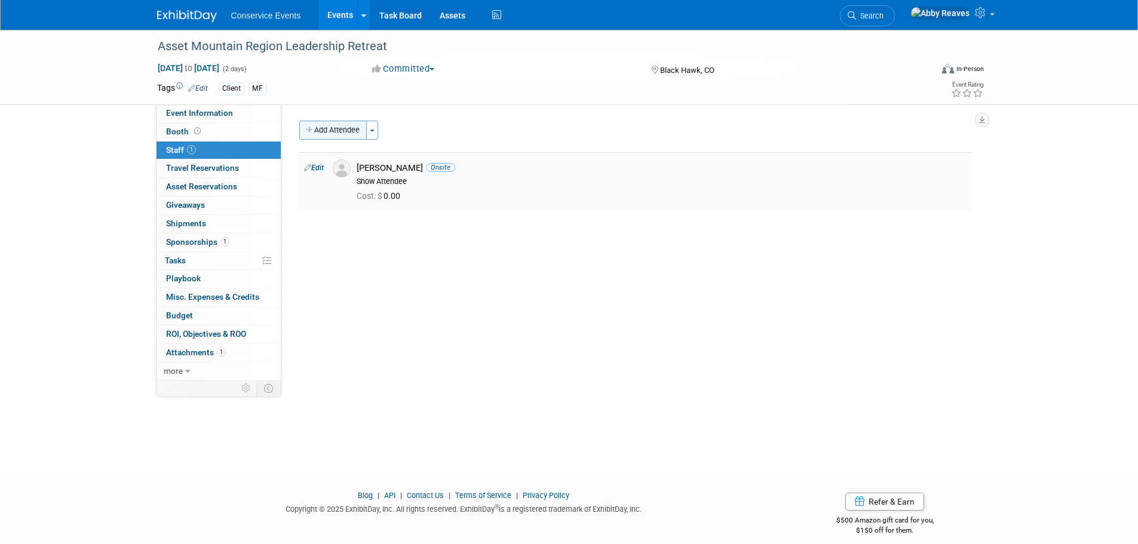
click at [346, 128] on button "Add Attendee" at bounding box center [333, 130] width 68 height 19
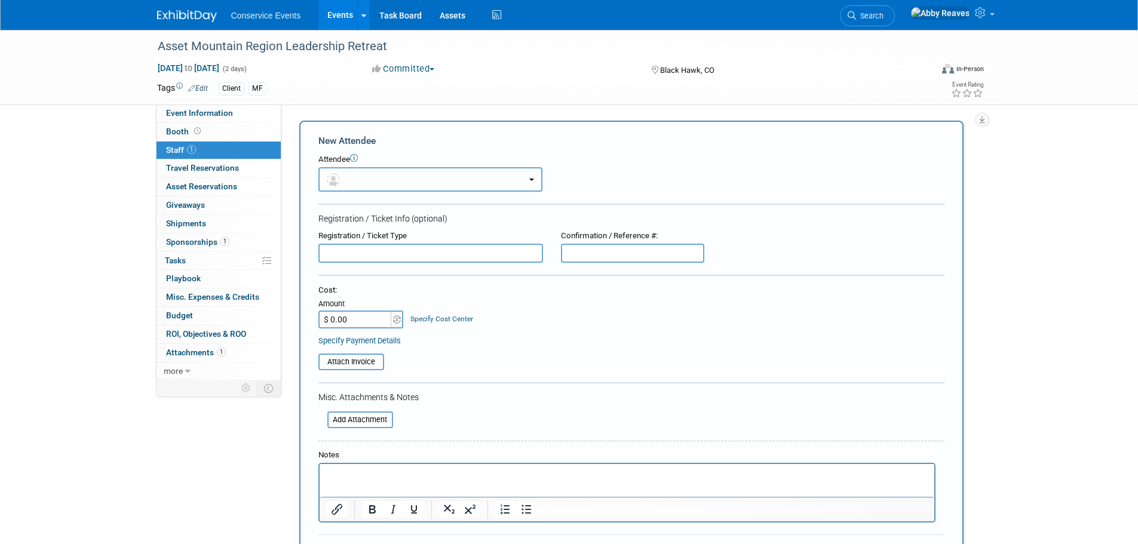
click at [365, 180] on button "button" at bounding box center [431, 179] width 224 height 25
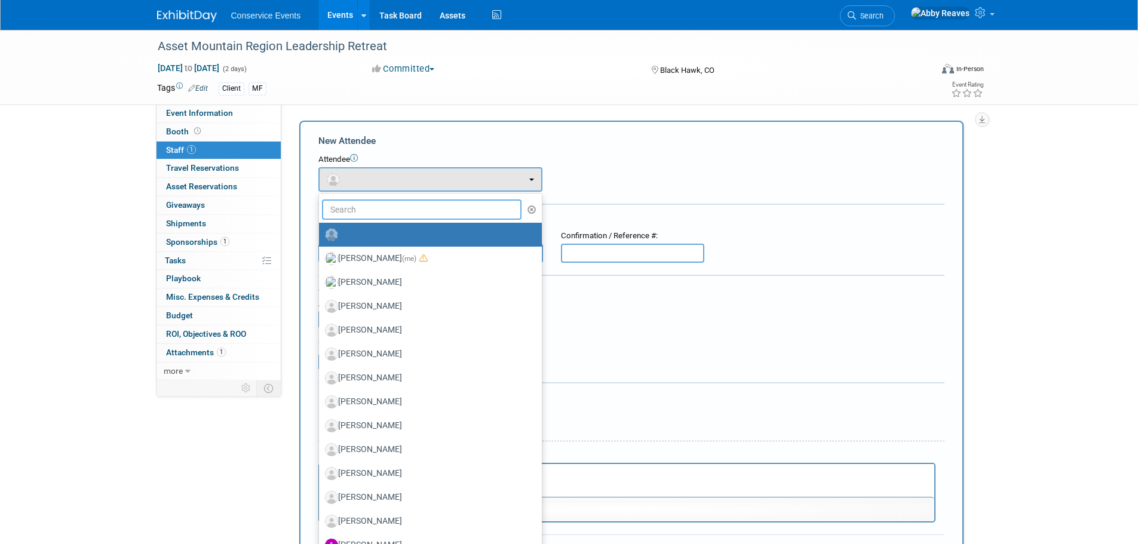
click at [369, 219] on input "text" at bounding box center [422, 210] width 200 height 20
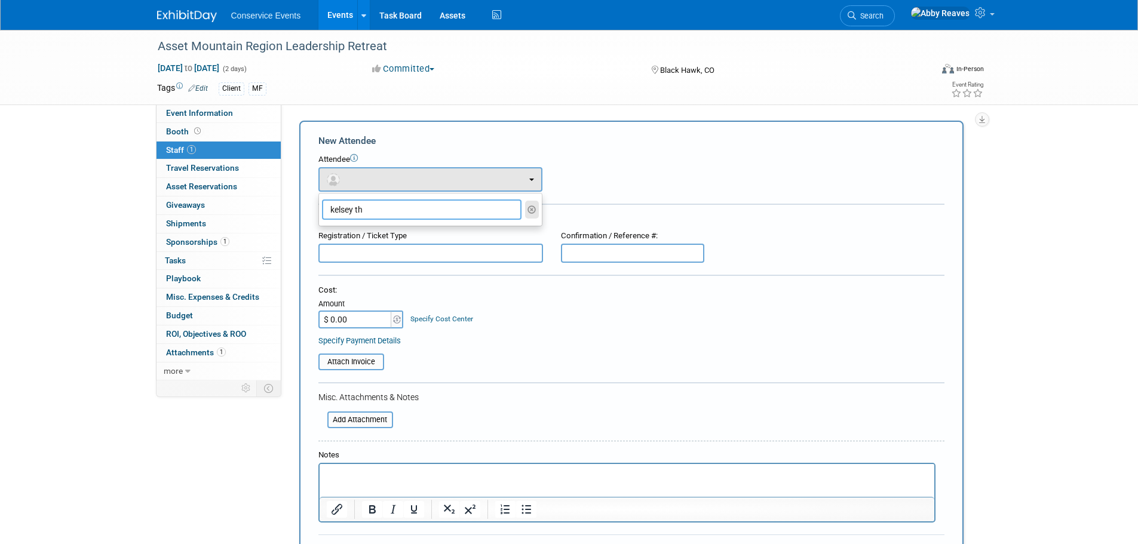
type input "kelsey th"
click at [534, 209] on icon "button" at bounding box center [532, 210] width 9 height 8
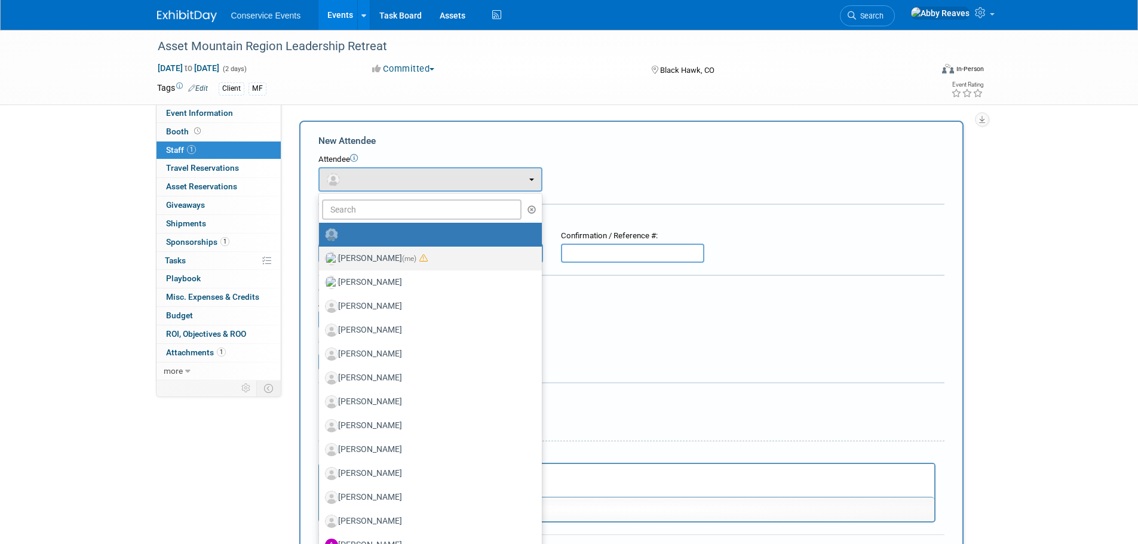
click at [402, 256] on span "(me)" at bounding box center [409, 259] width 14 height 8
click at [321, 256] on input "Abby Reaves (me)" at bounding box center [317, 257] width 8 height 8
select select "888e4ed3-42fd-4820-a89e-ed4ce941d196"
select select "6"
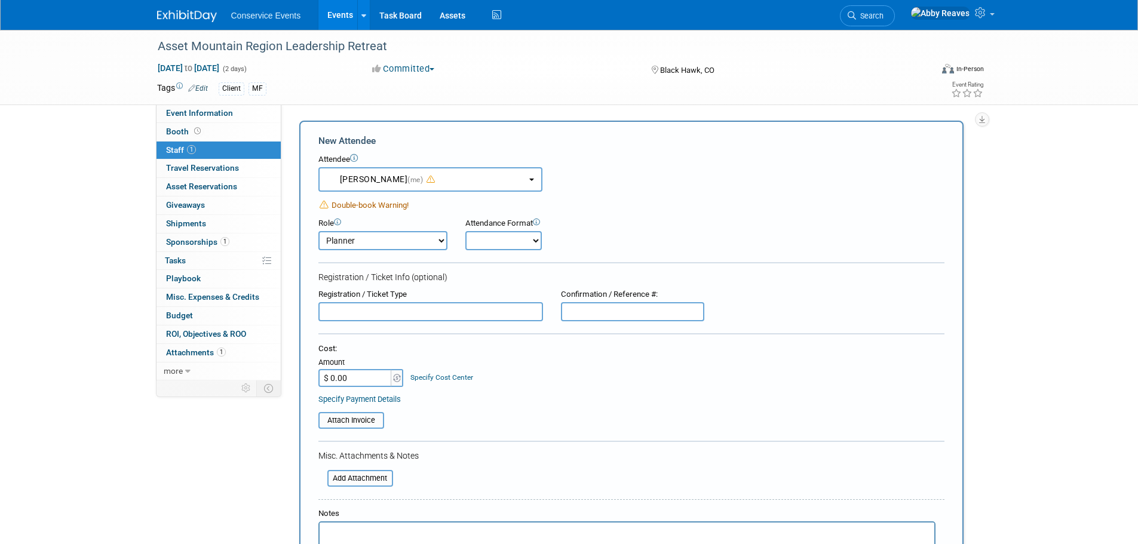
click at [496, 240] on select "Onsite Remote" at bounding box center [504, 240] width 76 height 19
select select "2"
click at [466, 231] on select "Onsite Remote" at bounding box center [504, 240] width 76 height 19
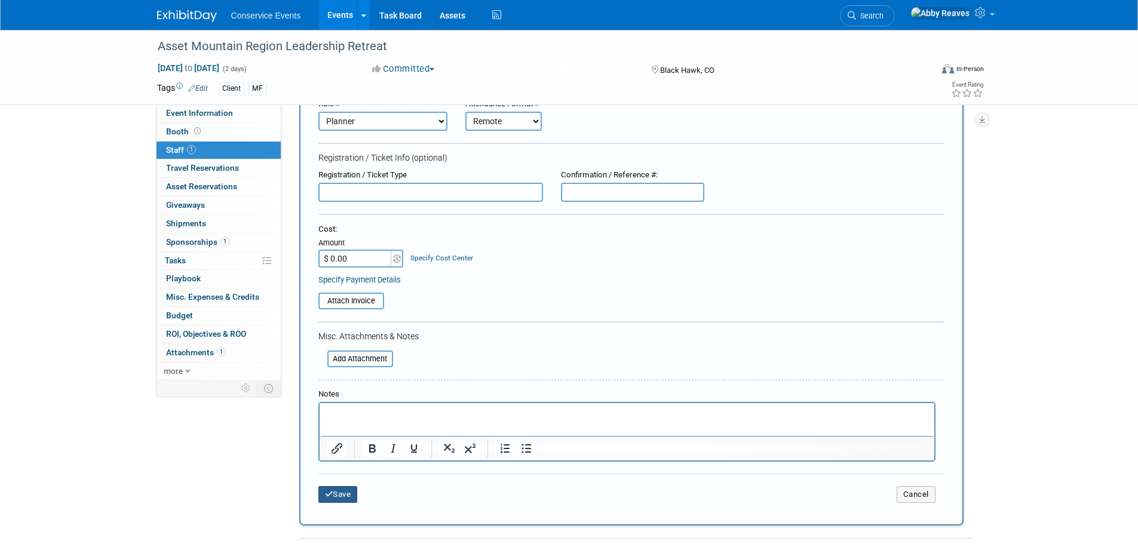
click at [354, 495] on button "Save" at bounding box center [338, 494] width 39 height 17
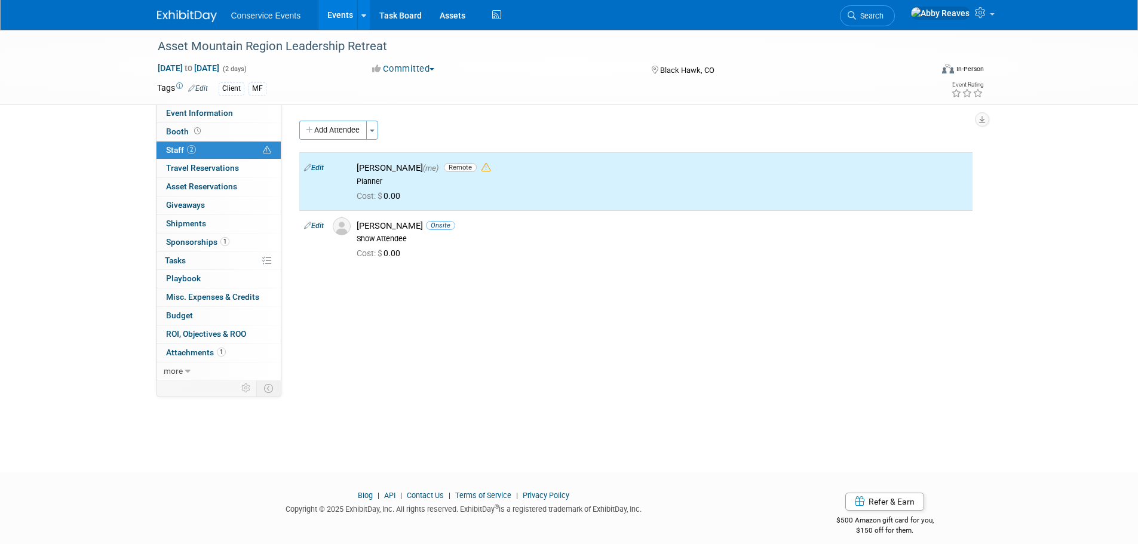
click at [357, 120] on div "Event Website: Edit Event Venue Name: Ameristar Blackhawk Colorado Edit" at bounding box center [631, 243] width 700 height 276
click at [345, 134] on button "Add Attendee" at bounding box center [333, 130] width 68 height 19
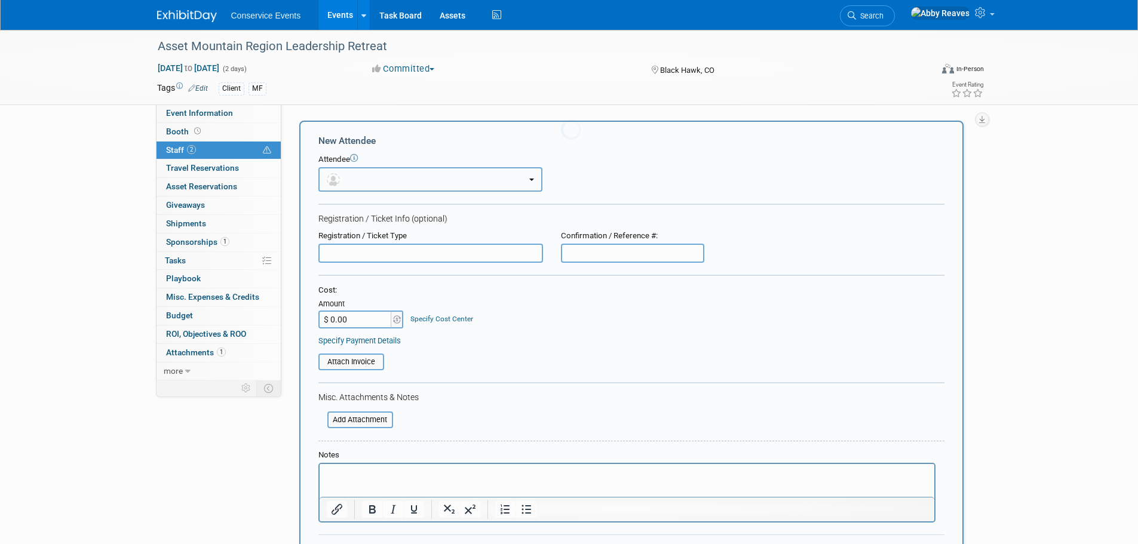
click at [373, 176] on button "button" at bounding box center [431, 179] width 224 height 25
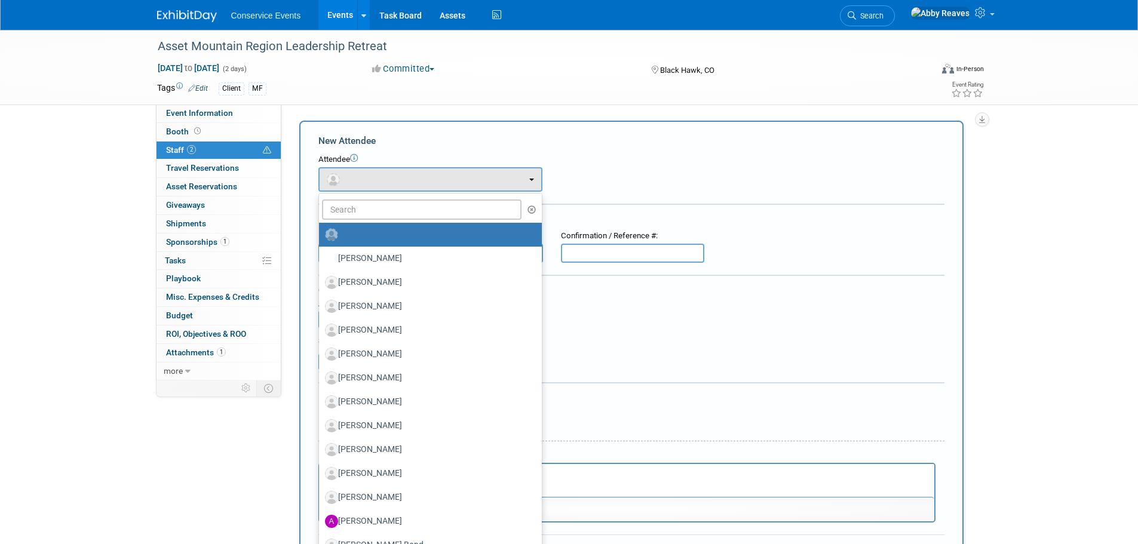
click at [373, 221] on ul "Adam Thomas Adam Sirvinskas Adam Watts Aimee Wilkinson Alex Nelson" at bounding box center [431, 432] width 224 height 478
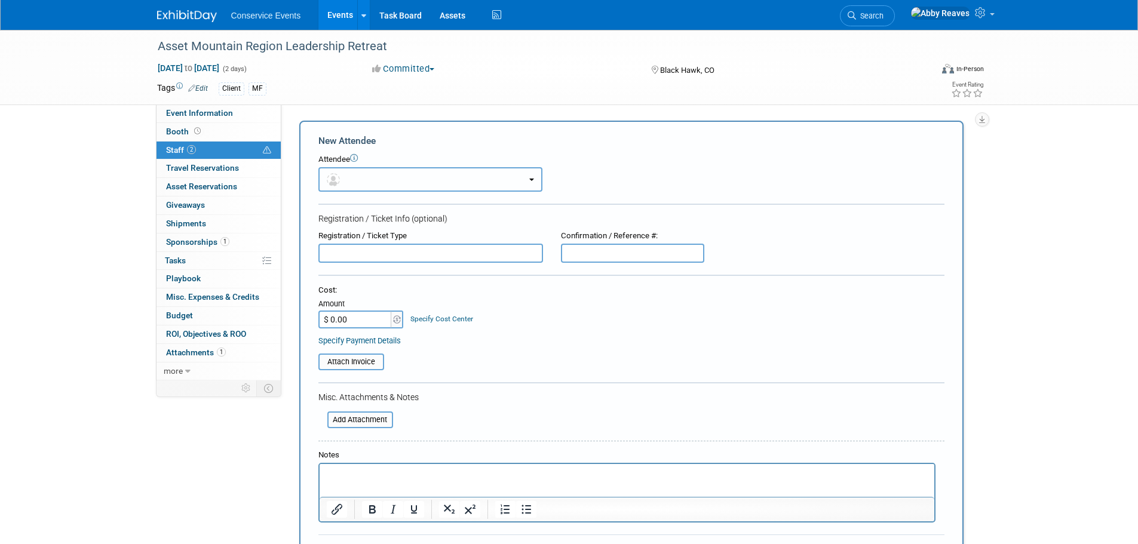
click at [375, 174] on button "button" at bounding box center [431, 179] width 224 height 25
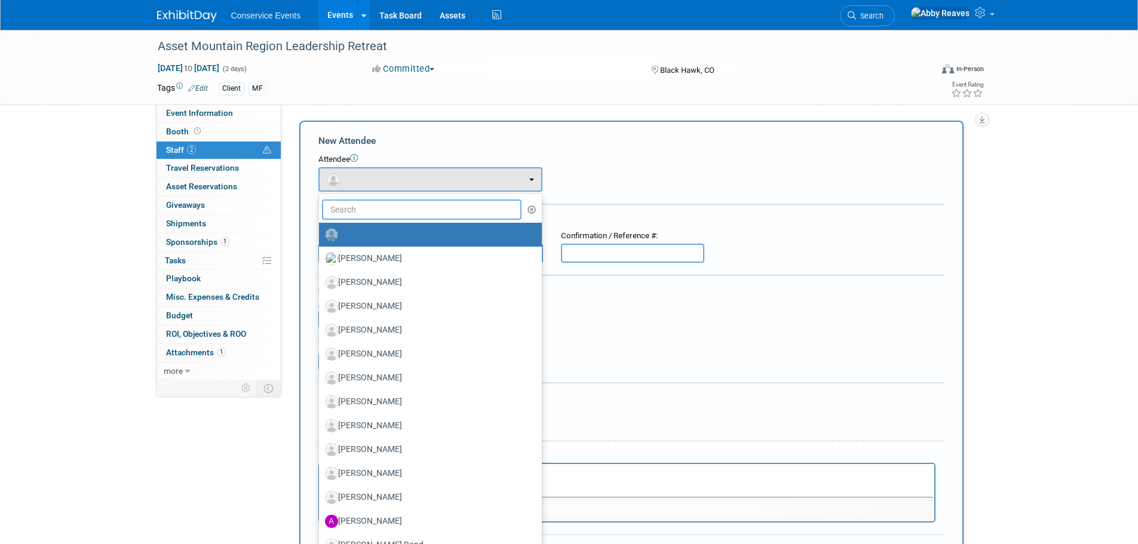
click at [369, 212] on input "text" at bounding box center [422, 210] width 200 height 20
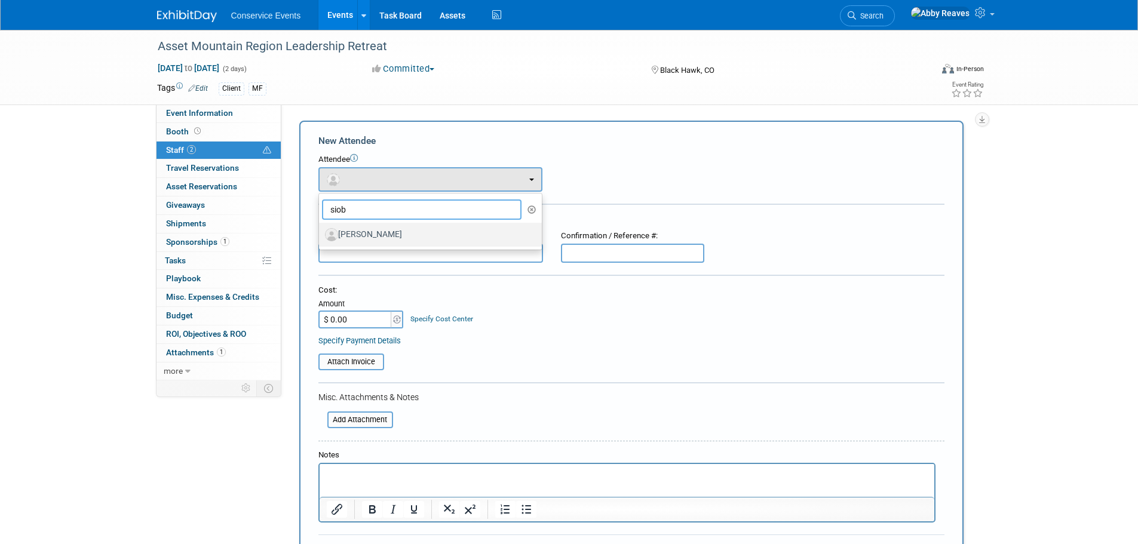
type input "siob"
click at [366, 233] on label "Siobhan Robinson" at bounding box center [427, 234] width 205 height 19
click at [321, 233] on input "Siobhan Robinson" at bounding box center [317, 233] width 8 height 8
select select "b96459a2-a492-4fed-8b04-cc3e96c7c4b5"
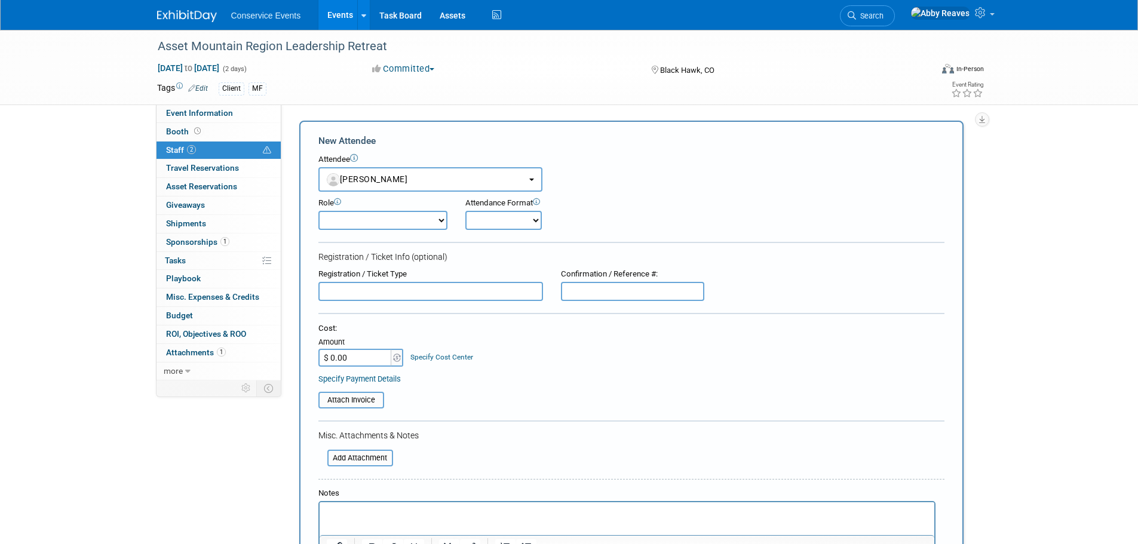
click at [376, 229] on select "Demonstrator Host Planner Presenter Sales Representative Set-up/Dismantle Crew …" at bounding box center [383, 220] width 129 height 19
select select "2"
click at [319, 211] on select "Demonstrator Host Planner Presenter Sales Representative Set-up/Dismantle Crew …" at bounding box center [383, 220] width 129 height 19
click at [495, 209] on div "Attendance Format" at bounding box center [537, 203] width 143 height 11
drag, startPoint x: 480, startPoint y: 221, endPoint x: 479, endPoint y: 229, distance: 7.8
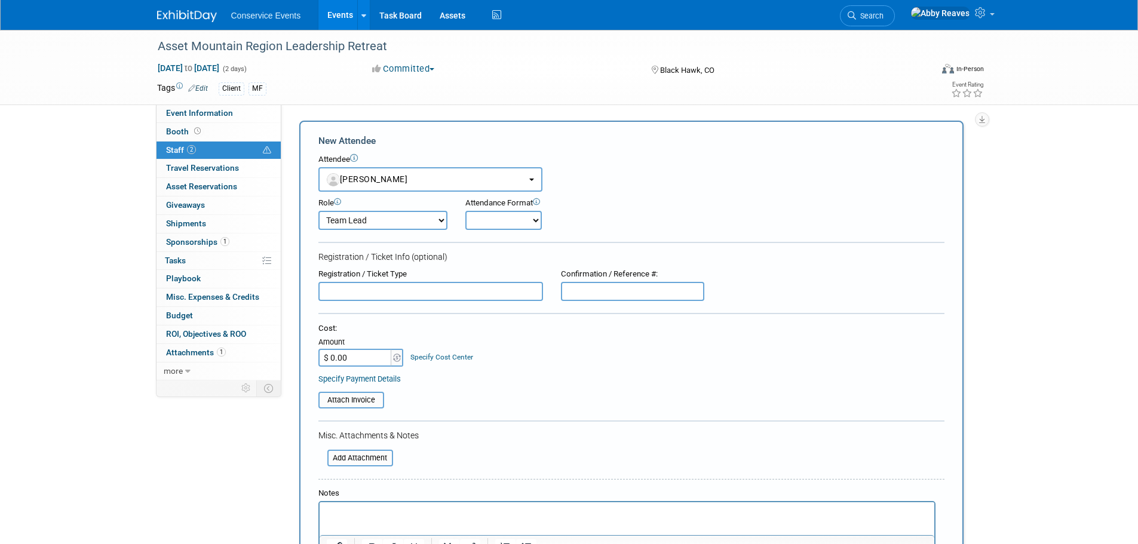
click at [480, 221] on select "Onsite Remote" at bounding box center [504, 220] width 76 height 19
select select "2"
click at [466, 211] on select "Onsite Remote" at bounding box center [504, 220] width 76 height 19
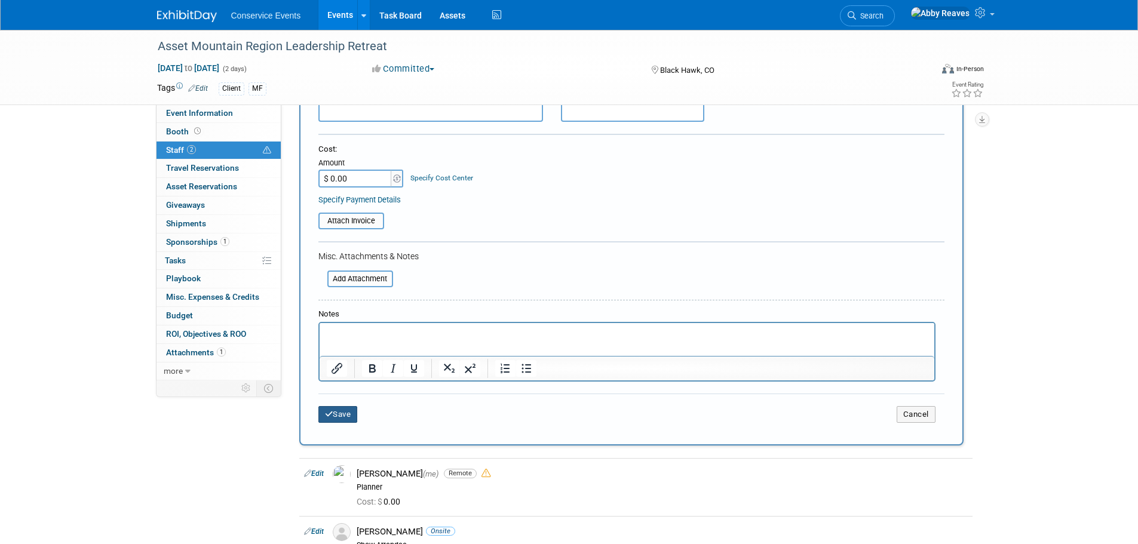
click at [350, 418] on button "Save" at bounding box center [338, 414] width 39 height 17
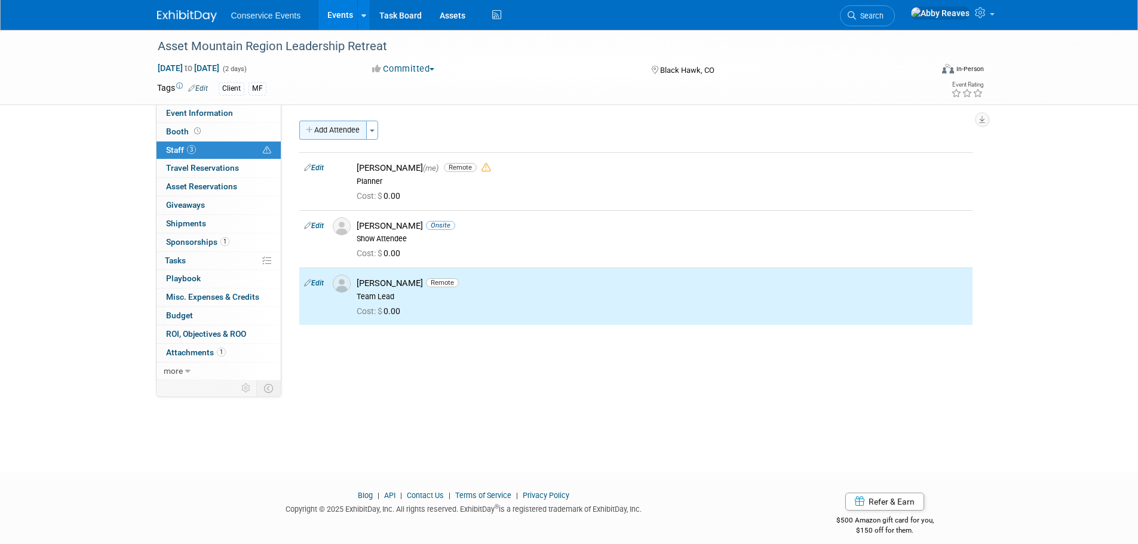
click at [352, 134] on button "Add Attendee" at bounding box center [333, 130] width 68 height 19
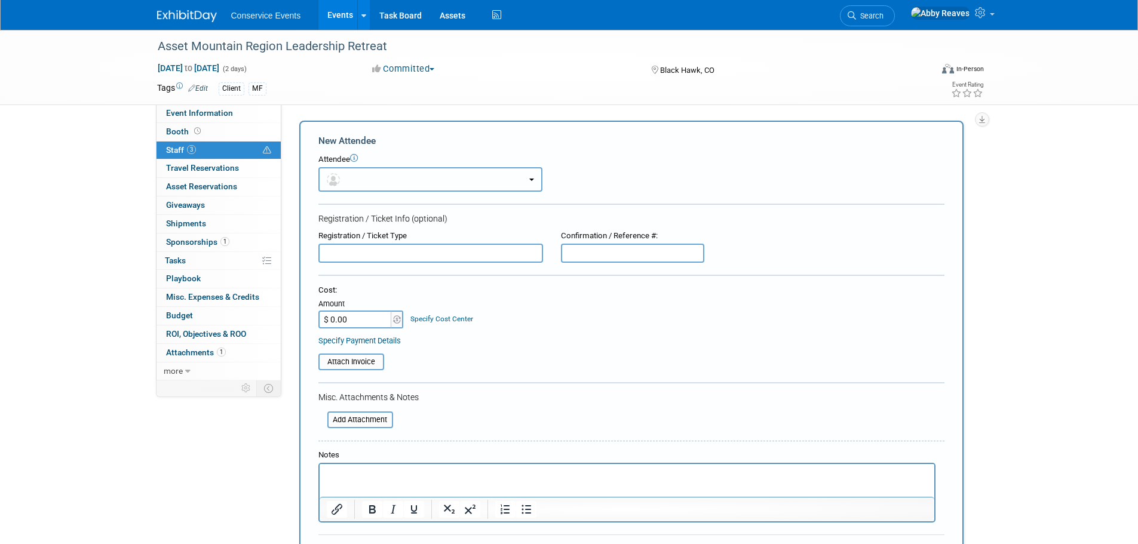
click at [375, 183] on button "button" at bounding box center [431, 179] width 224 height 25
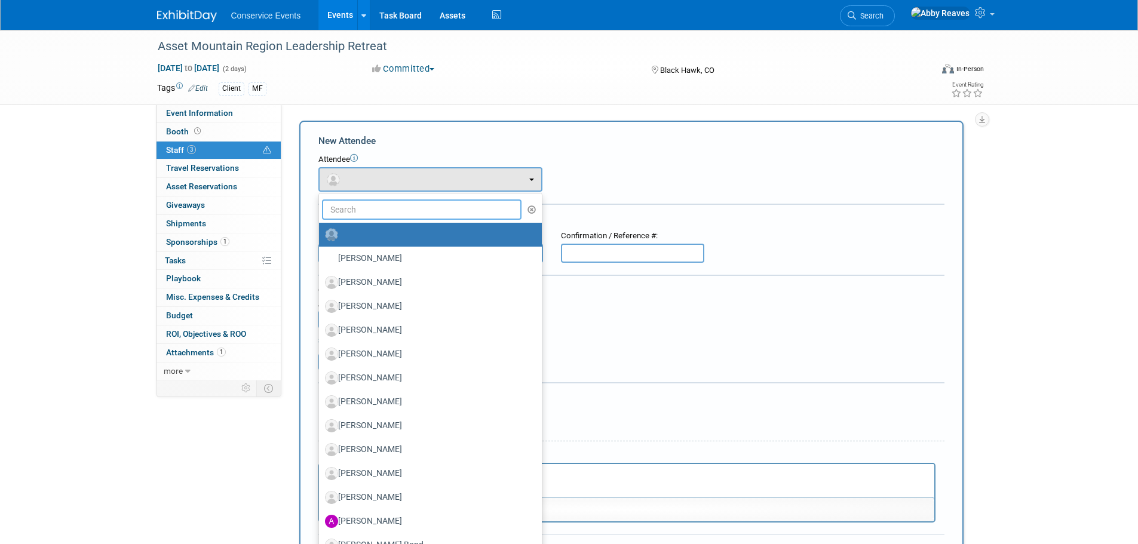
click at [381, 213] on input "text" at bounding box center [422, 210] width 200 height 20
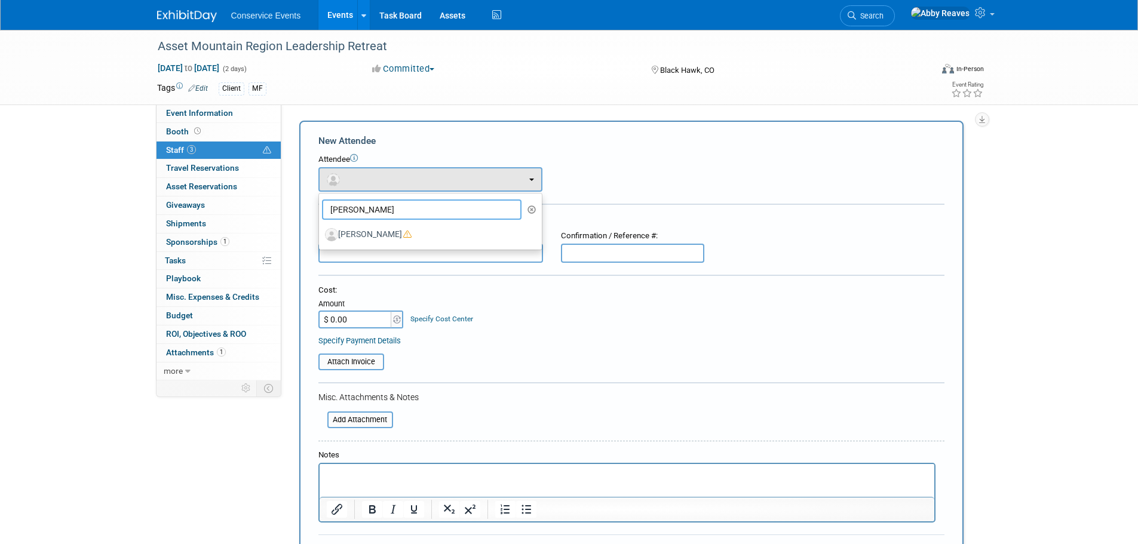
type input "jerry"
click at [368, 237] on label "Jerry Davis" at bounding box center [427, 234] width 205 height 19
click at [321, 237] on input "Jerry Davis" at bounding box center [317, 233] width 8 height 8
select select "2bb54cbb-2984-445f-9e37-c0309f185839"
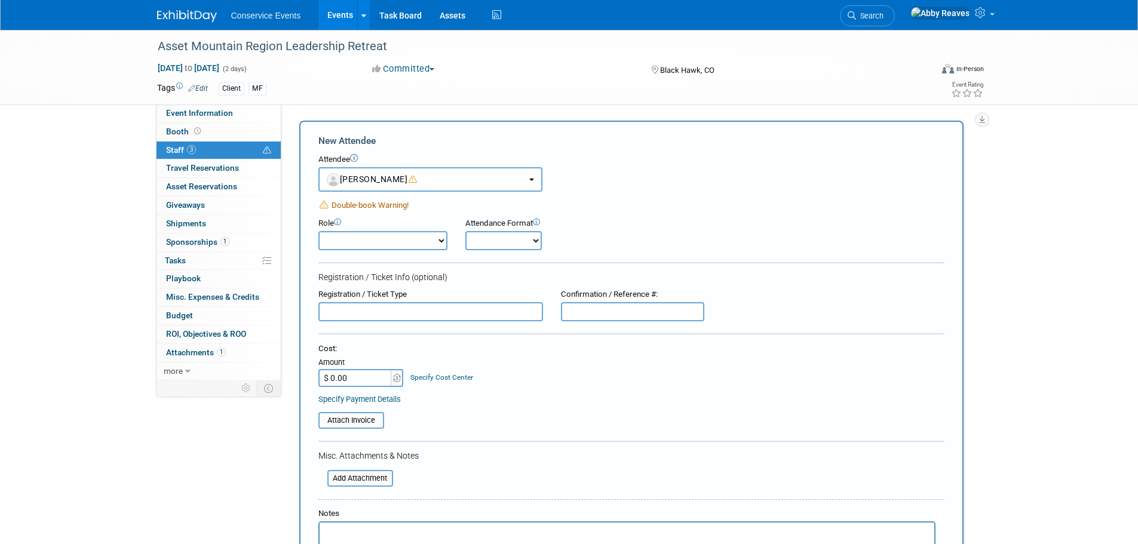
click at [415, 238] on select "Demonstrator Host Planner Presenter Sales Representative Set-up/Dismantle Crew …" at bounding box center [383, 240] width 129 height 19
select select "4"
click at [319, 231] on select "Demonstrator Host Planner Presenter Sales Representative Set-up/Dismantle Crew …" at bounding box center [383, 240] width 129 height 19
click at [507, 238] on select "Onsite Remote" at bounding box center [504, 240] width 76 height 19
select select "2"
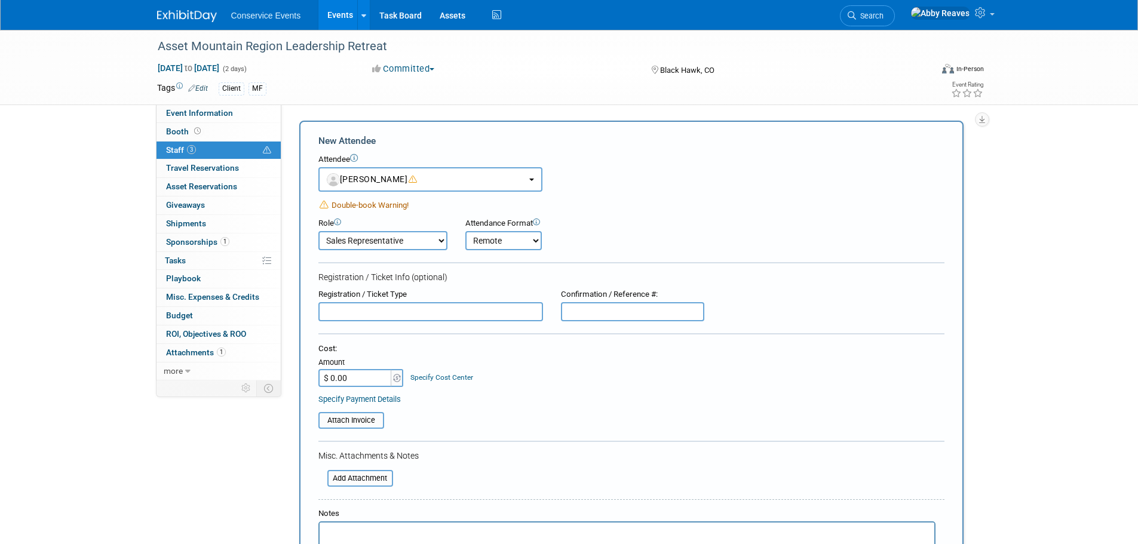
click at [466, 231] on select "Onsite Remote" at bounding box center [504, 240] width 76 height 19
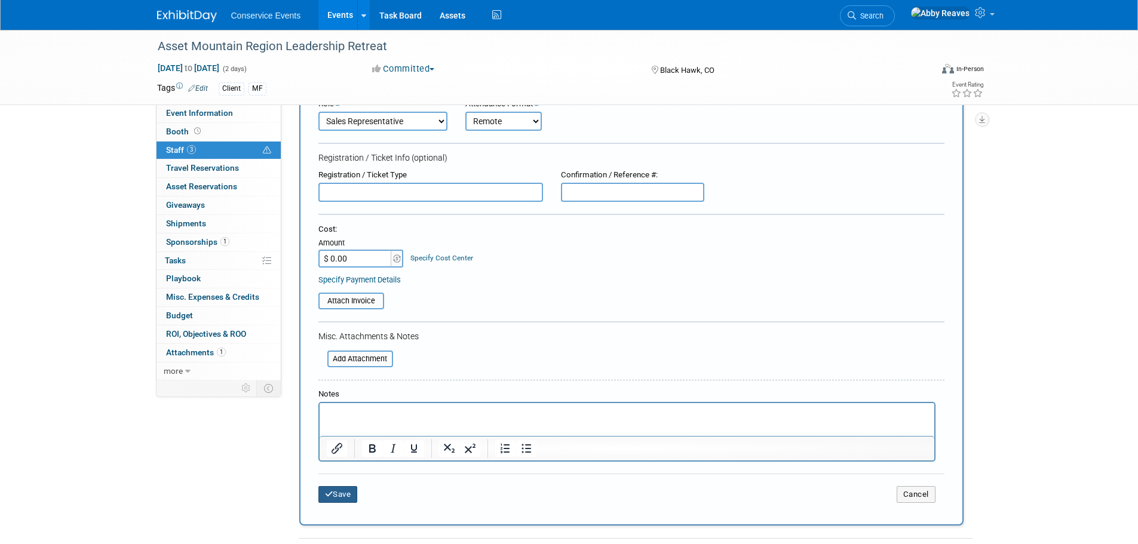
drag, startPoint x: 354, startPoint y: 495, endPoint x: 385, endPoint y: 391, distance: 107.9
click at [353, 495] on button "Save" at bounding box center [338, 494] width 39 height 17
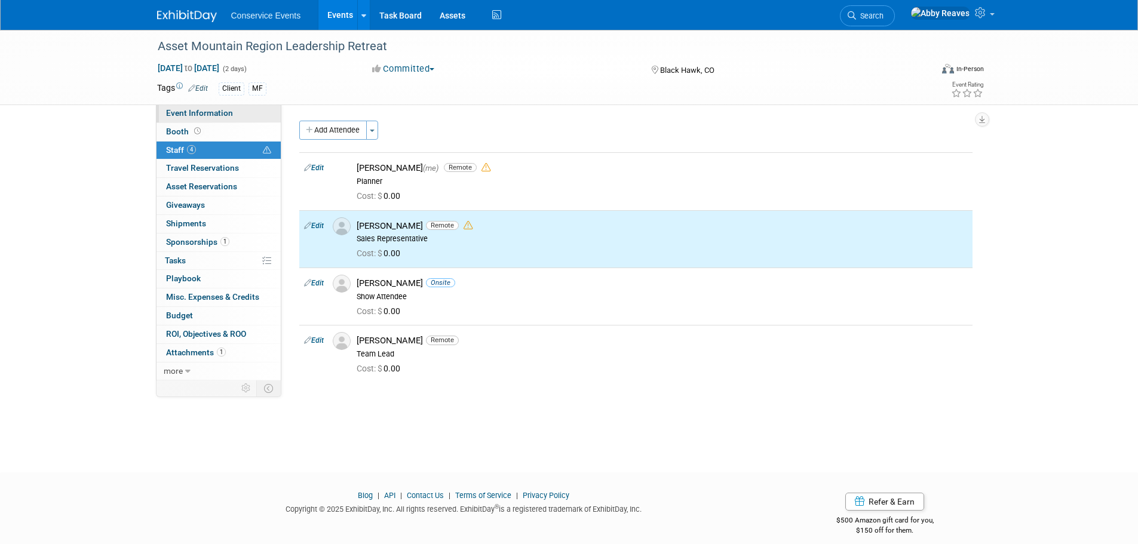
click at [264, 112] on link "Event Information" at bounding box center [219, 114] width 124 height 18
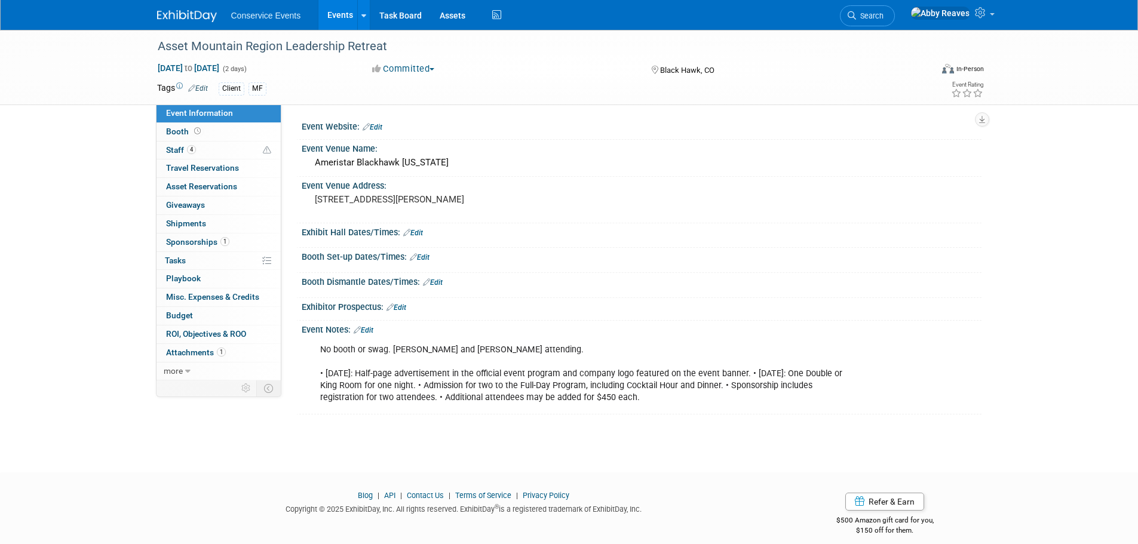
drag, startPoint x: 241, startPoint y: 242, endPoint x: 246, endPoint y: 209, distance: 33.8
click at [241, 242] on link "1 Sponsorships 1" at bounding box center [219, 243] width 124 height 18
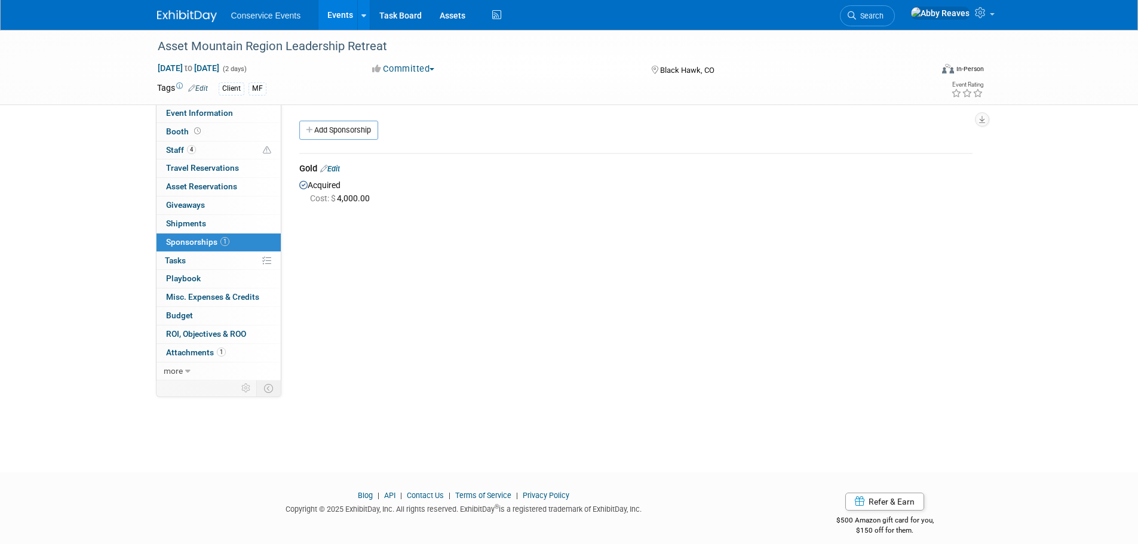
click at [235, 114] on link "Event Information" at bounding box center [219, 114] width 124 height 18
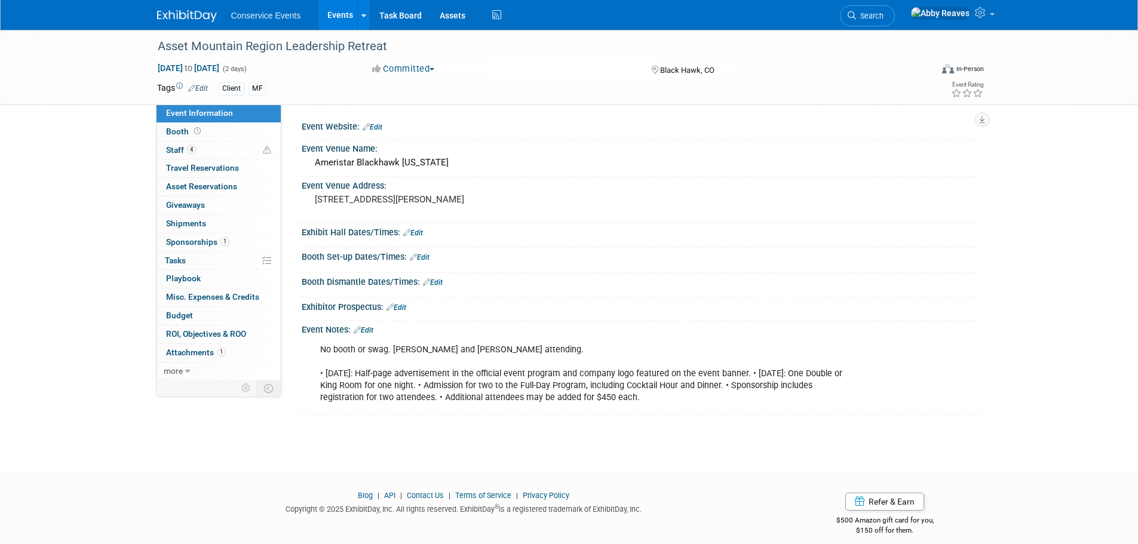
click at [329, 14] on link "Events" at bounding box center [341, 15] width 44 height 30
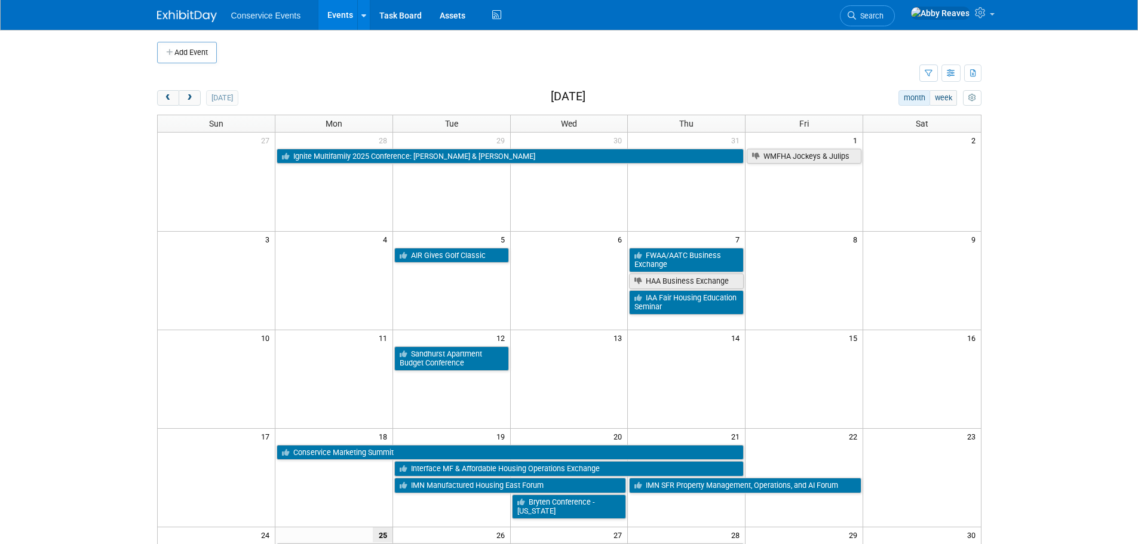
click at [895, 9] on link "Search" at bounding box center [867, 15] width 55 height 21
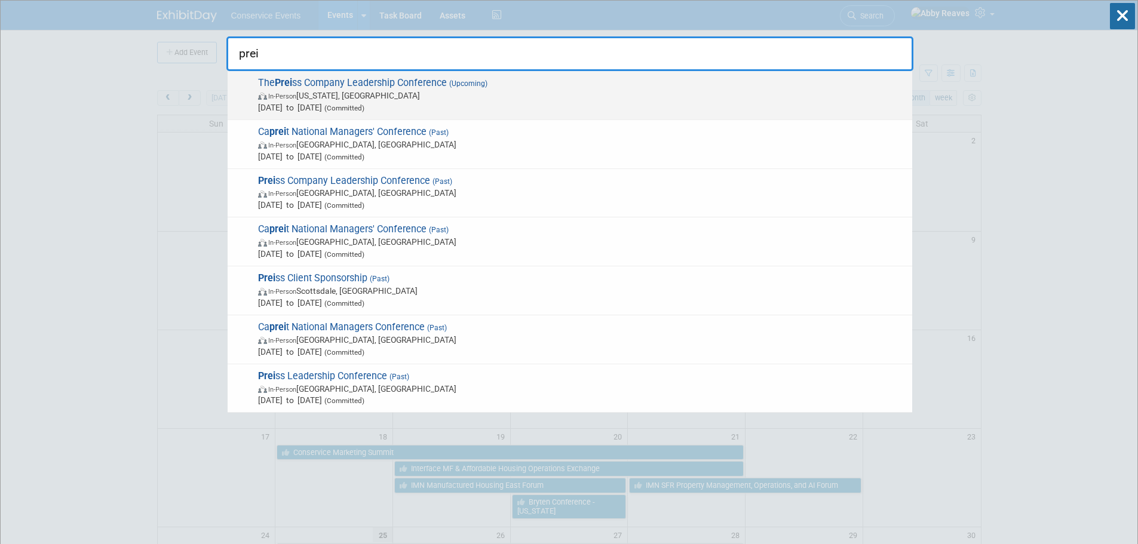
type input "prei"
click at [430, 108] on span "[DATE] to [DATE] (Committed)" at bounding box center [582, 108] width 648 height 12
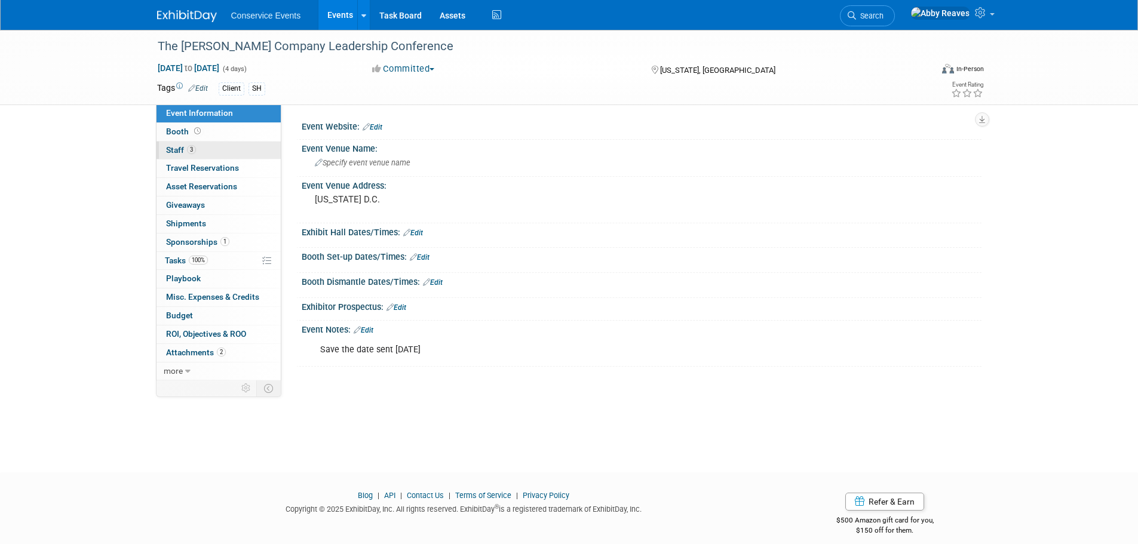
click at [228, 156] on link "3 Staff 3" at bounding box center [219, 151] width 124 height 18
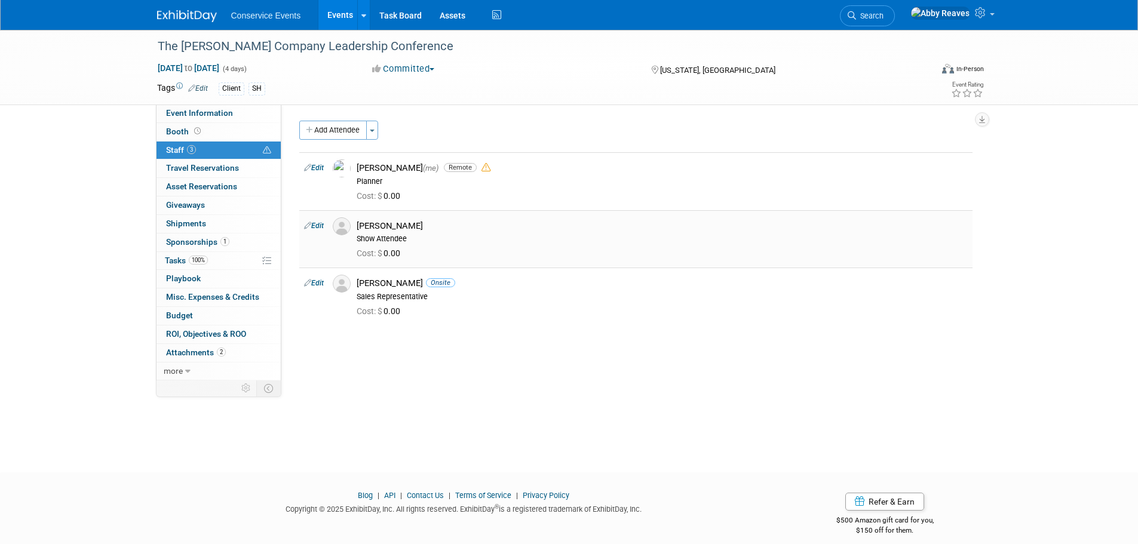
click at [319, 226] on link "Edit" at bounding box center [314, 226] width 20 height 8
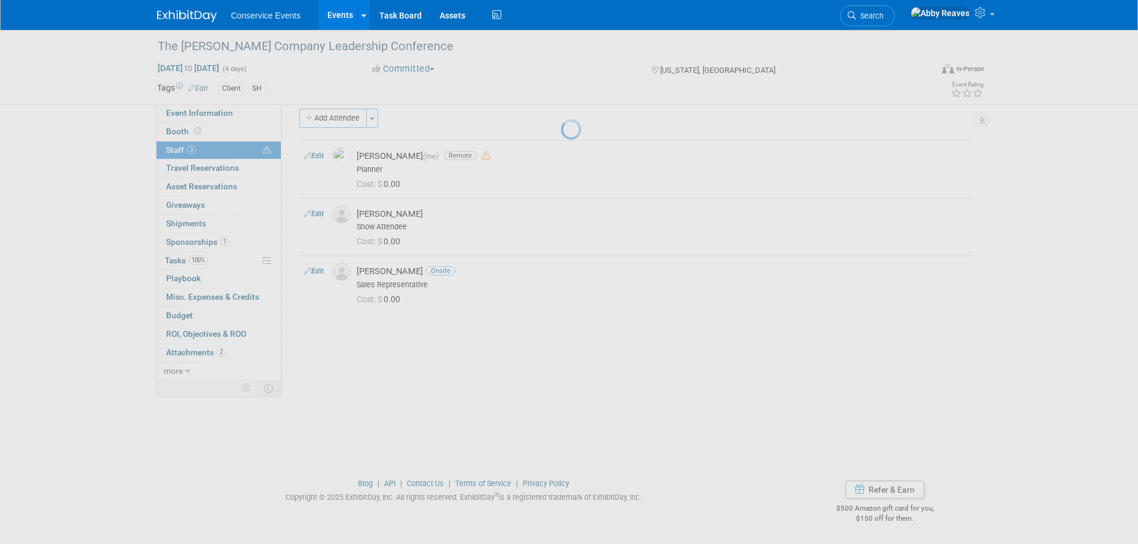
select select "d1ede0f3-eb37-4328-b4d7-2f801c72a14e"
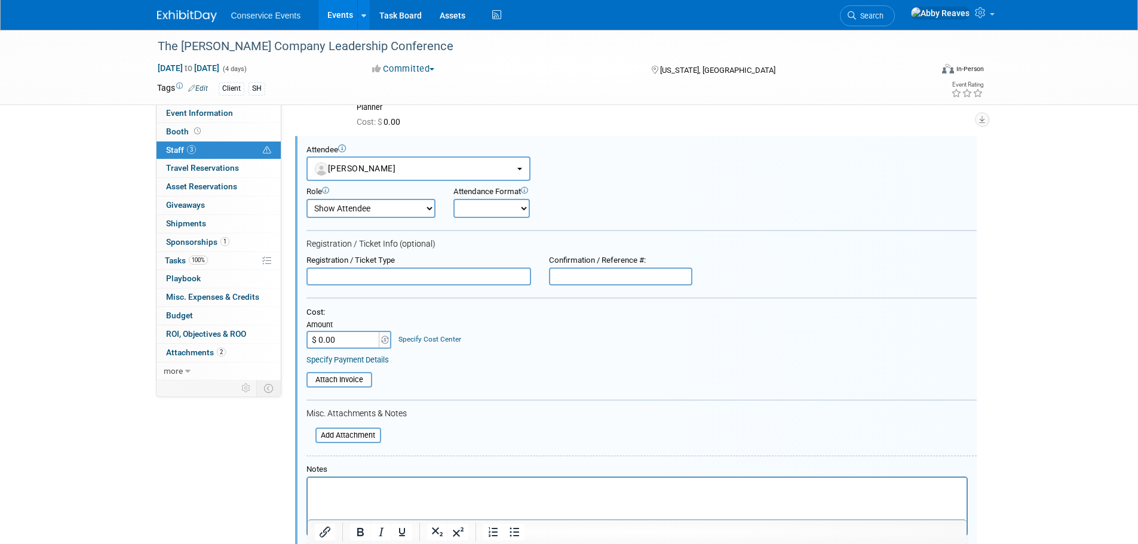
click at [504, 215] on select "Onsite Remote" at bounding box center [492, 208] width 76 height 19
select select "2"
click at [454, 199] on select "Onsite Remote" at bounding box center [492, 208] width 76 height 19
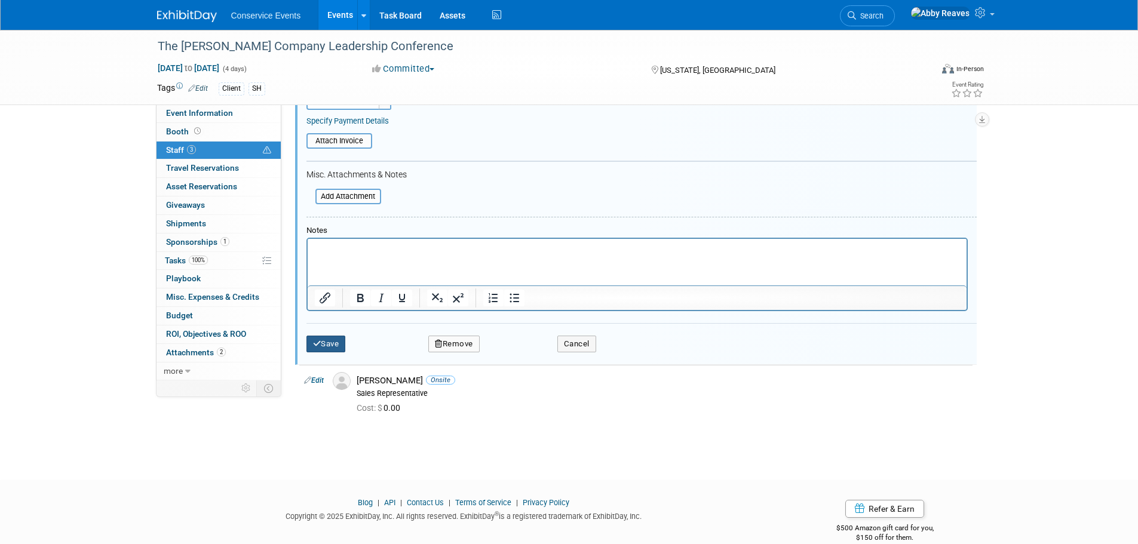
click at [336, 348] on button "Save" at bounding box center [326, 344] width 39 height 17
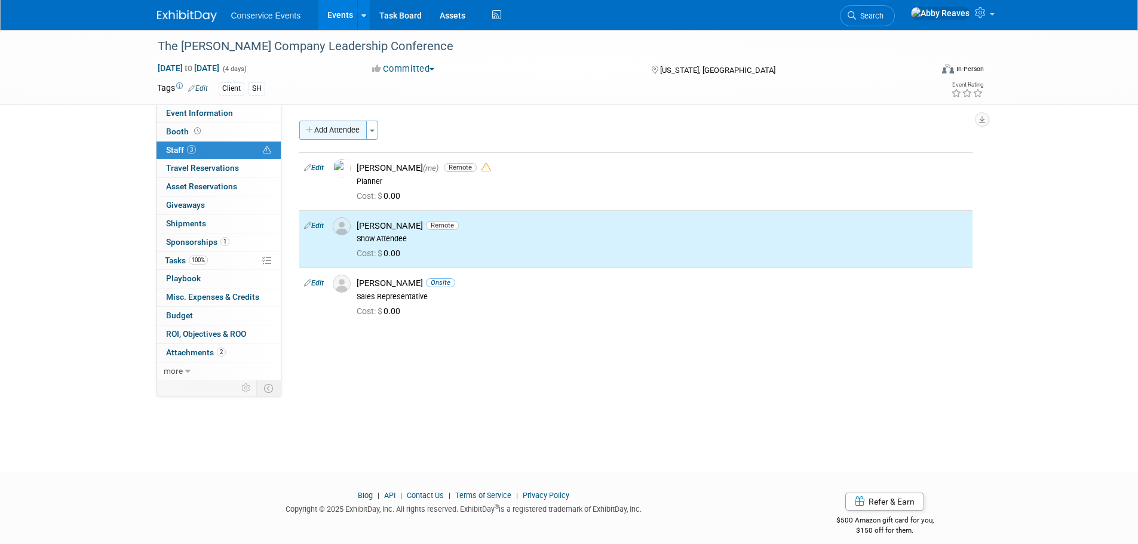
click at [344, 132] on button "Add Attendee" at bounding box center [333, 130] width 68 height 19
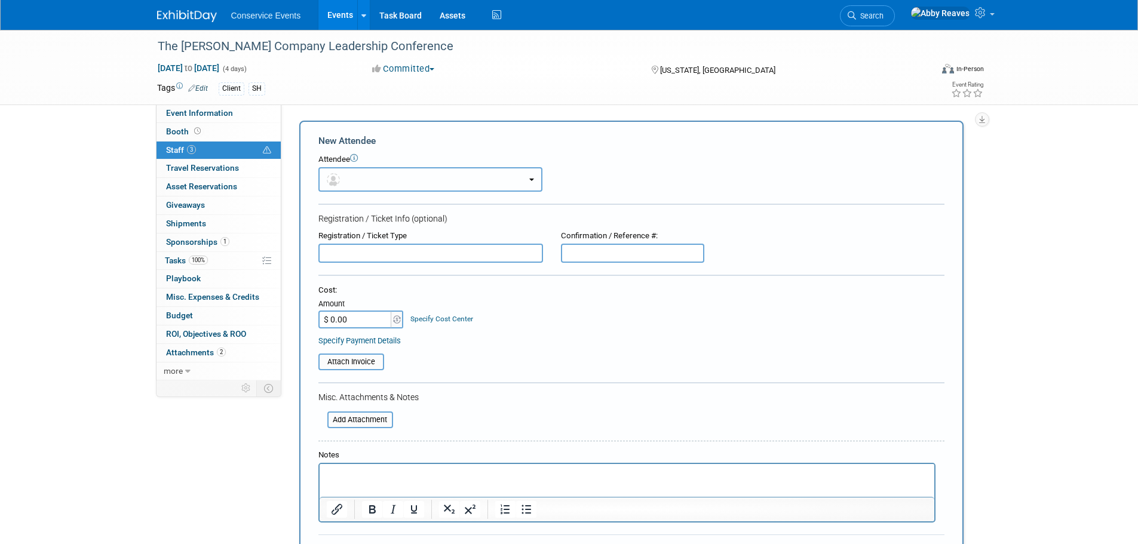
click at [345, 190] on button "button" at bounding box center [431, 179] width 224 height 25
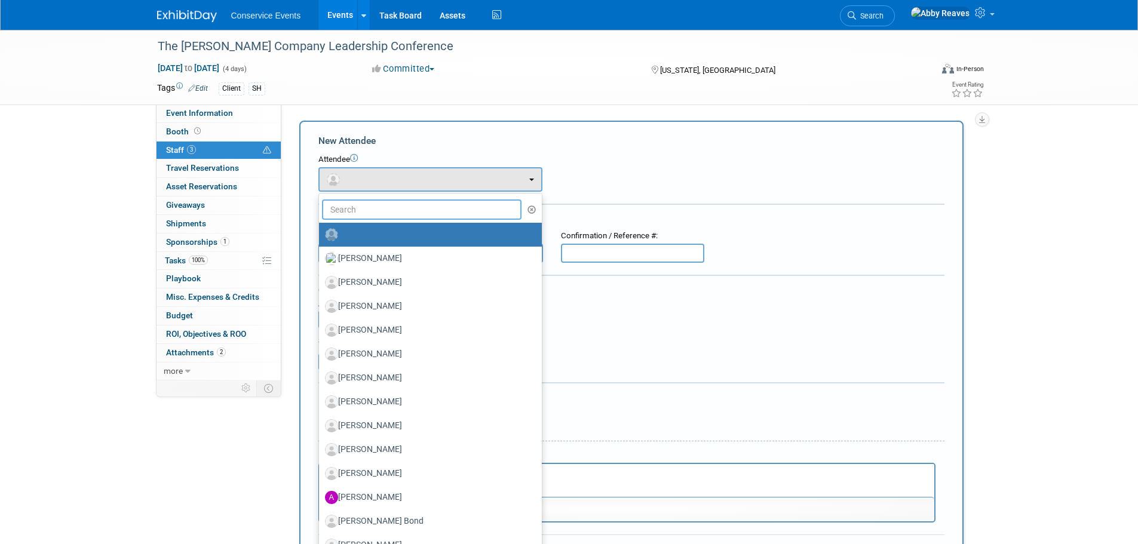
click at [346, 208] on input "text" at bounding box center [422, 210] width 200 height 20
type input "cas"
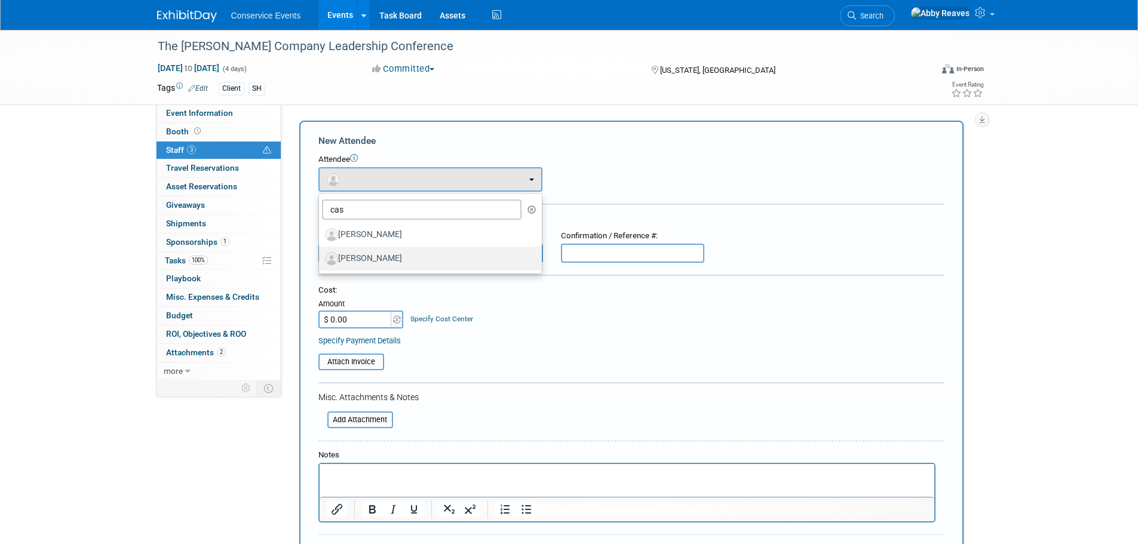
click at [366, 258] on label "Cassidy Chadwick" at bounding box center [427, 258] width 205 height 19
click at [321, 258] on input "Cassidy Chadwick" at bounding box center [317, 257] width 8 height 8
select select "e1c30be0-5062-43a6-82d2-85d04916d844"
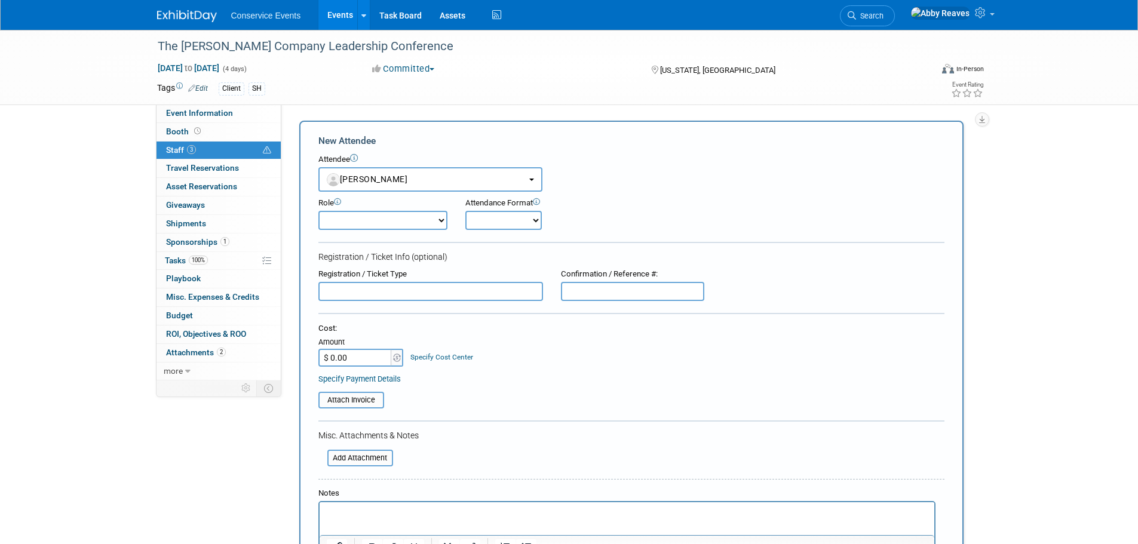
drag, startPoint x: 379, startPoint y: 222, endPoint x: 379, endPoint y: 229, distance: 7.2
click at [379, 222] on select "Demonstrator Host Planner Presenter Sales Representative Set-up/Dismantle Crew …" at bounding box center [383, 220] width 129 height 19
select select "100"
click at [319, 211] on select "Demonstrator Host Planner Presenter Sales Representative Set-up/Dismantle Crew …" at bounding box center [383, 220] width 129 height 19
drag, startPoint x: 488, startPoint y: 219, endPoint x: 488, endPoint y: 229, distance: 10.2
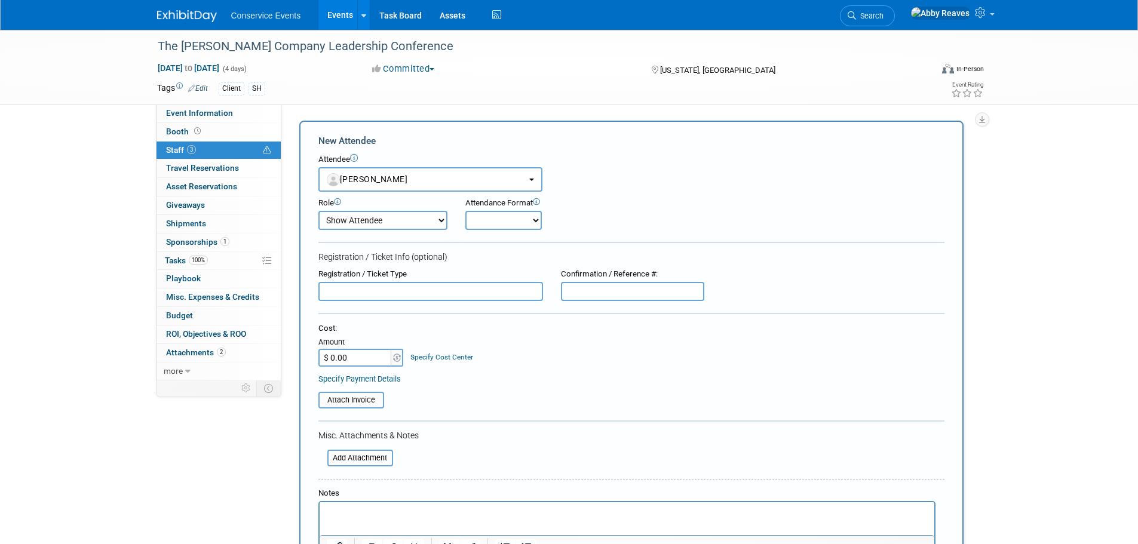
click at [488, 219] on select "Onsite Remote" at bounding box center [504, 220] width 76 height 19
select select "1"
click at [466, 211] on select "Onsite Remote" at bounding box center [504, 220] width 76 height 19
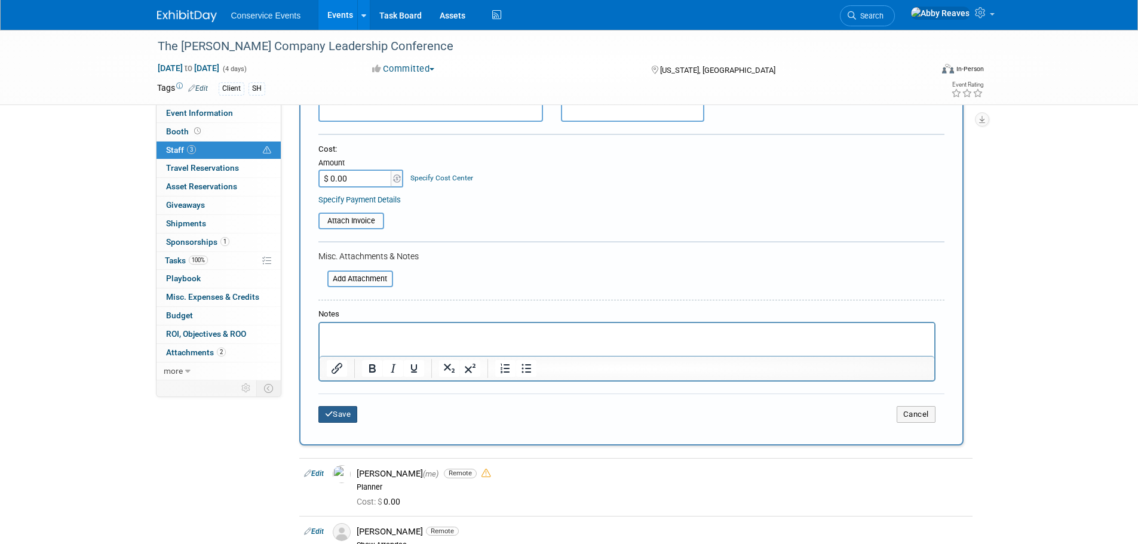
click at [349, 419] on button "Save" at bounding box center [338, 414] width 39 height 17
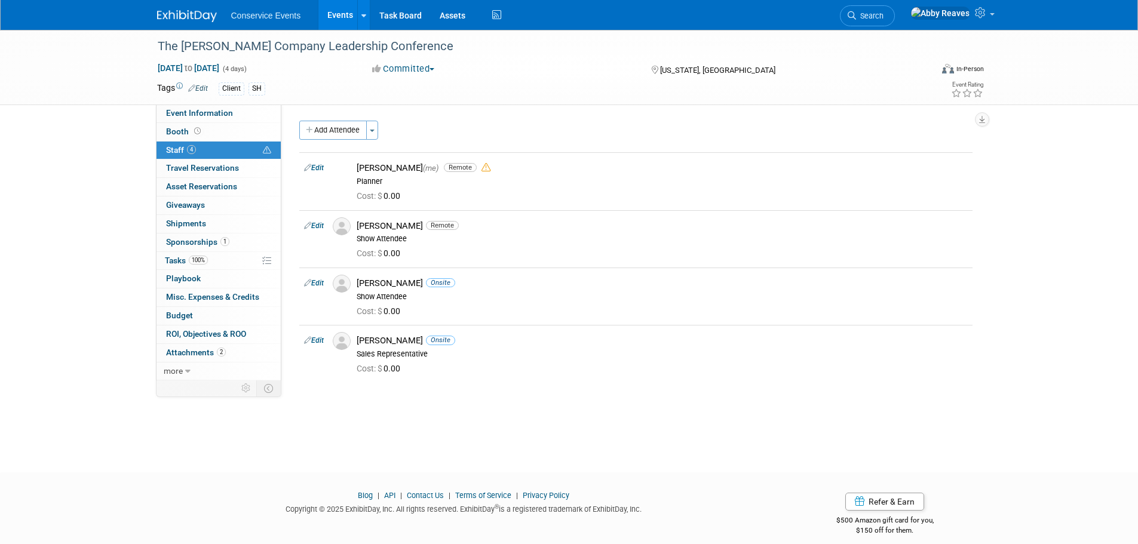
click at [327, 19] on link "Events" at bounding box center [341, 15] width 44 height 30
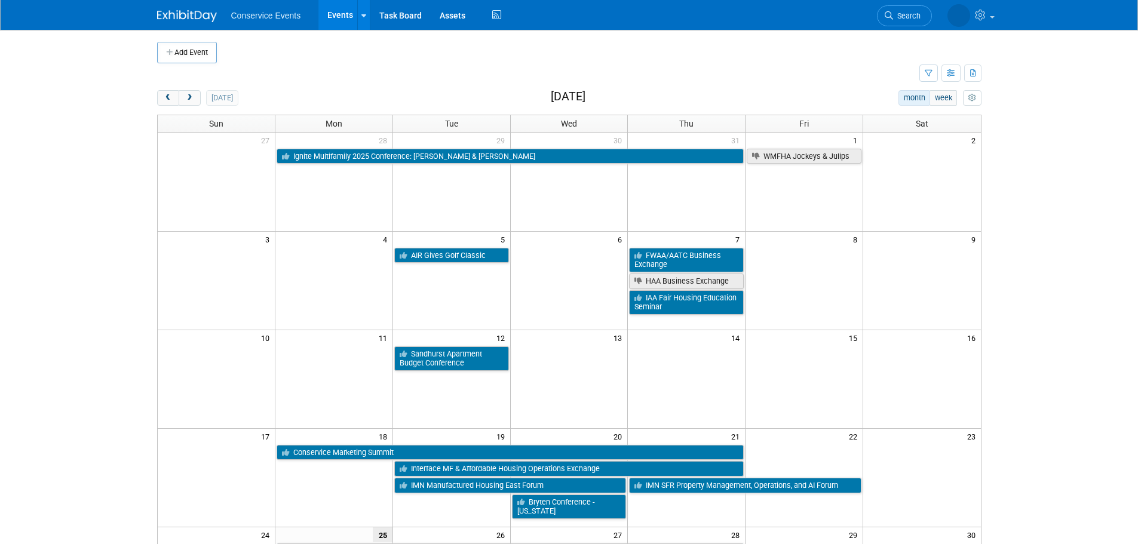
drag, startPoint x: 359, startPoint y: 93, endPoint x: 358, endPoint y: 99, distance: 6.1
click at [358, 99] on div "[DATE] month week [DATE]" at bounding box center [569, 98] width 825 height 16
